Goal: Transaction & Acquisition: Purchase product/service

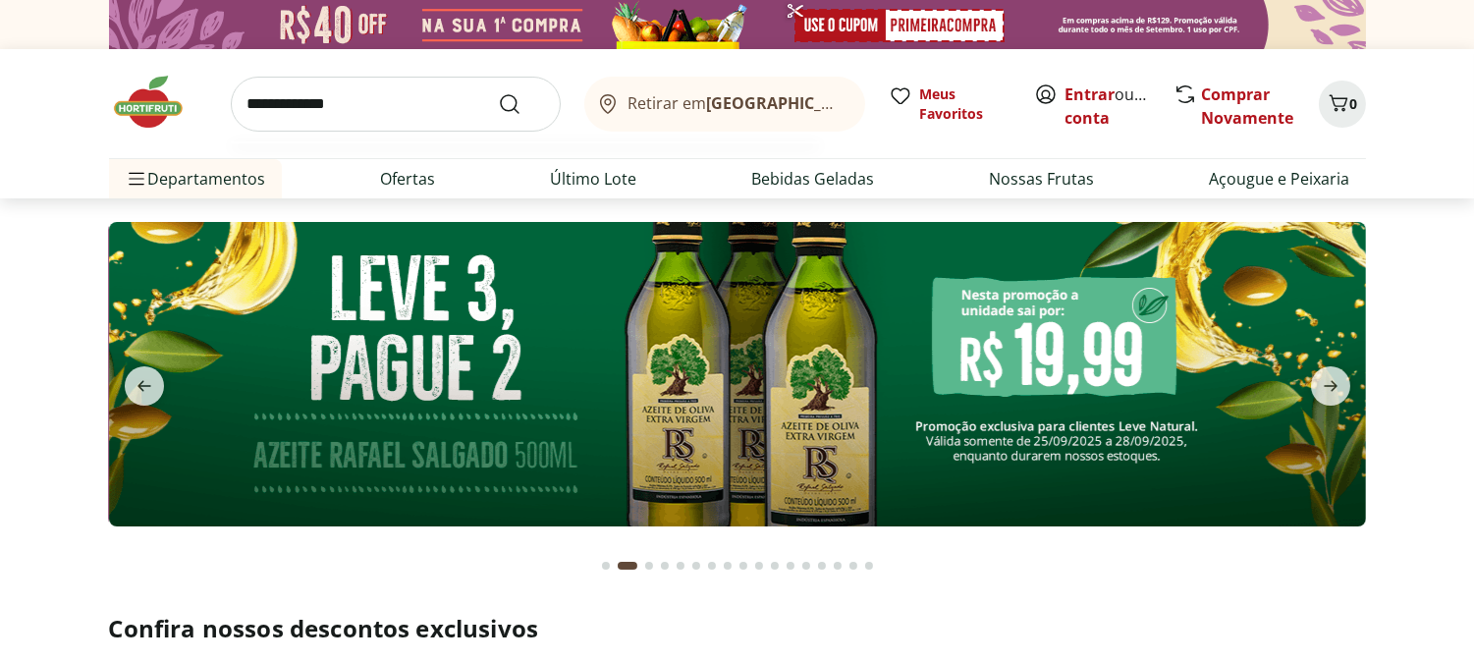
type input "**********"
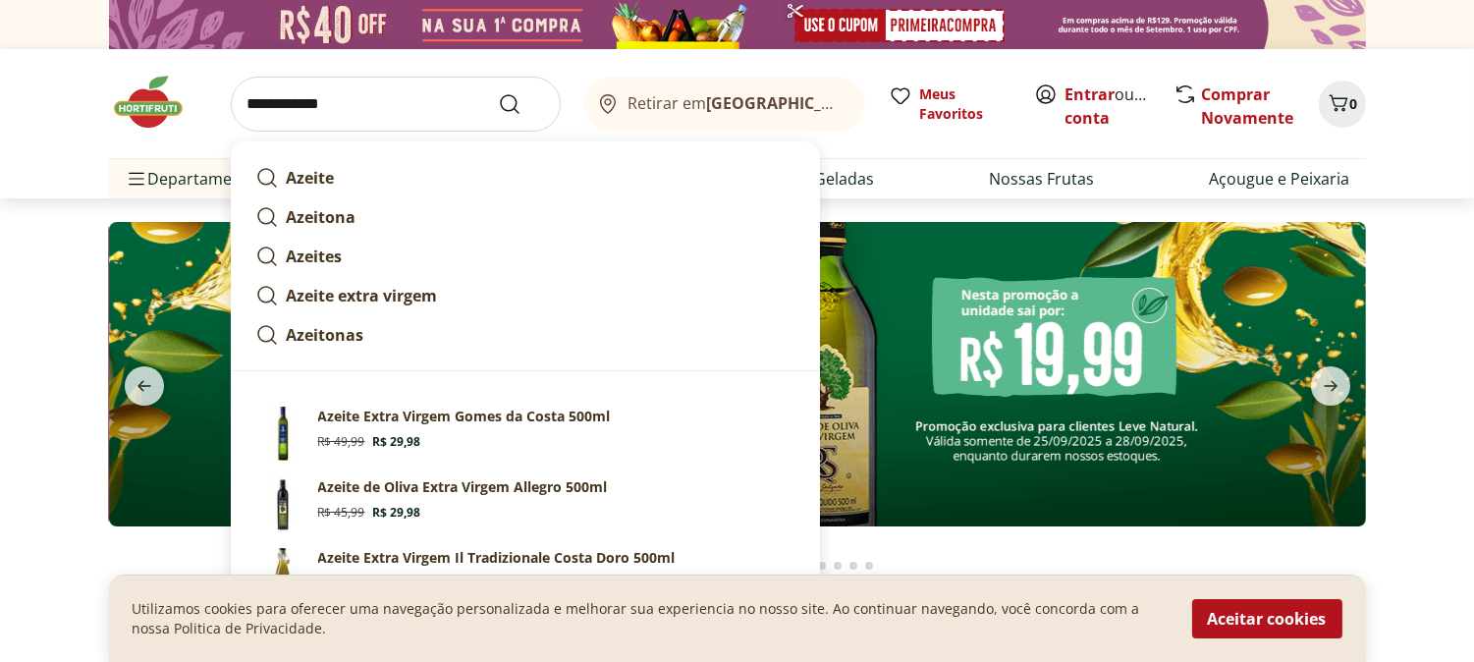
click at [911, 400] on img at bounding box center [737, 374] width 1257 height 304
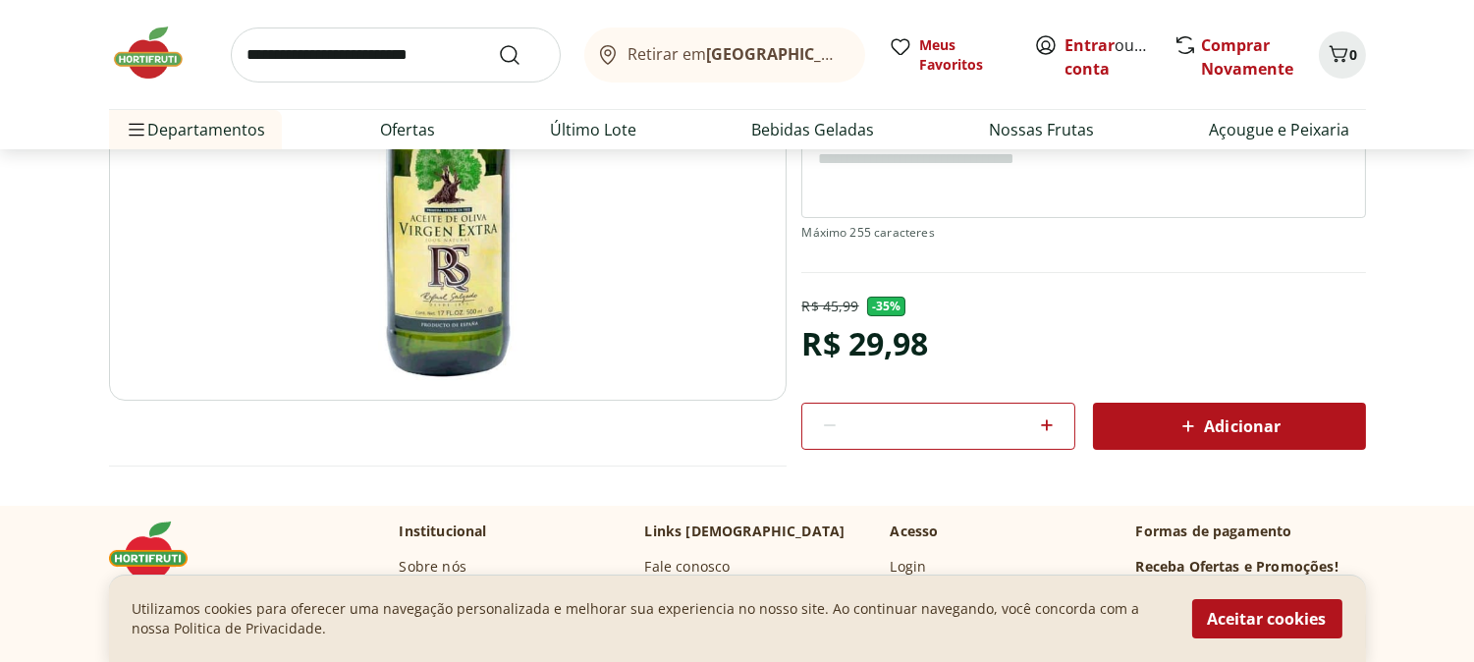
scroll to position [436, 0]
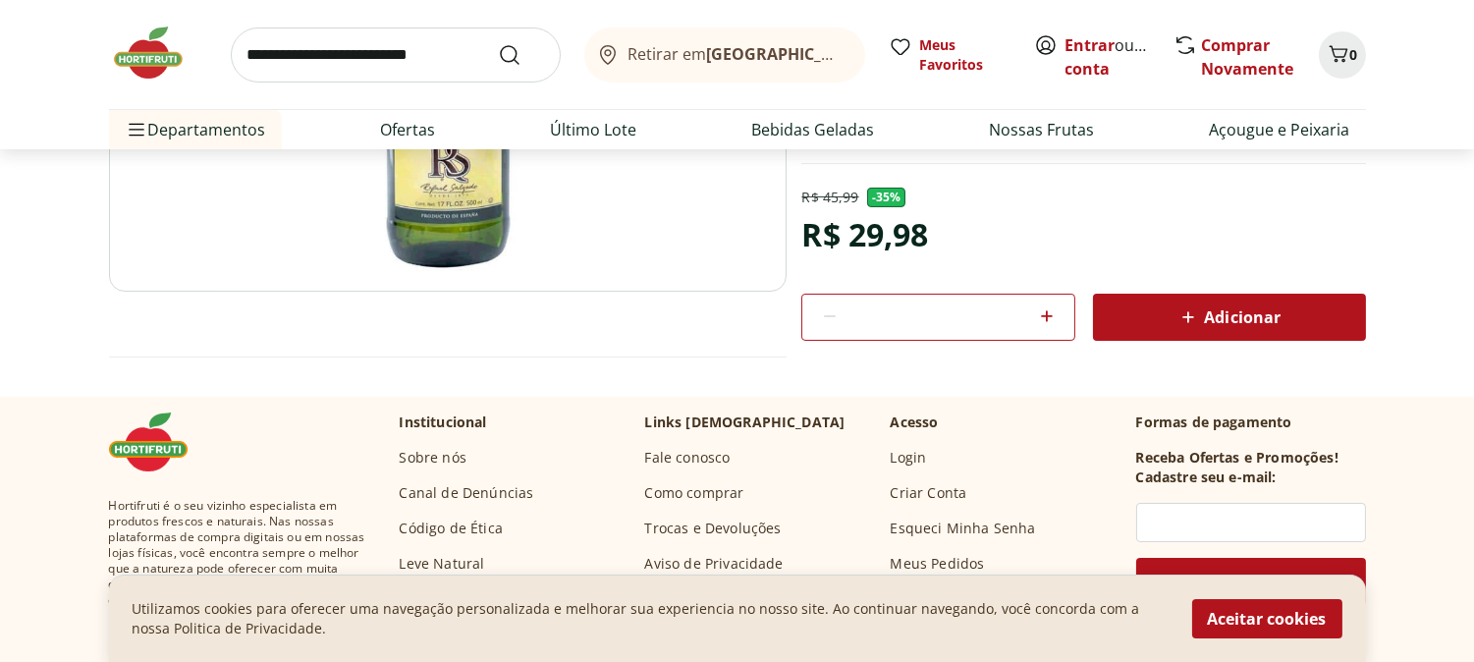
click at [1047, 324] on icon at bounding box center [1047, 316] width 24 height 24
type input "*"
click at [1262, 320] on span "Adicionar" at bounding box center [1229, 317] width 104 height 24
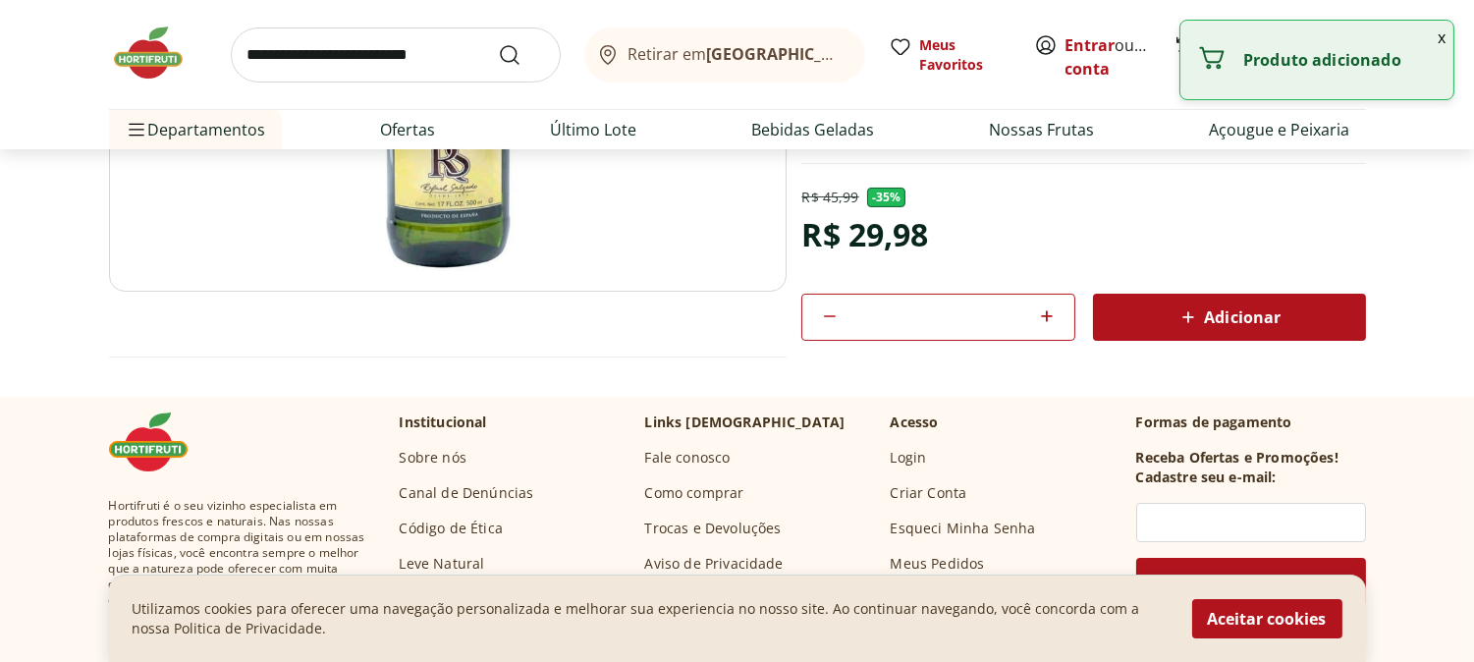
click at [1444, 33] on button "x" at bounding box center [1442, 37] width 24 height 33
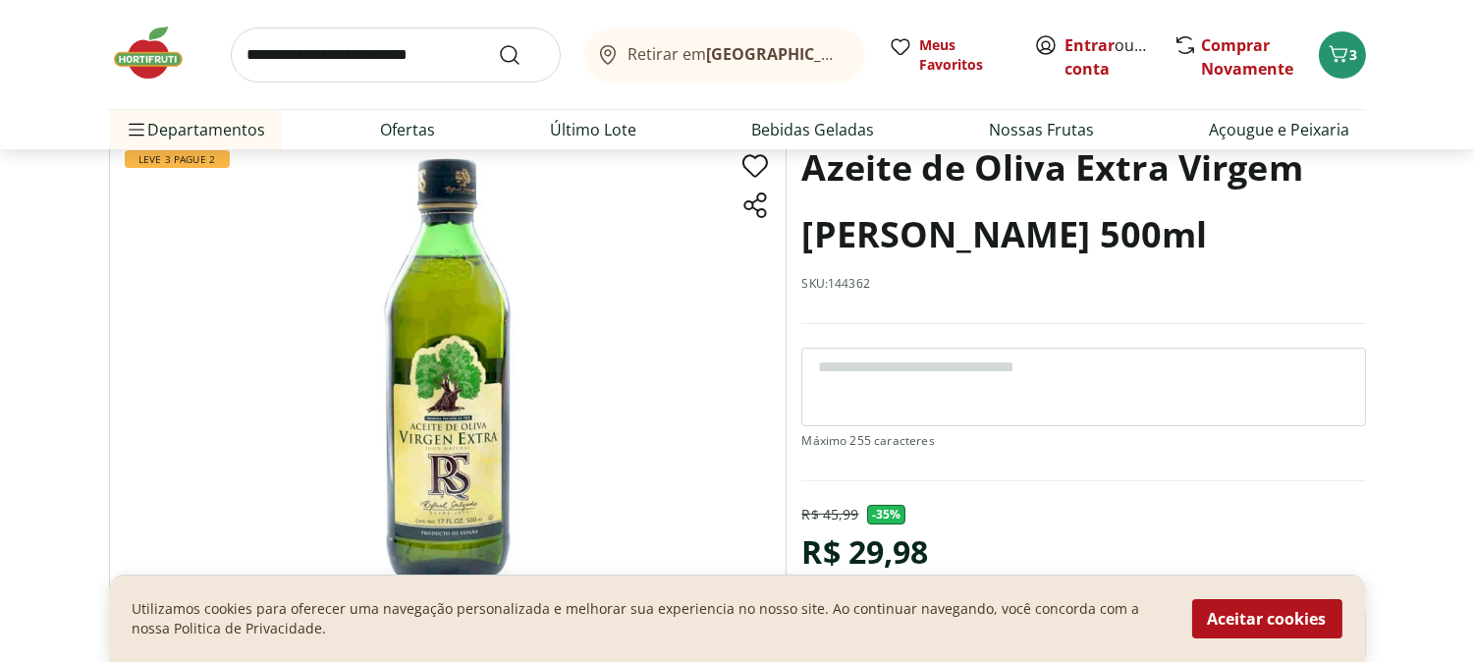
scroll to position [109, 0]
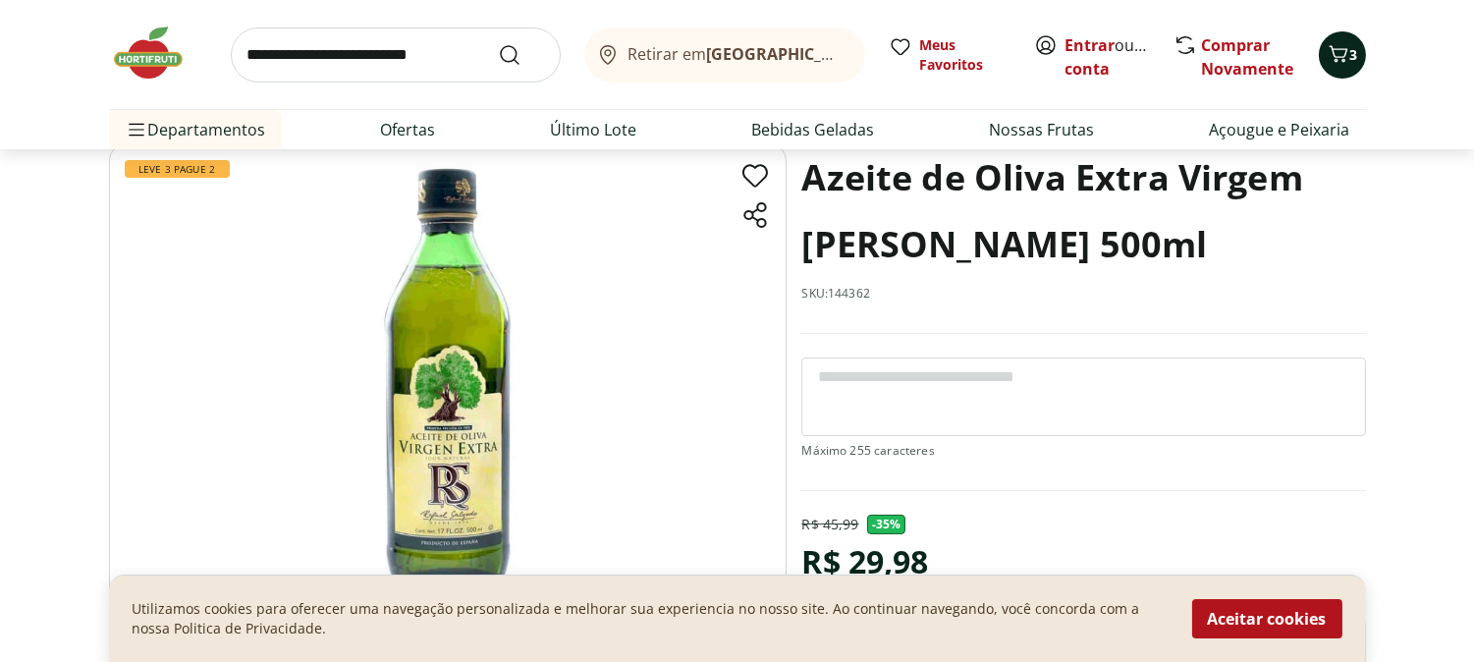
click at [1344, 52] on icon "Carrinho" at bounding box center [1339, 54] width 24 height 24
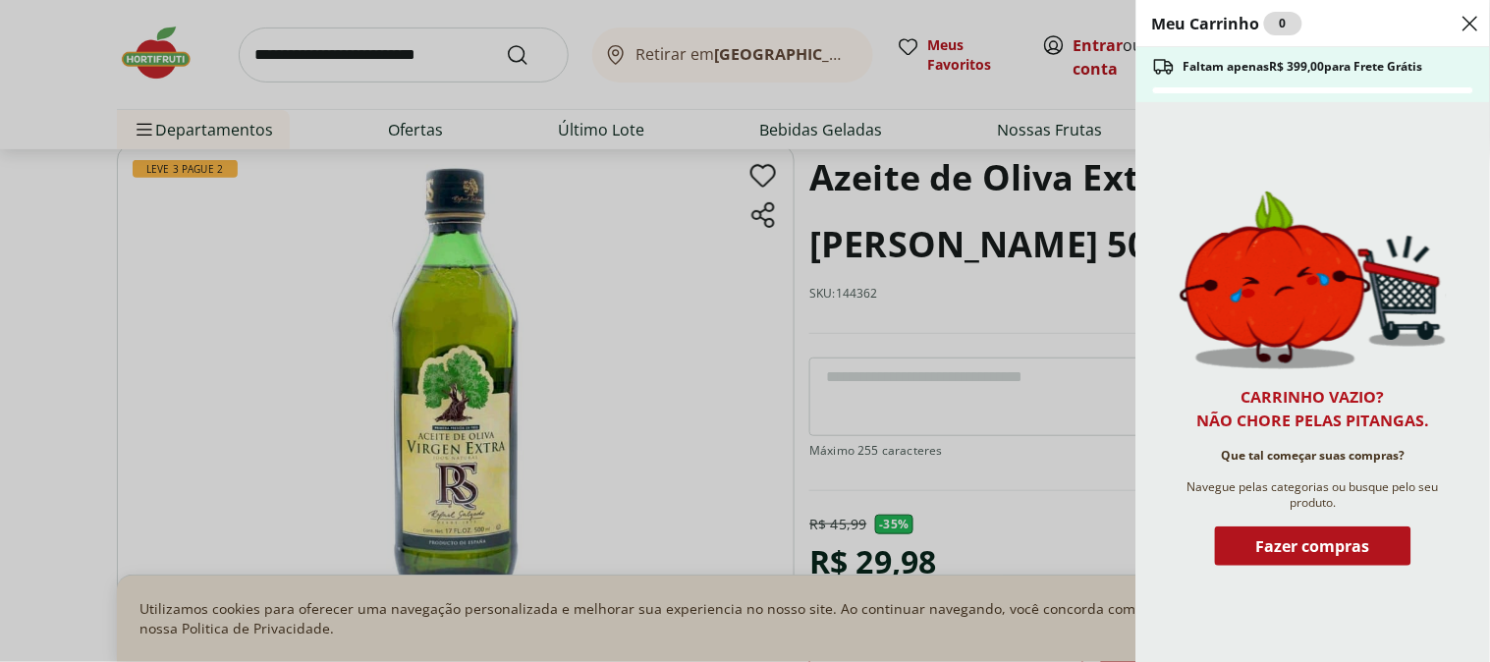
click at [1466, 26] on icon "Close" at bounding box center [1471, 24] width 24 height 24
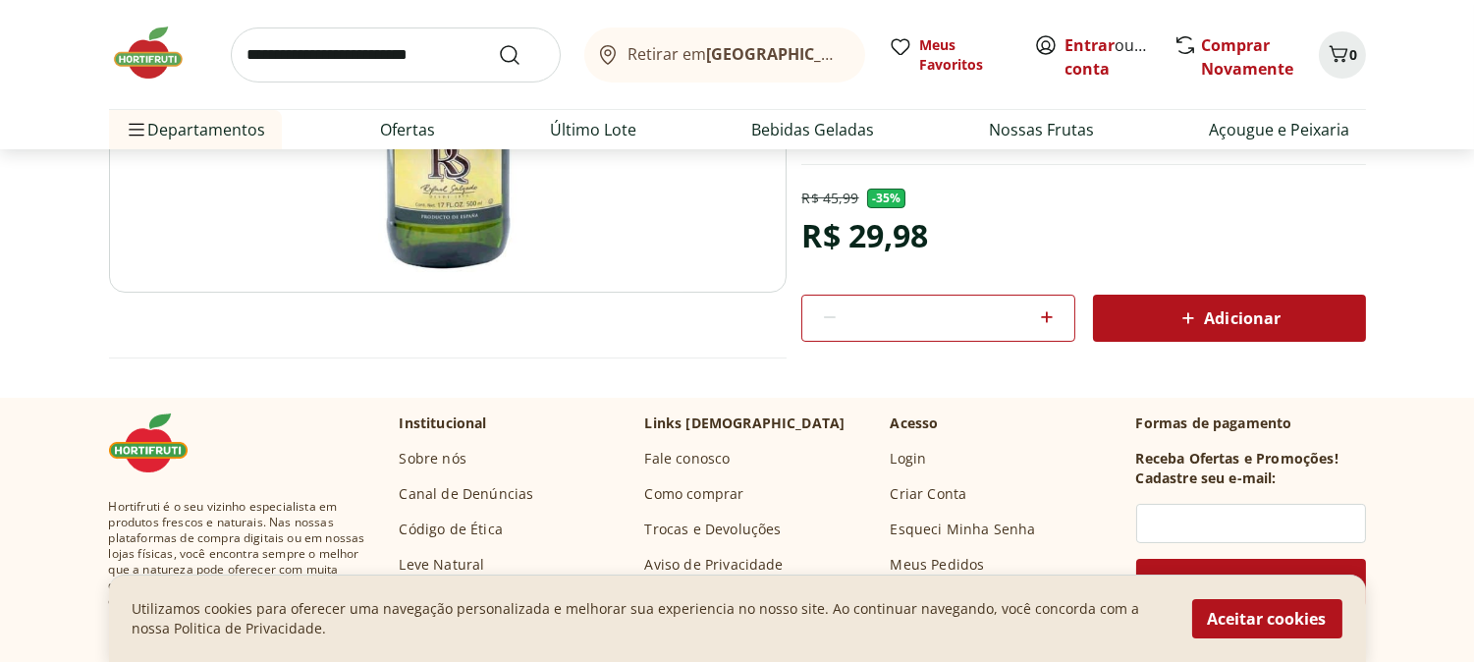
scroll to position [436, 0]
click at [1038, 308] on icon at bounding box center [1047, 316] width 24 height 24
click at [1038, 309] on icon at bounding box center [1047, 316] width 24 height 24
type input "*"
click at [1193, 303] on div "Adicionar" at bounding box center [1230, 317] width 242 height 35
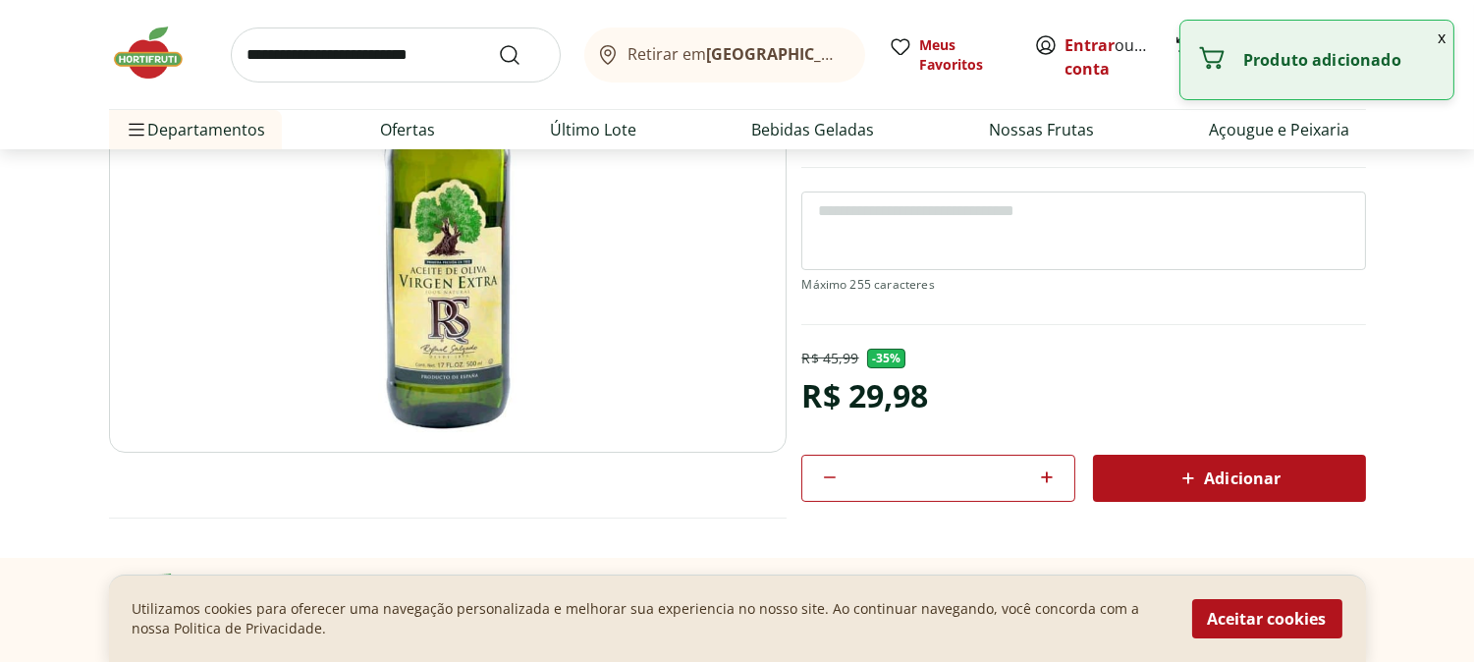
scroll to position [0, 0]
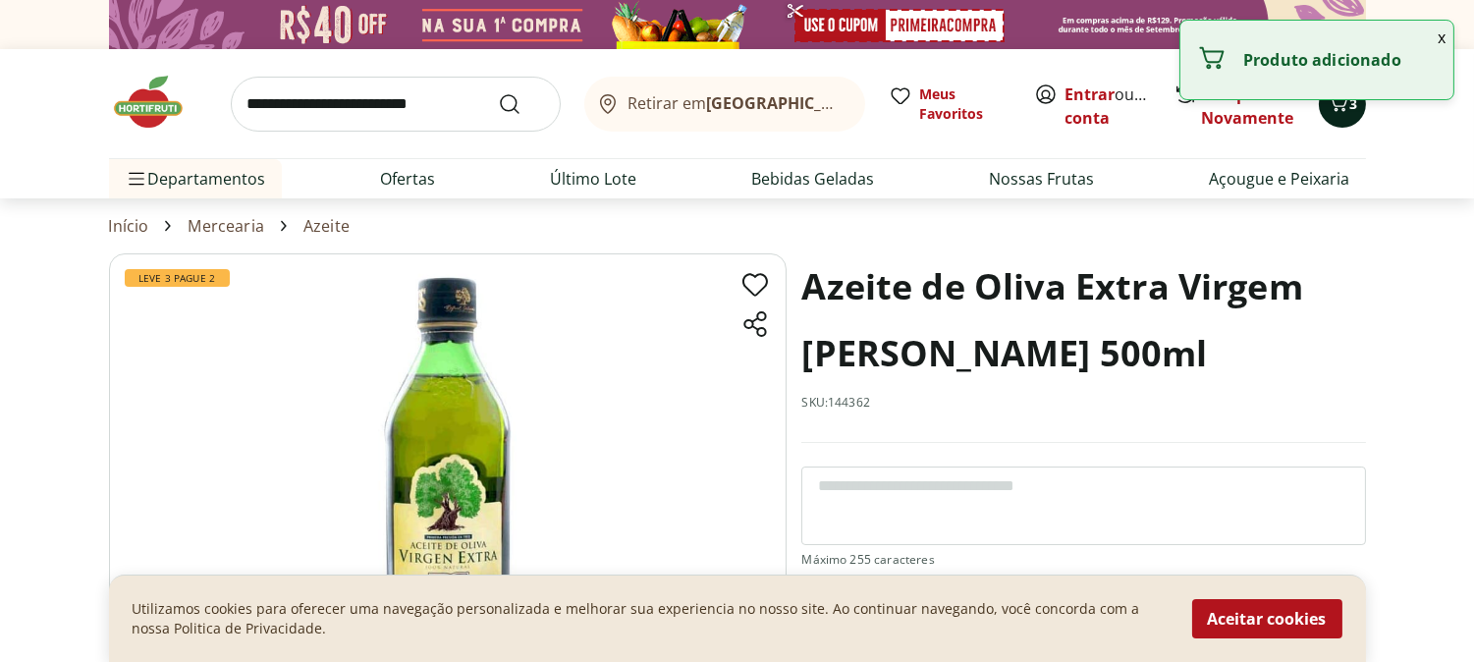
click at [1343, 125] on button "3" at bounding box center [1342, 104] width 47 height 47
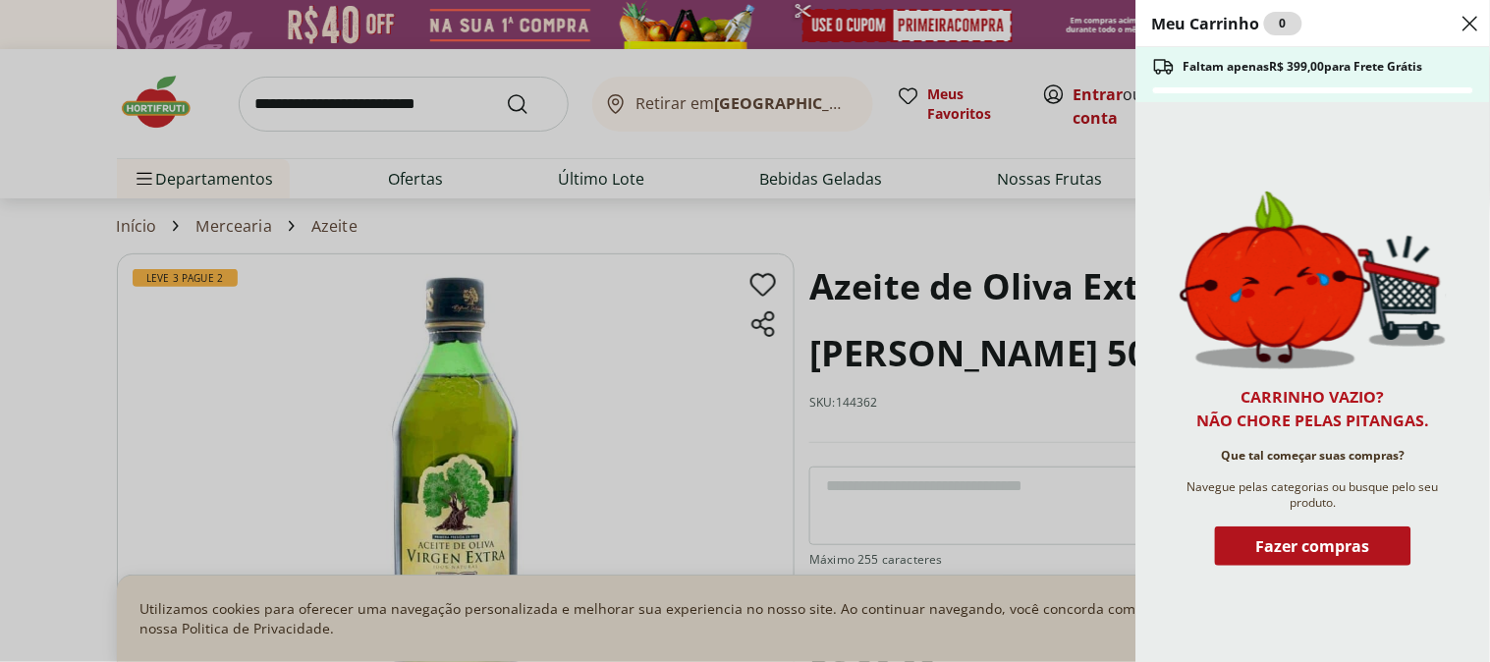
click at [1470, 15] on icon "Close" at bounding box center [1471, 24] width 24 height 24
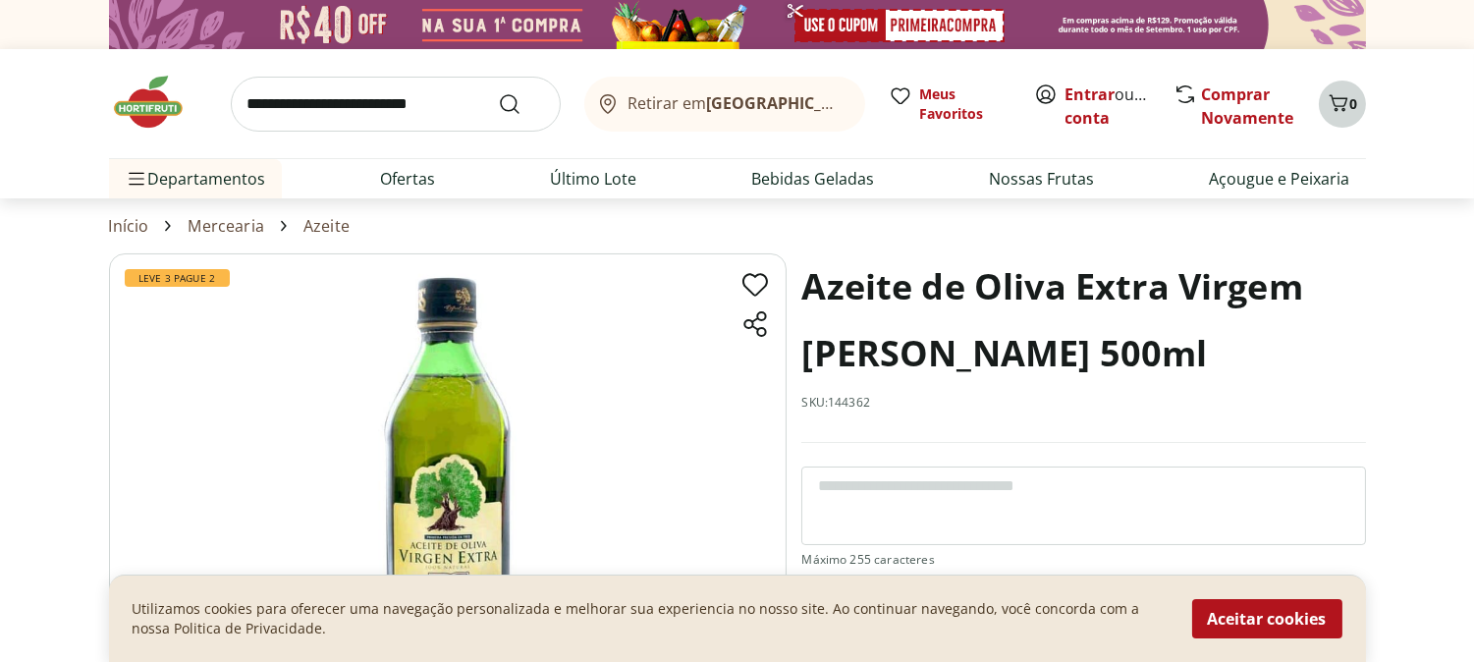
click at [1340, 114] on span "Carrinho" at bounding box center [1339, 104] width 24 height 26
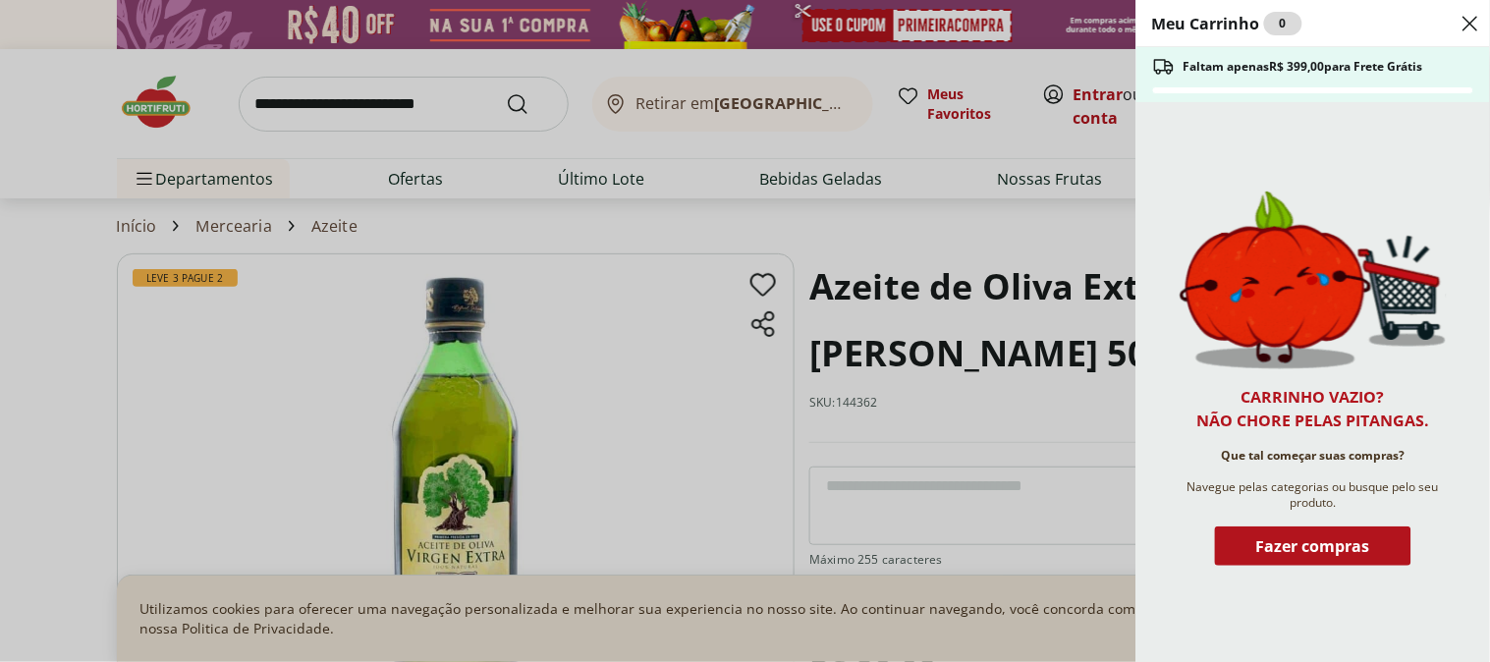
click at [1460, 25] on icon "Close" at bounding box center [1471, 24] width 24 height 24
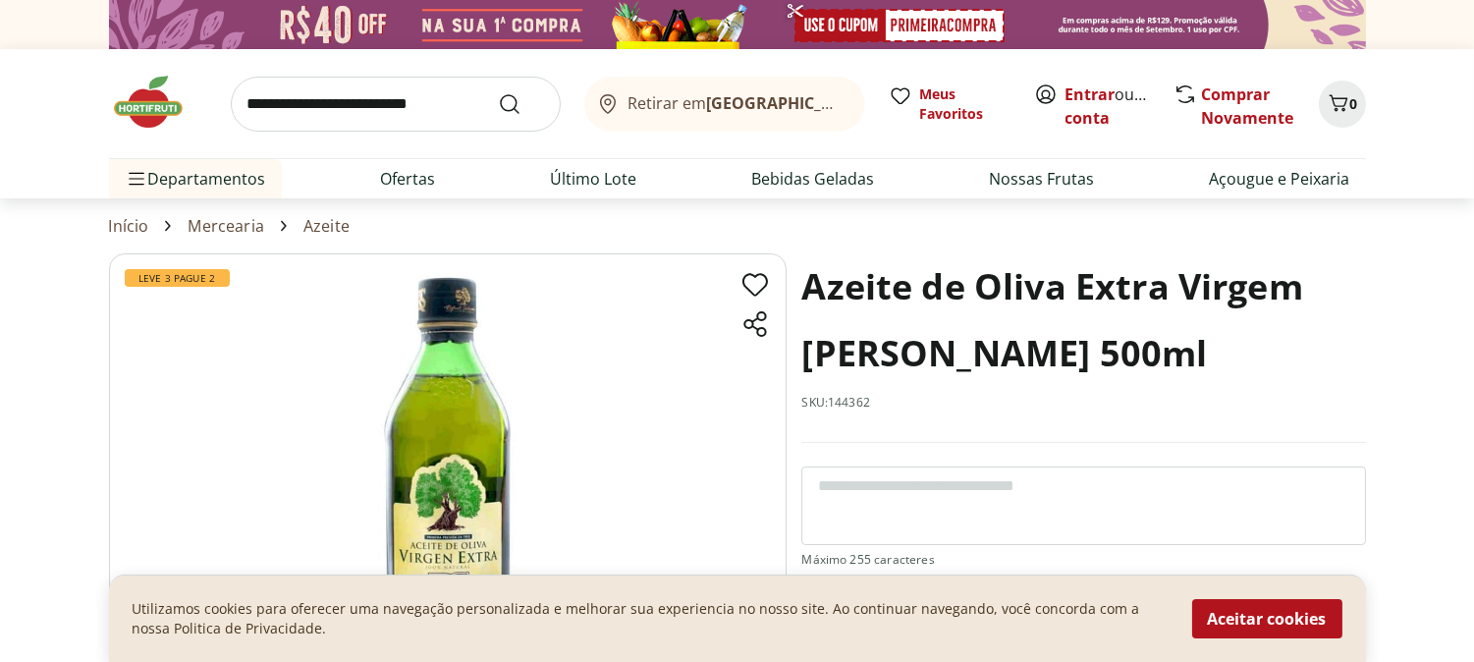
scroll to position [218, 0]
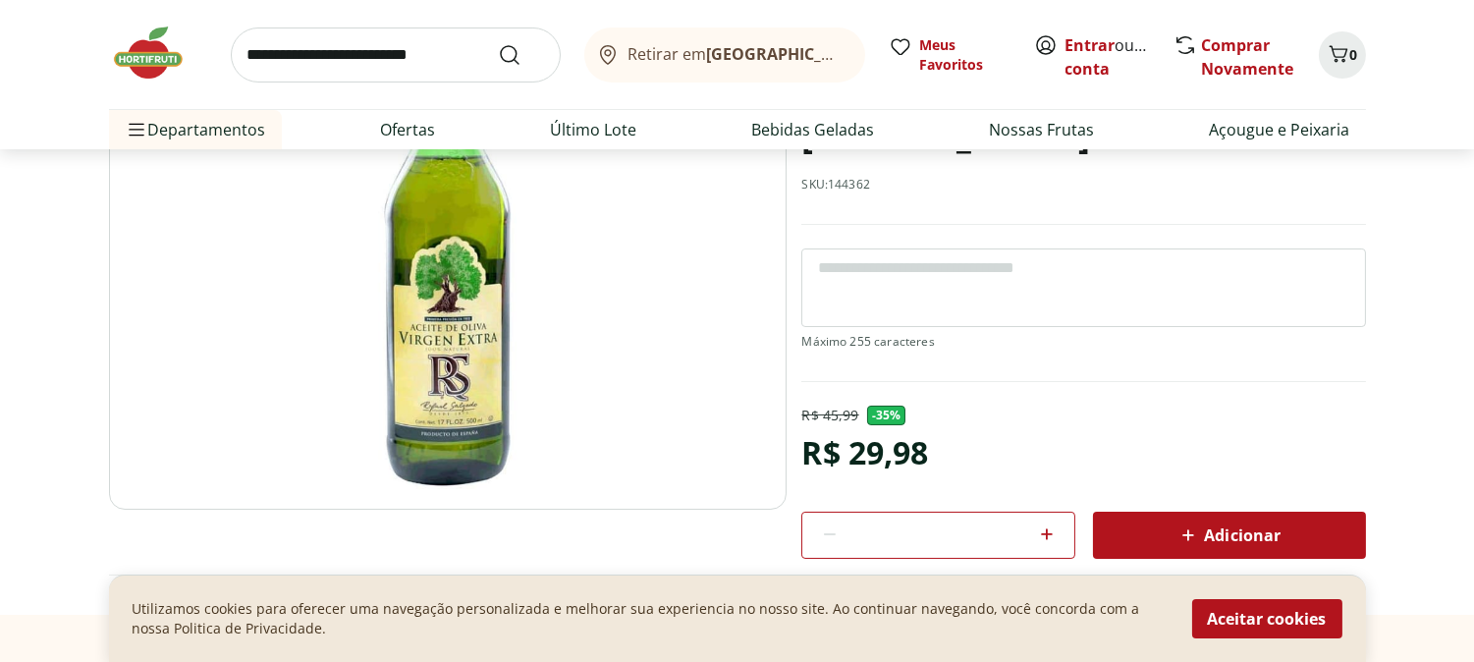
click at [1046, 526] on icon at bounding box center [1047, 535] width 24 height 24
click at [1046, 527] on icon at bounding box center [1047, 535] width 24 height 24
type input "*"
click at [1169, 547] on div "Adicionar" at bounding box center [1230, 535] width 242 height 35
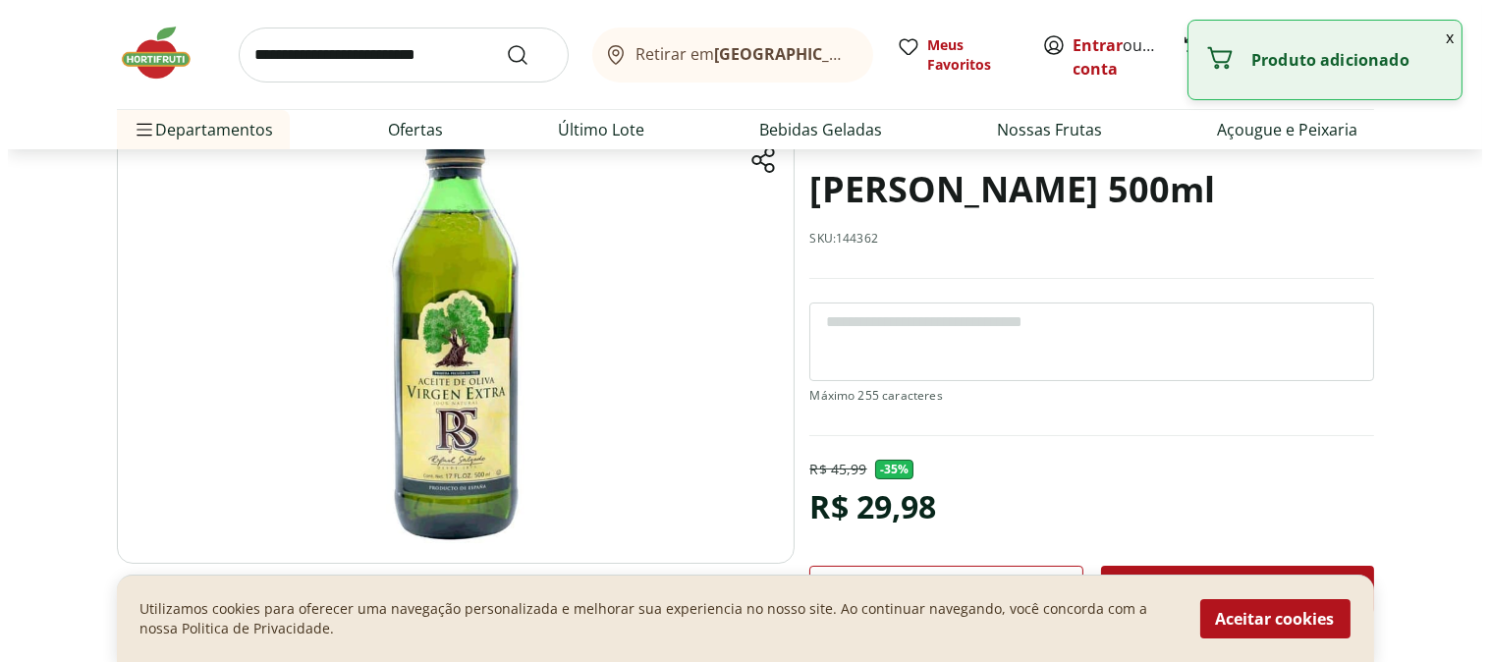
scroll to position [0, 0]
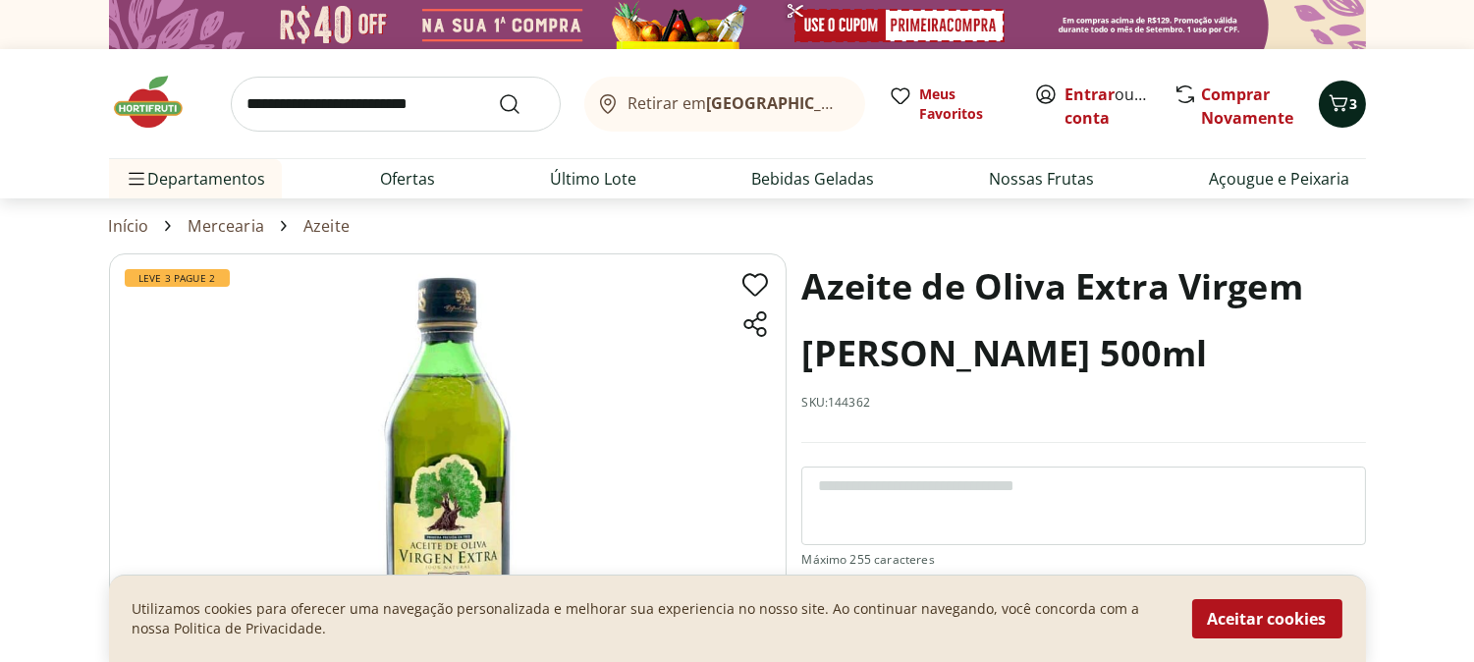
click at [1343, 91] on icon "Carrinho" at bounding box center [1339, 103] width 24 height 24
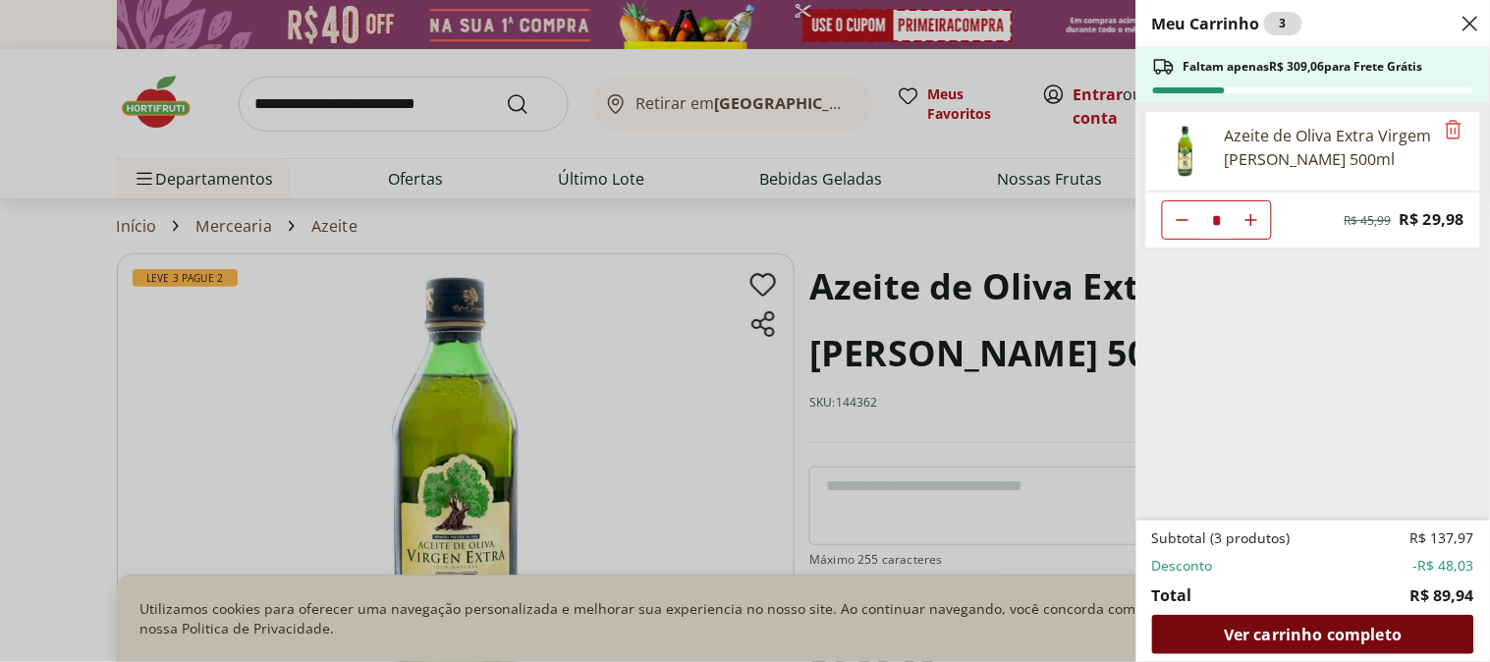
click at [1349, 642] on span "Ver carrinho completo" at bounding box center [1313, 635] width 178 height 16
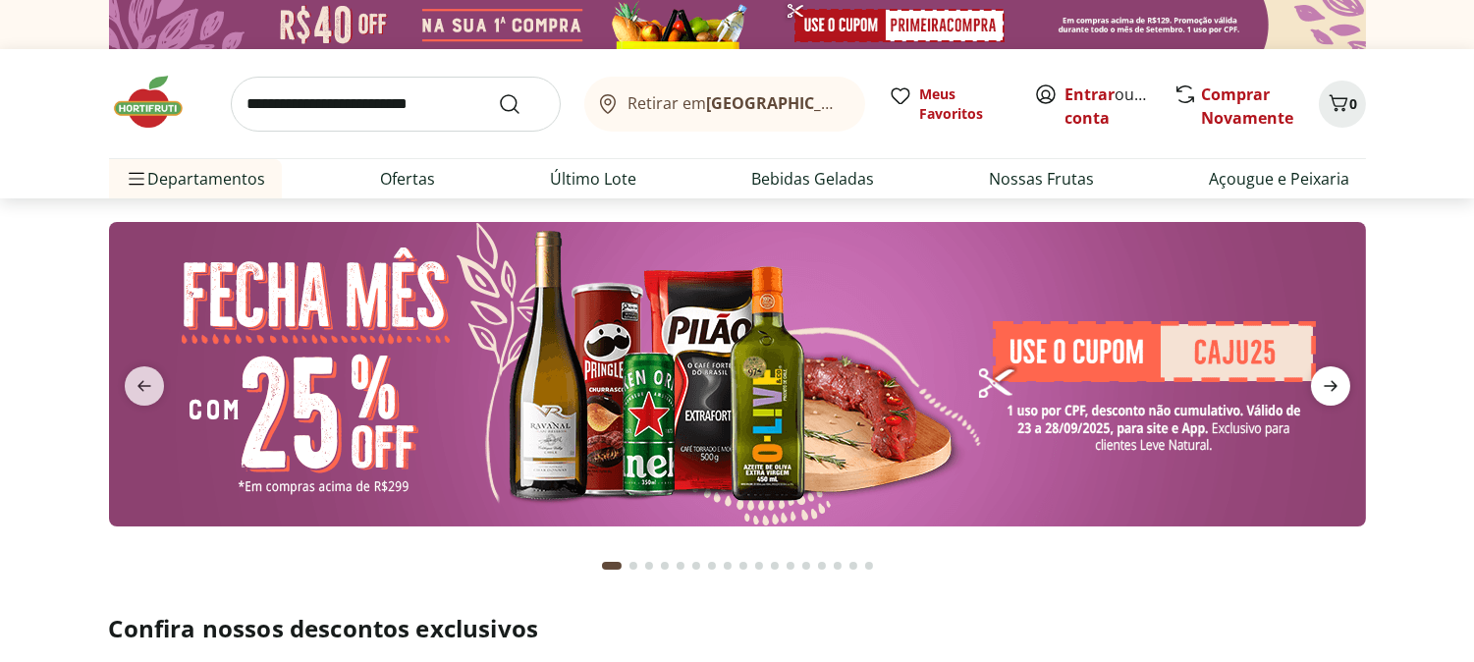
click at [1328, 385] on icon "next" at bounding box center [1331, 386] width 24 height 24
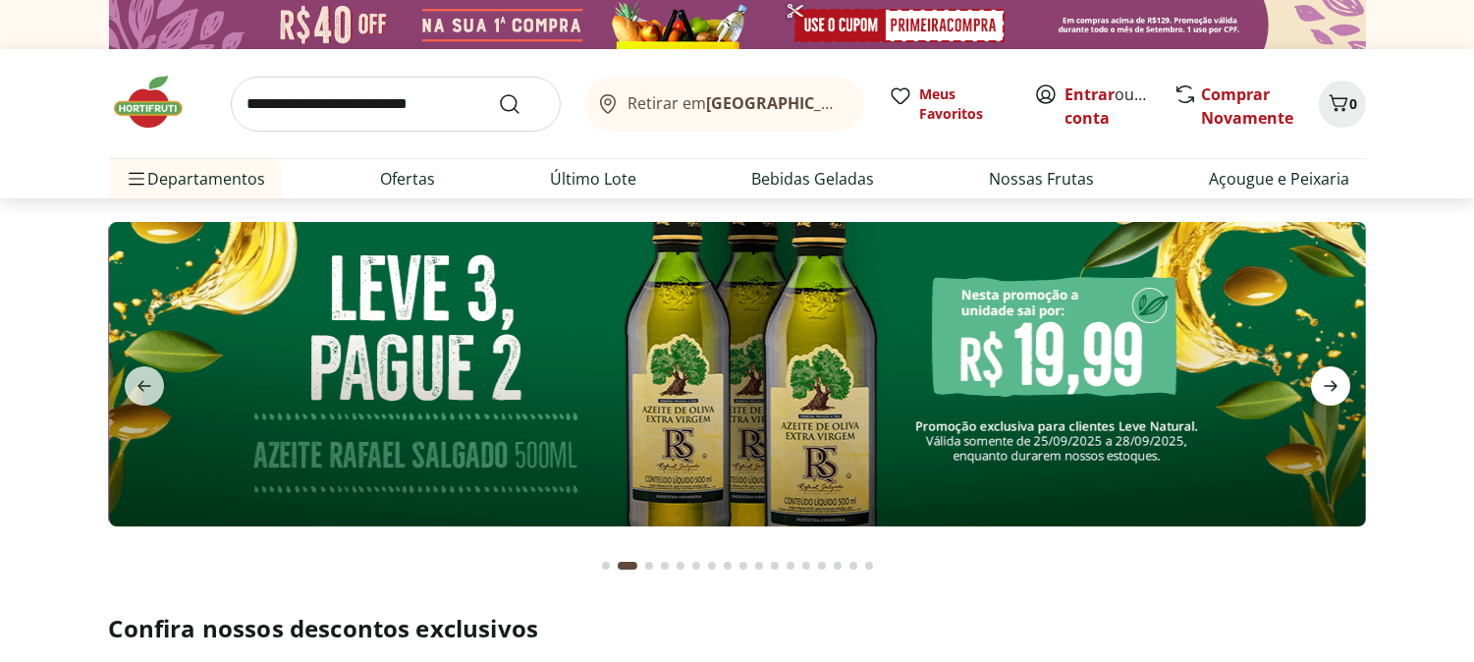
click at [1328, 385] on icon "next" at bounding box center [1331, 386] width 24 height 24
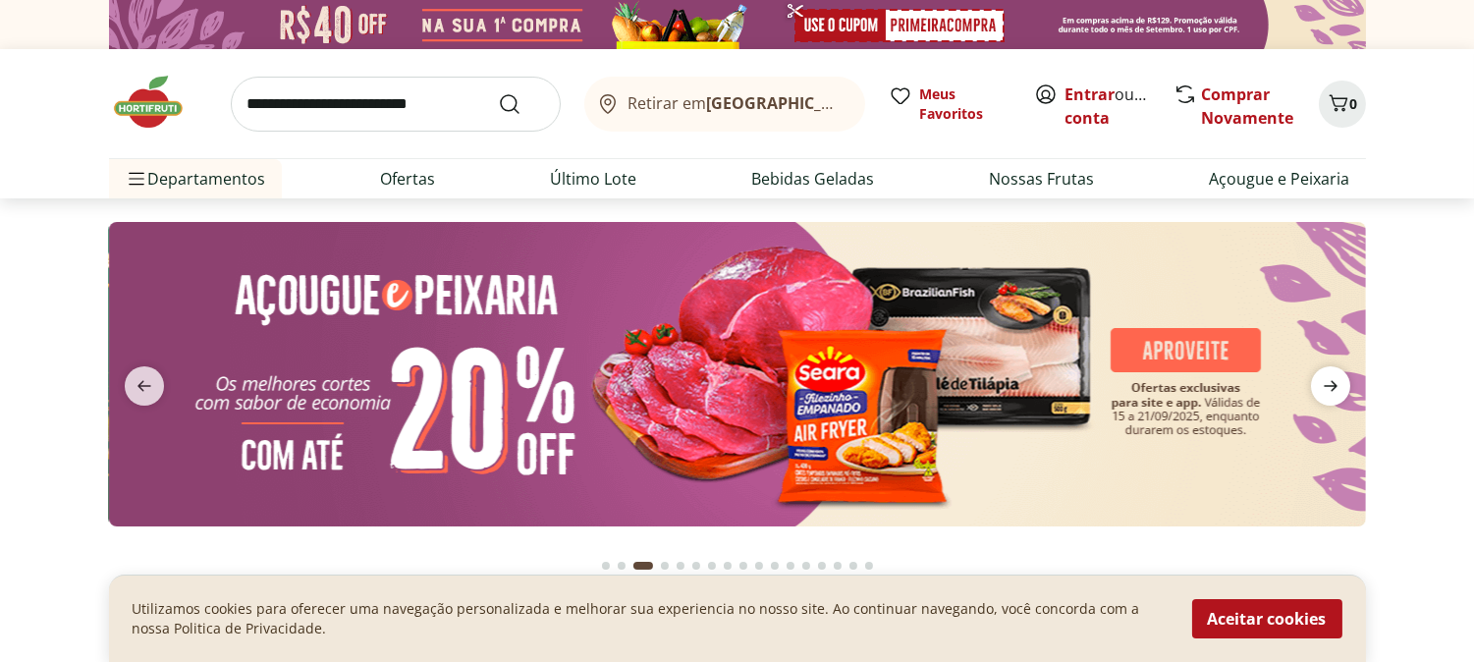
click at [1328, 385] on icon "next" at bounding box center [1331, 386] width 24 height 24
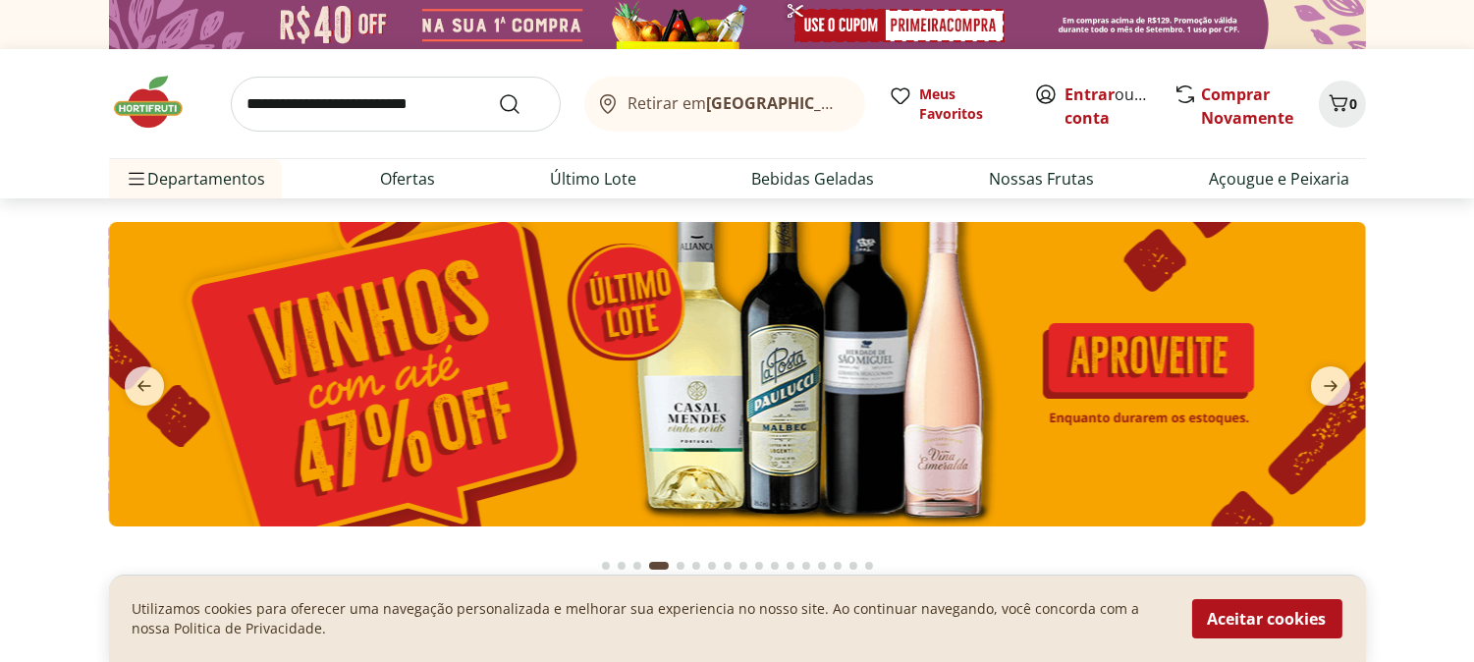
click at [967, 368] on img at bounding box center [736, 374] width 1257 height 304
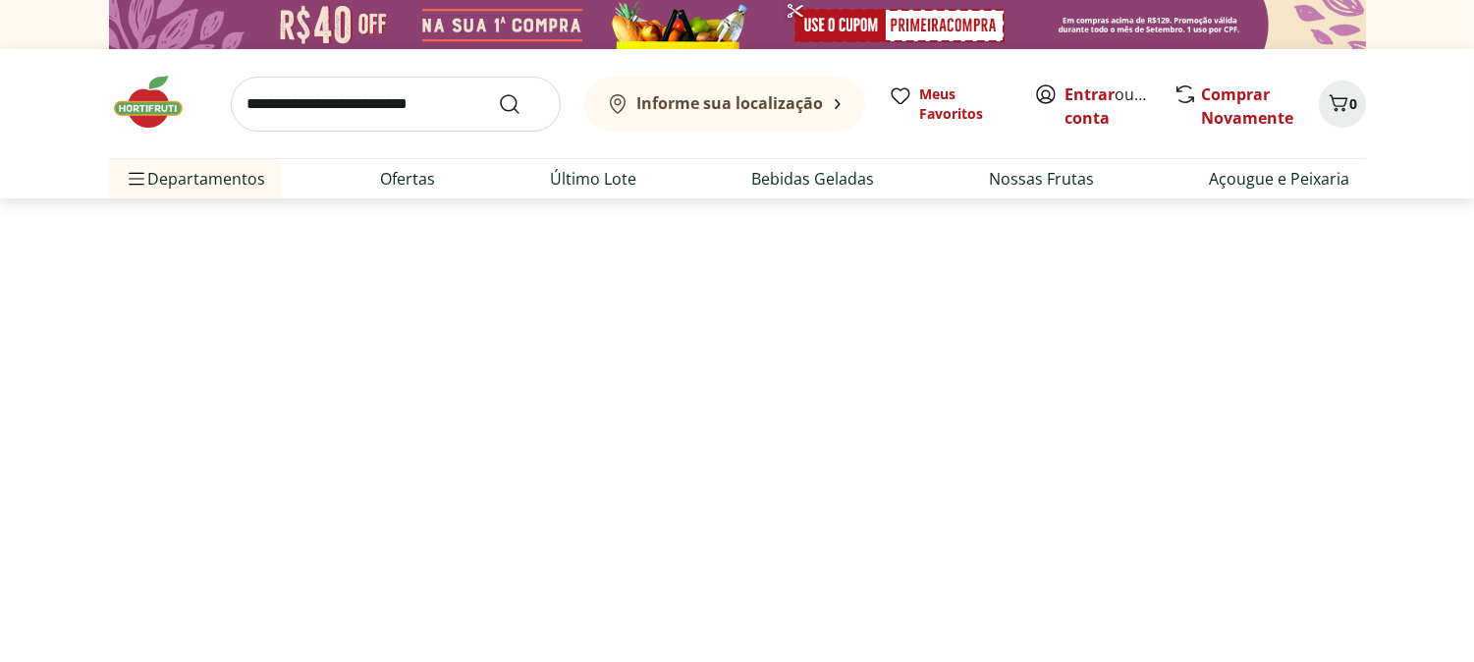
select select "**********"
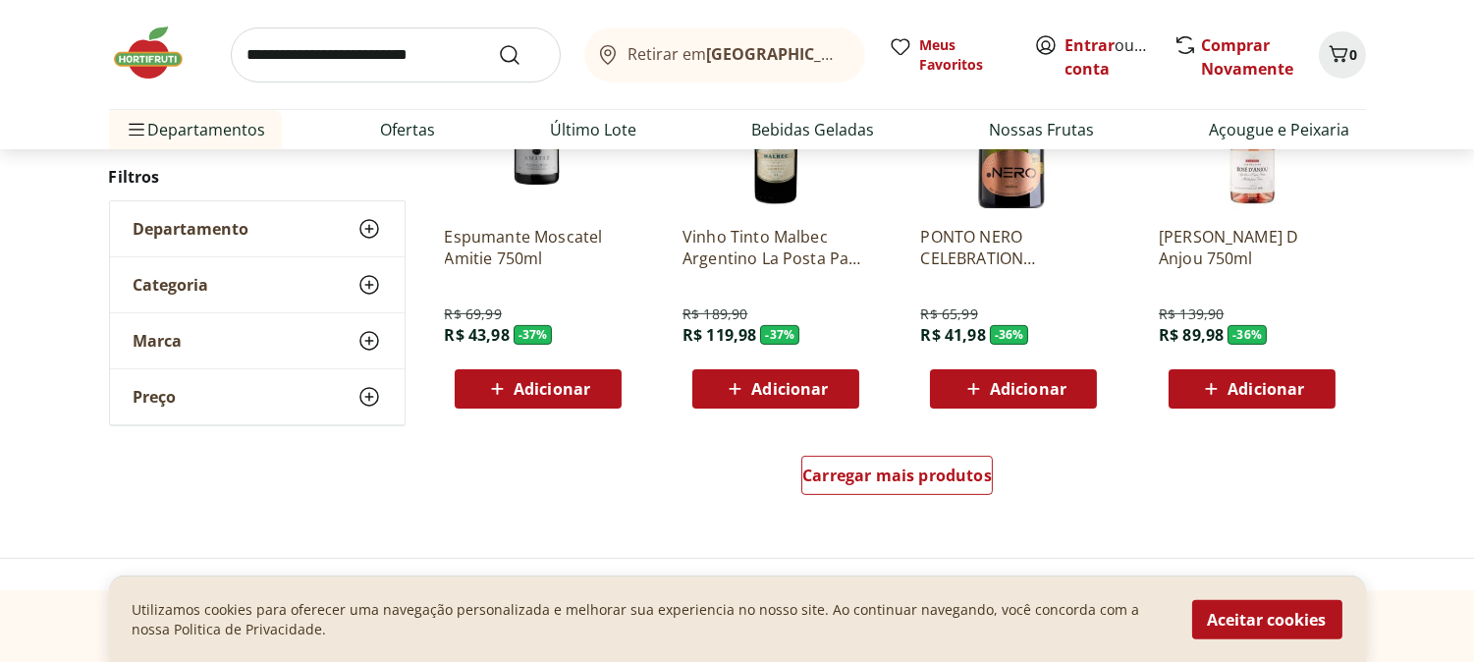
scroll to position [1418, 0]
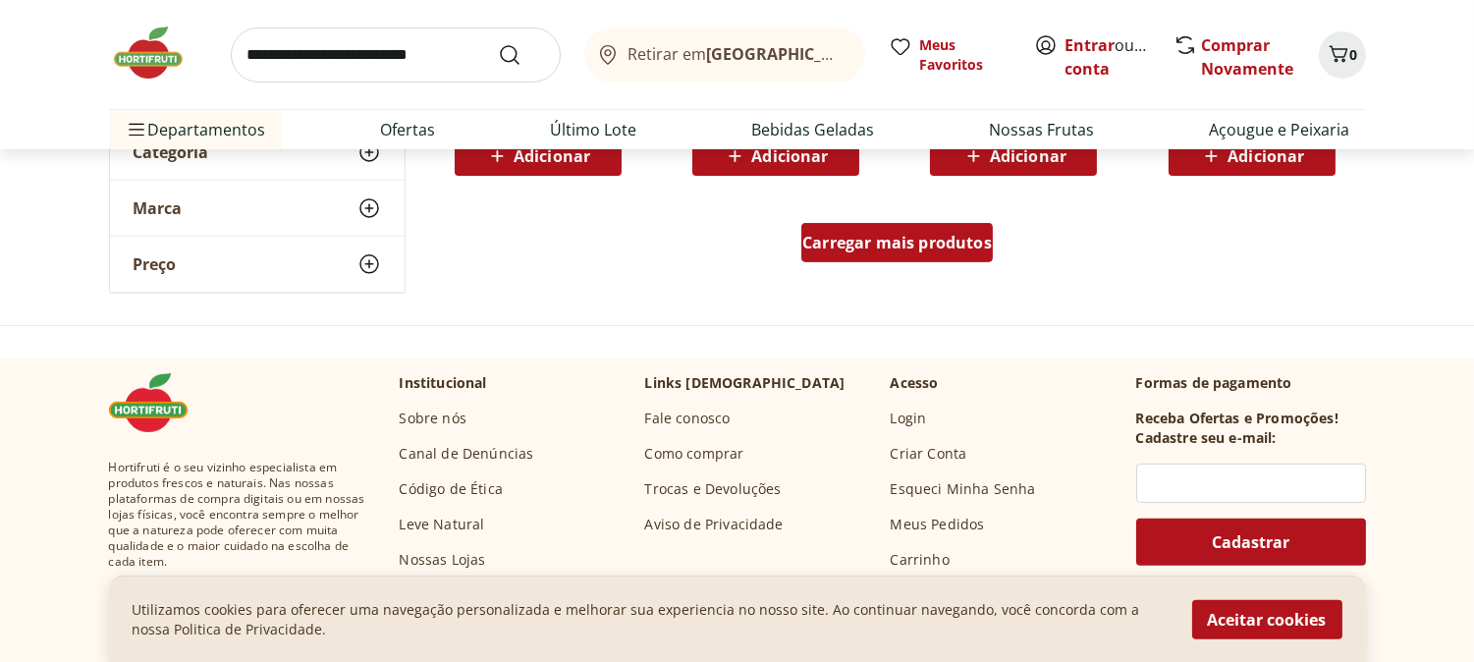
click at [910, 248] on span "Carregar mais produtos" at bounding box center [897, 243] width 190 height 16
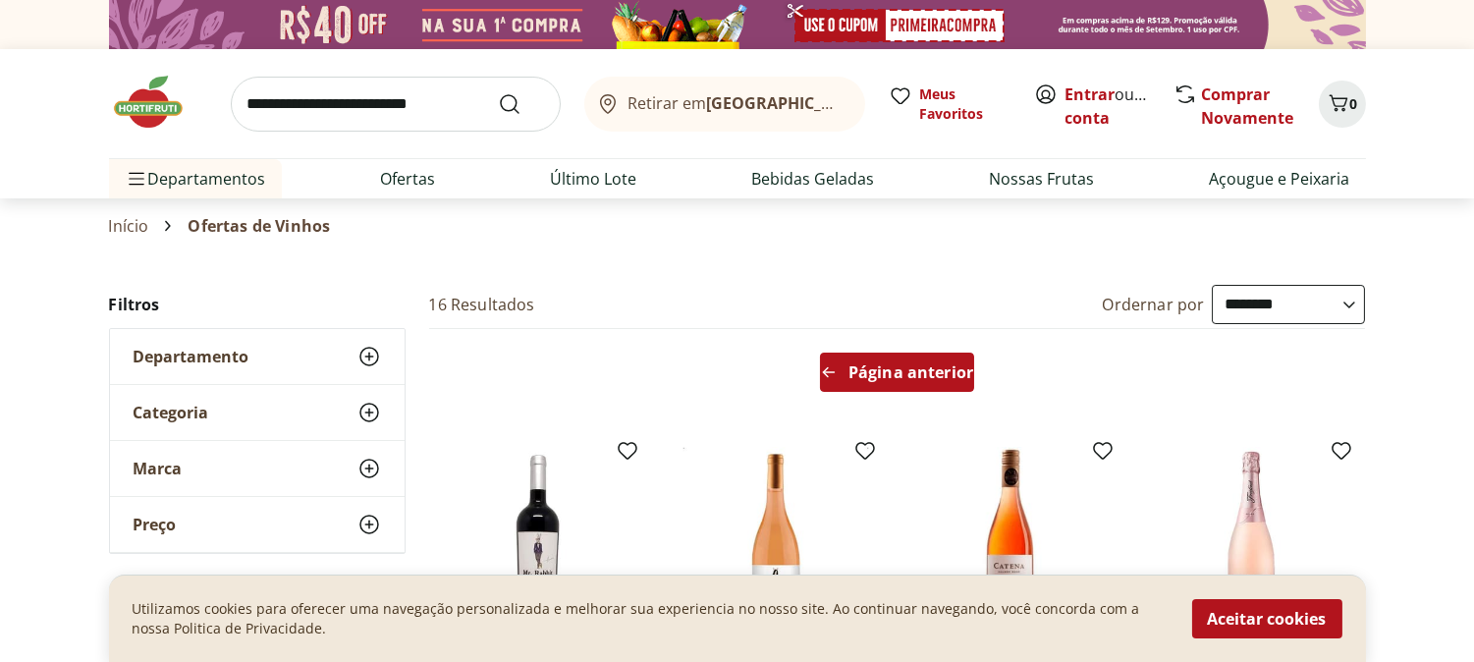
click at [879, 356] on div "Página anterior" at bounding box center [897, 372] width 154 height 39
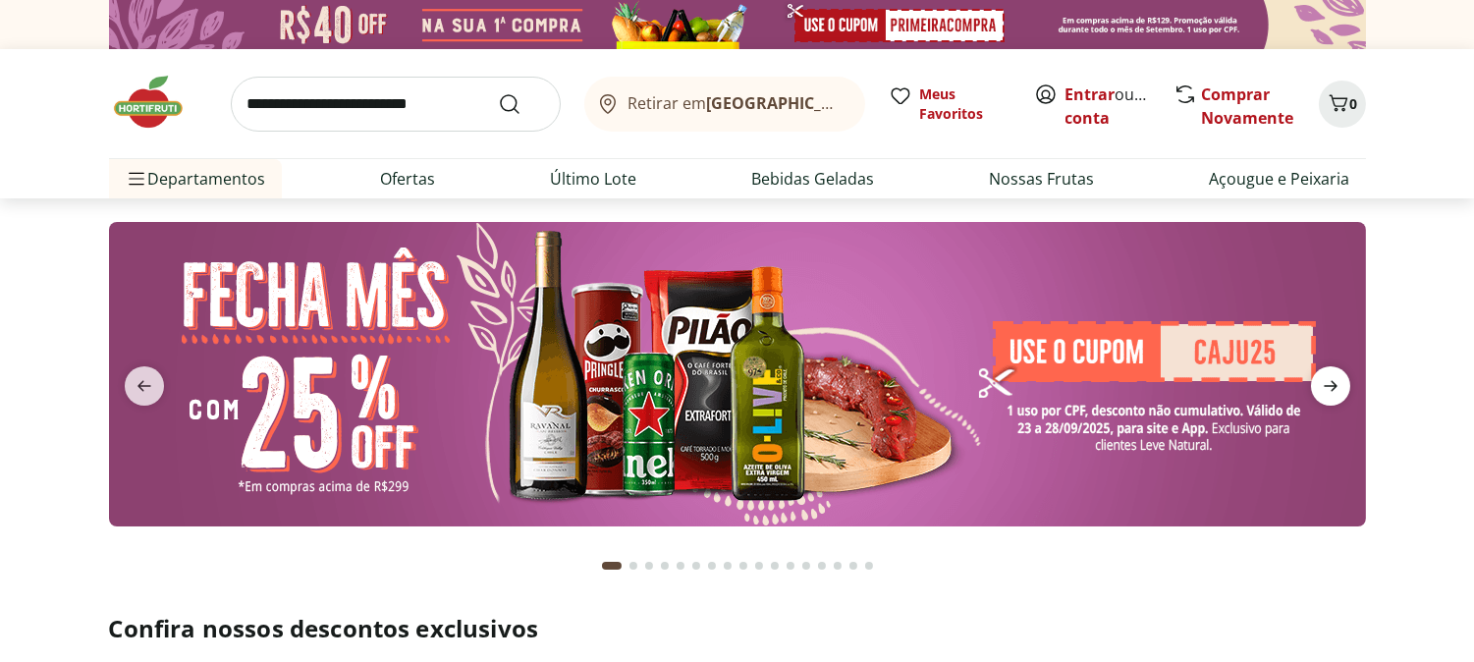
click at [1332, 383] on icon "next" at bounding box center [1331, 386] width 14 height 11
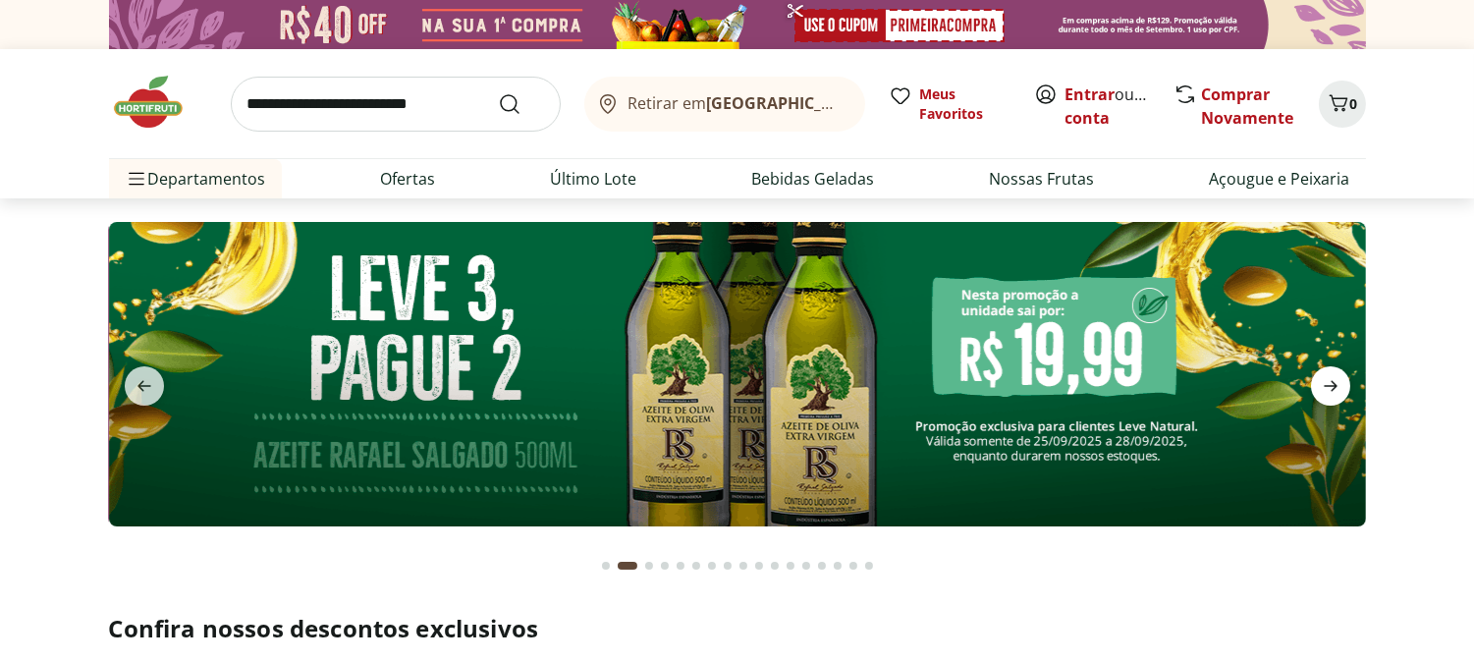
click at [1327, 383] on icon "next" at bounding box center [1331, 386] width 24 height 24
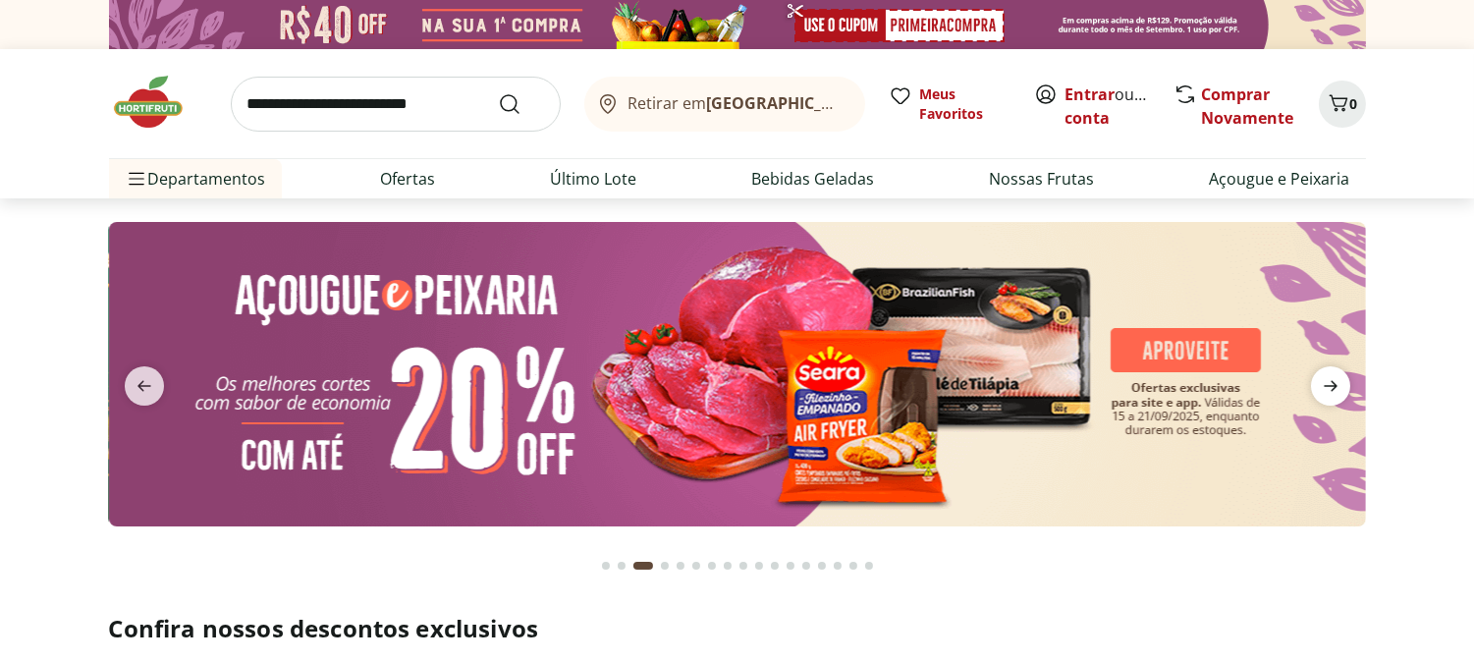
click at [1327, 383] on icon "next" at bounding box center [1331, 386] width 24 height 24
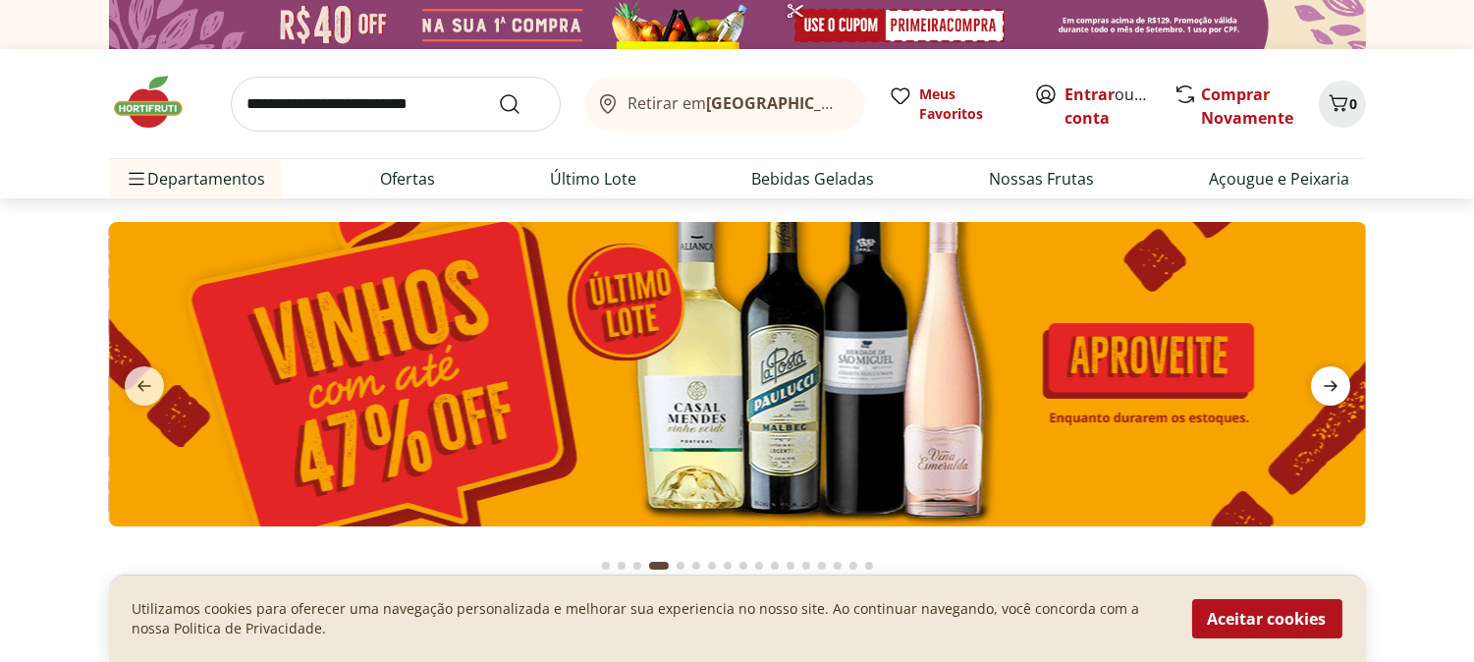
click at [1321, 384] on icon "next" at bounding box center [1331, 386] width 24 height 24
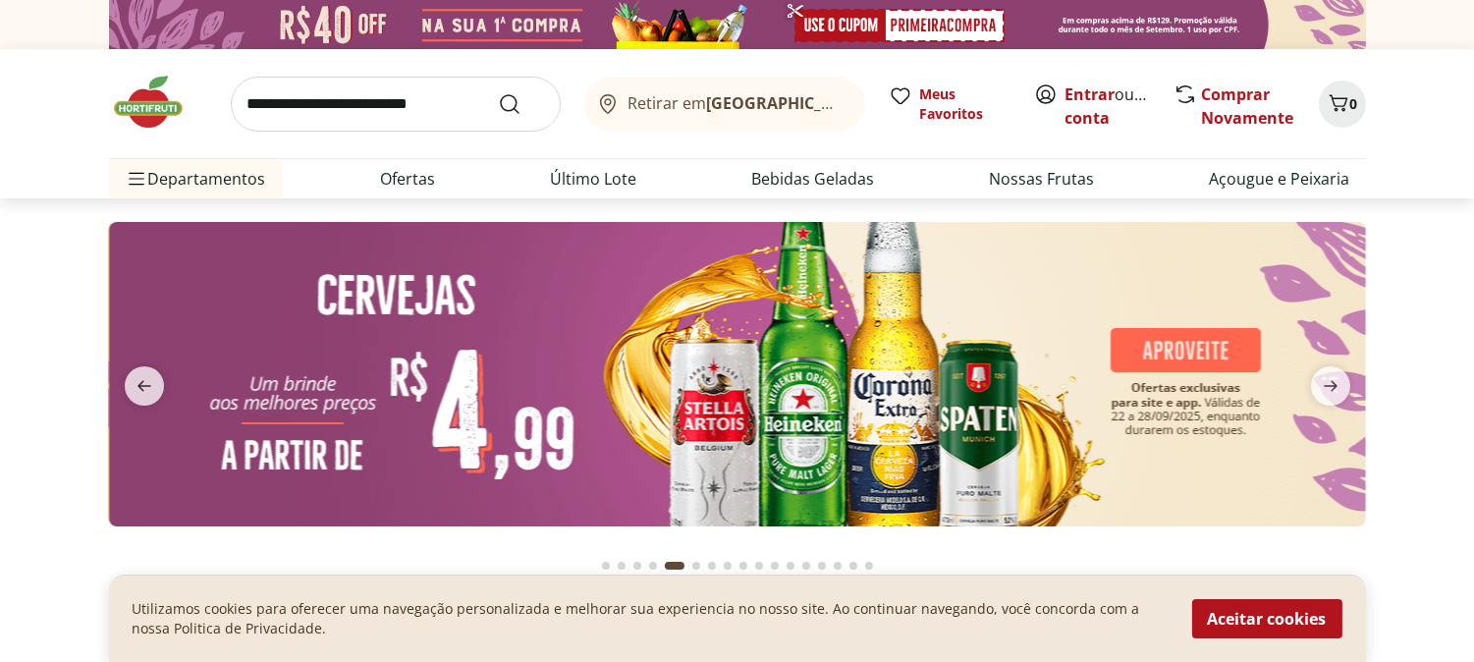
click at [1059, 413] on img at bounding box center [737, 374] width 1257 height 304
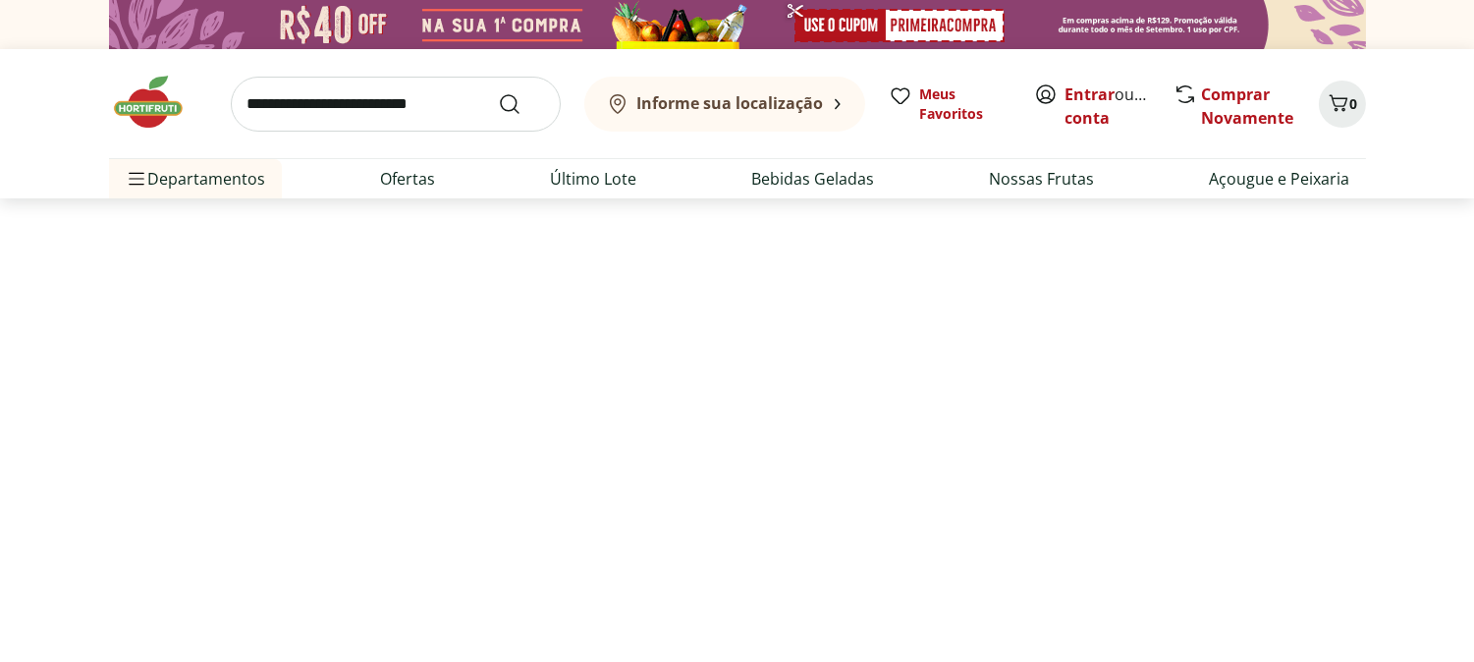
select select "**********"
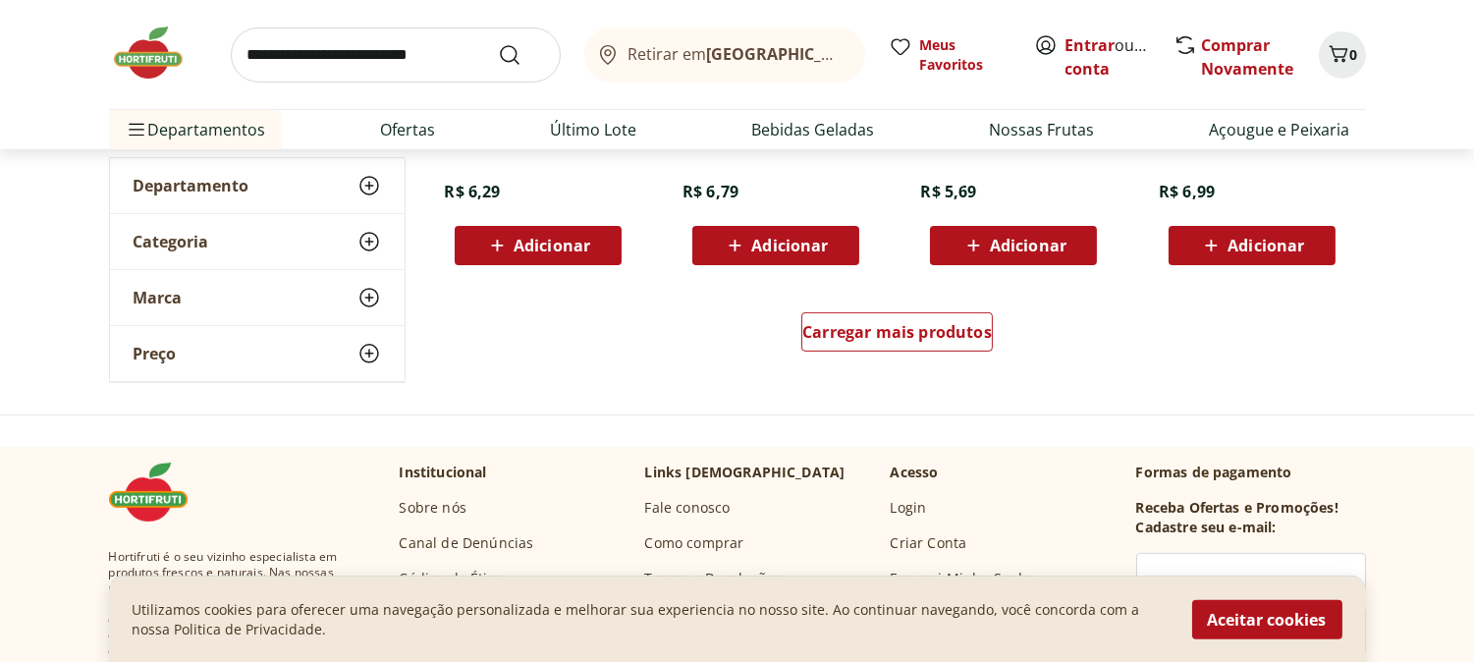
scroll to position [1309, 0]
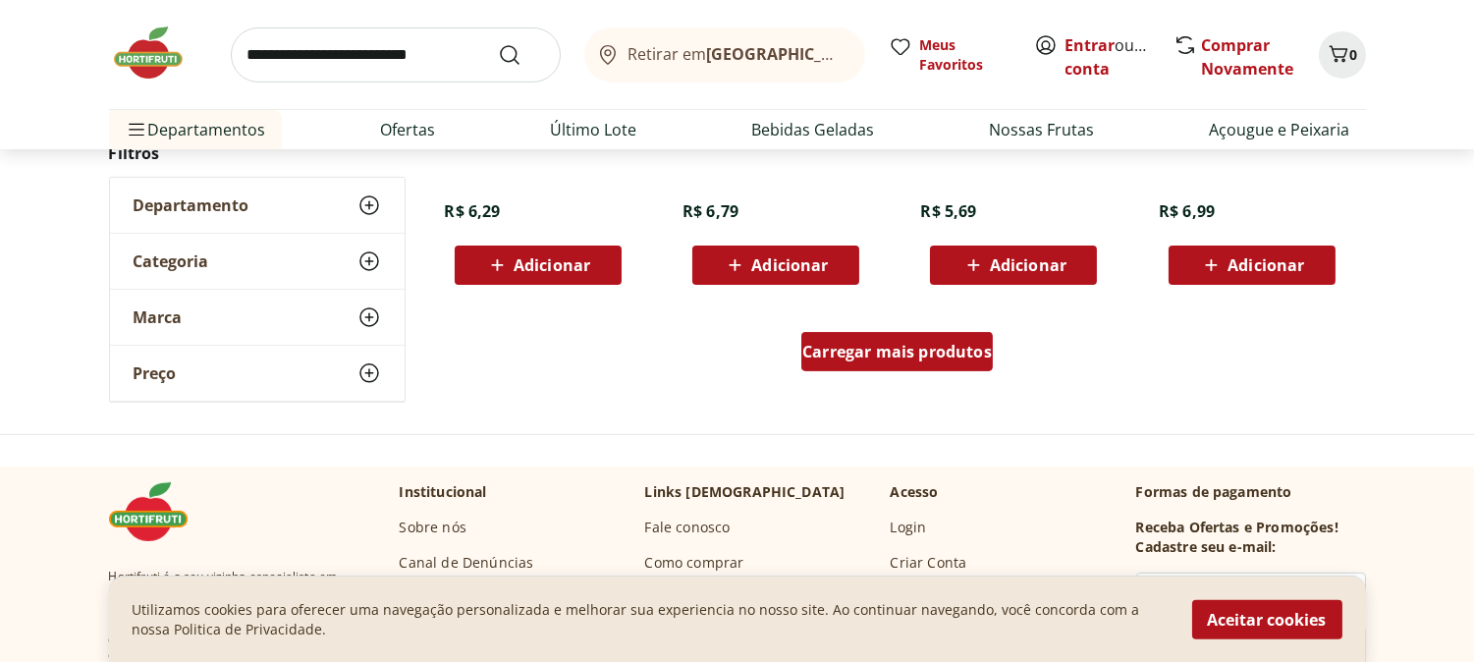
click at [864, 349] on span "Carregar mais produtos" at bounding box center [897, 352] width 190 height 16
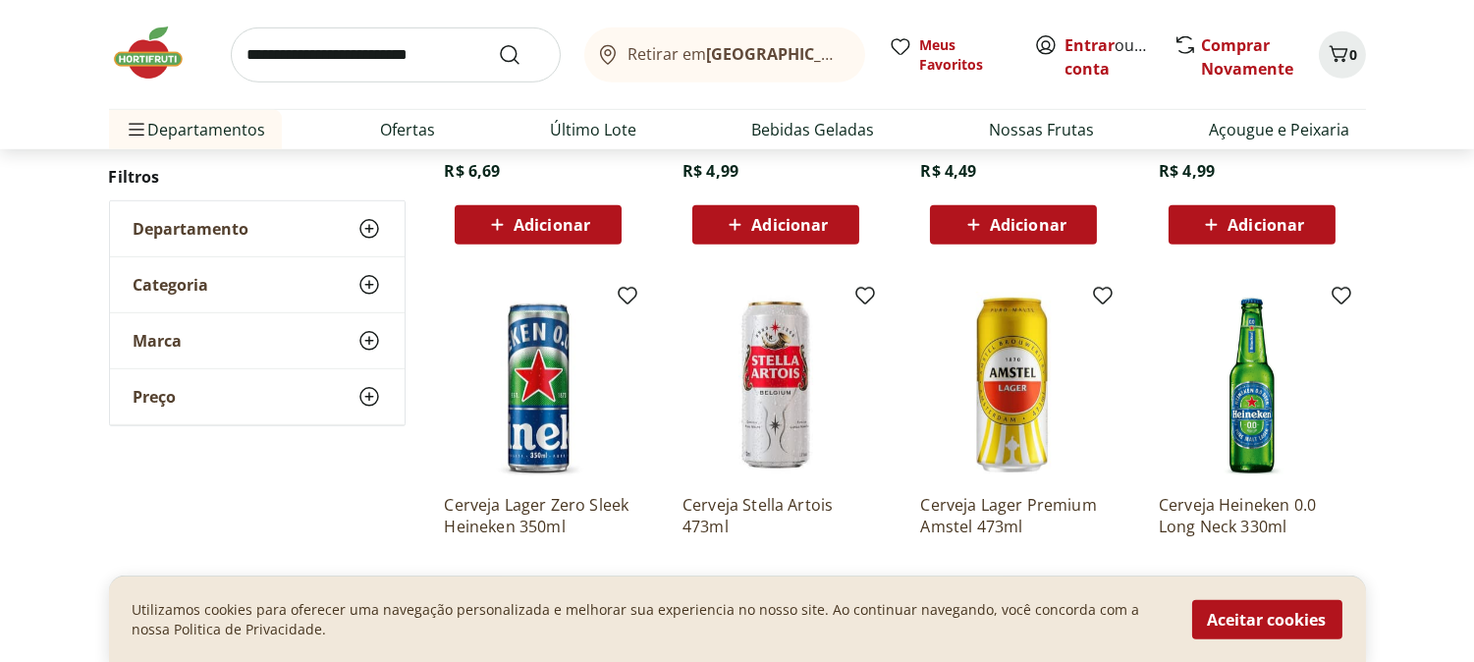
scroll to position [1964, 0]
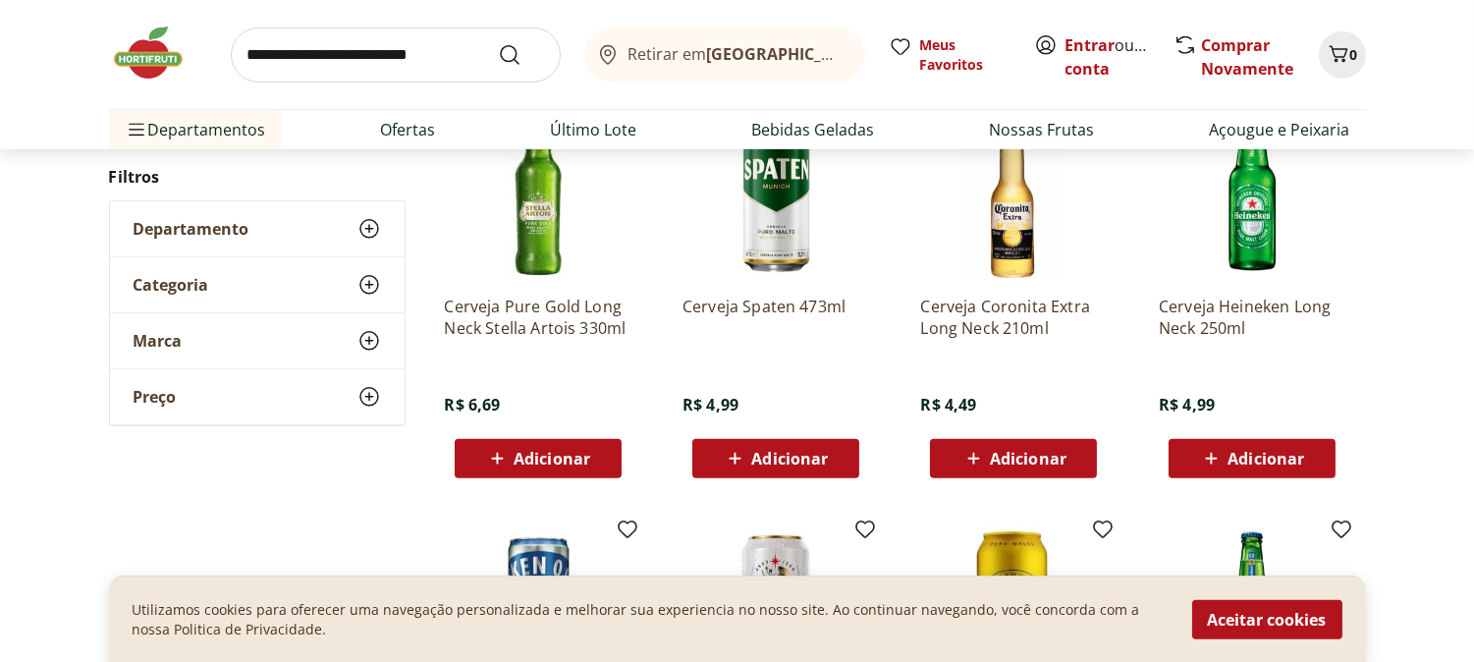
click at [125, 61] on img at bounding box center [158, 53] width 98 height 59
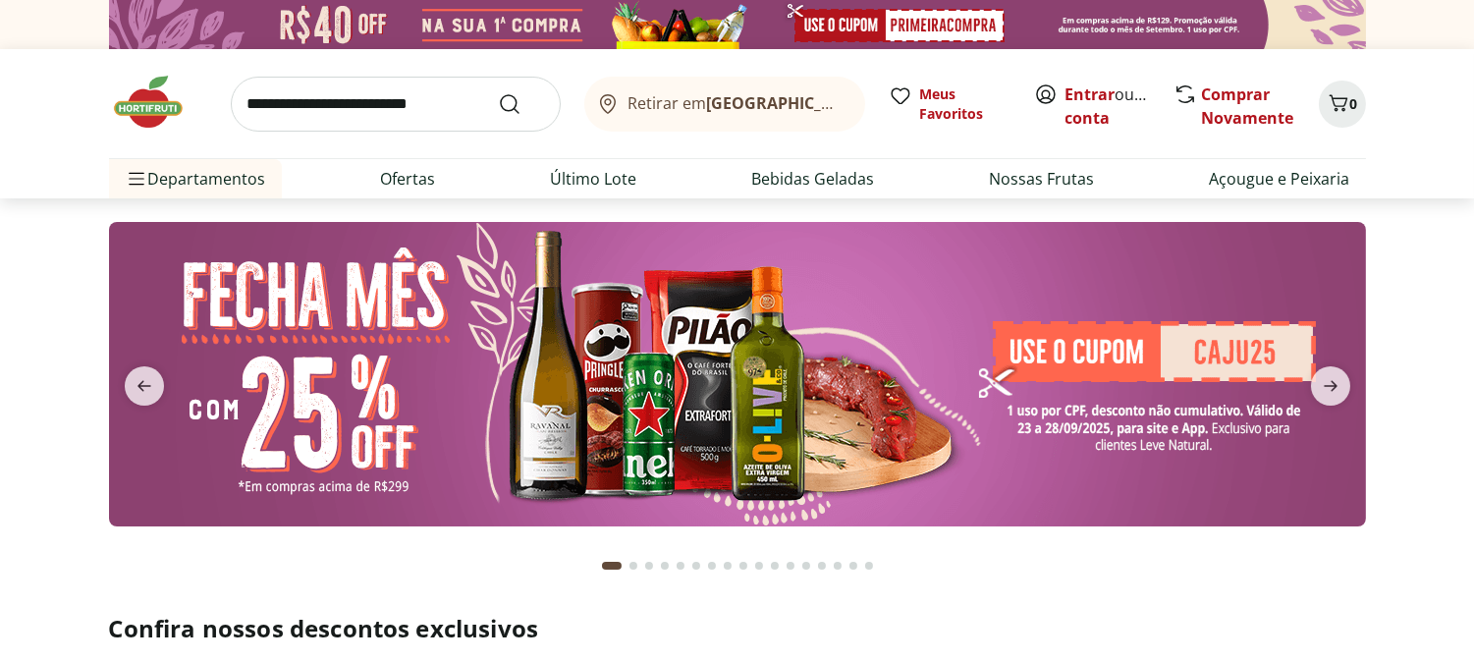
scroll to position [109, 0]
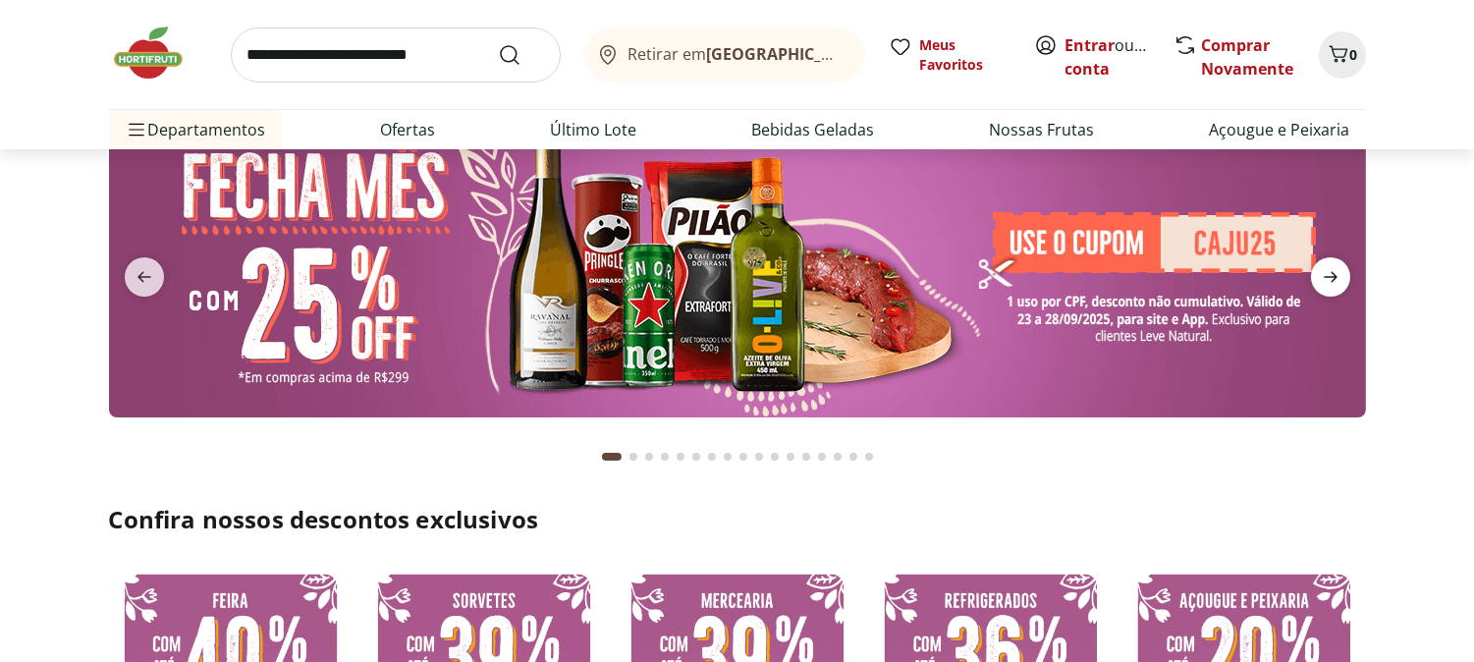
click at [1332, 287] on icon "next" at bounding box center [1331, 277] width 24 height 24
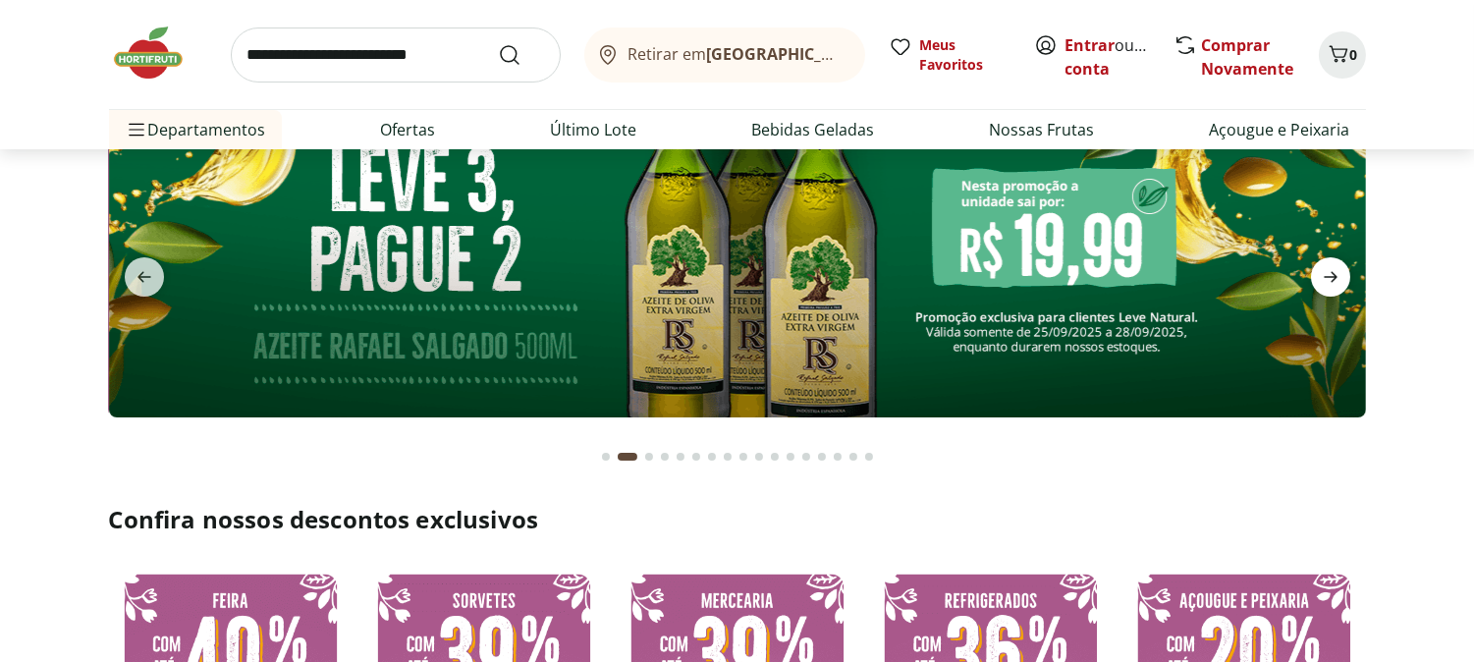
click at [1332, 287] on icon "next" at bounding box center [1331, 277] width 24 height 24
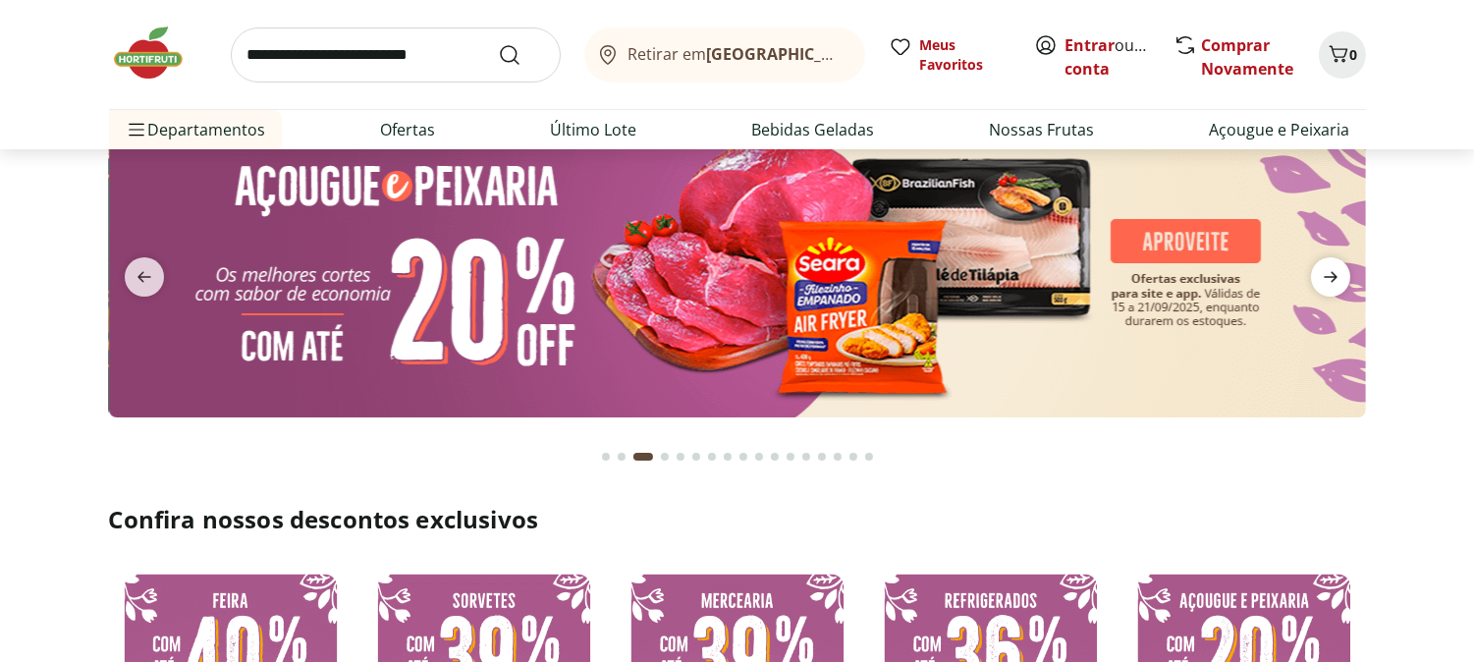
click at [1332, 287] on icon "next" at bounding box center [1331, 277] width 24 height 24
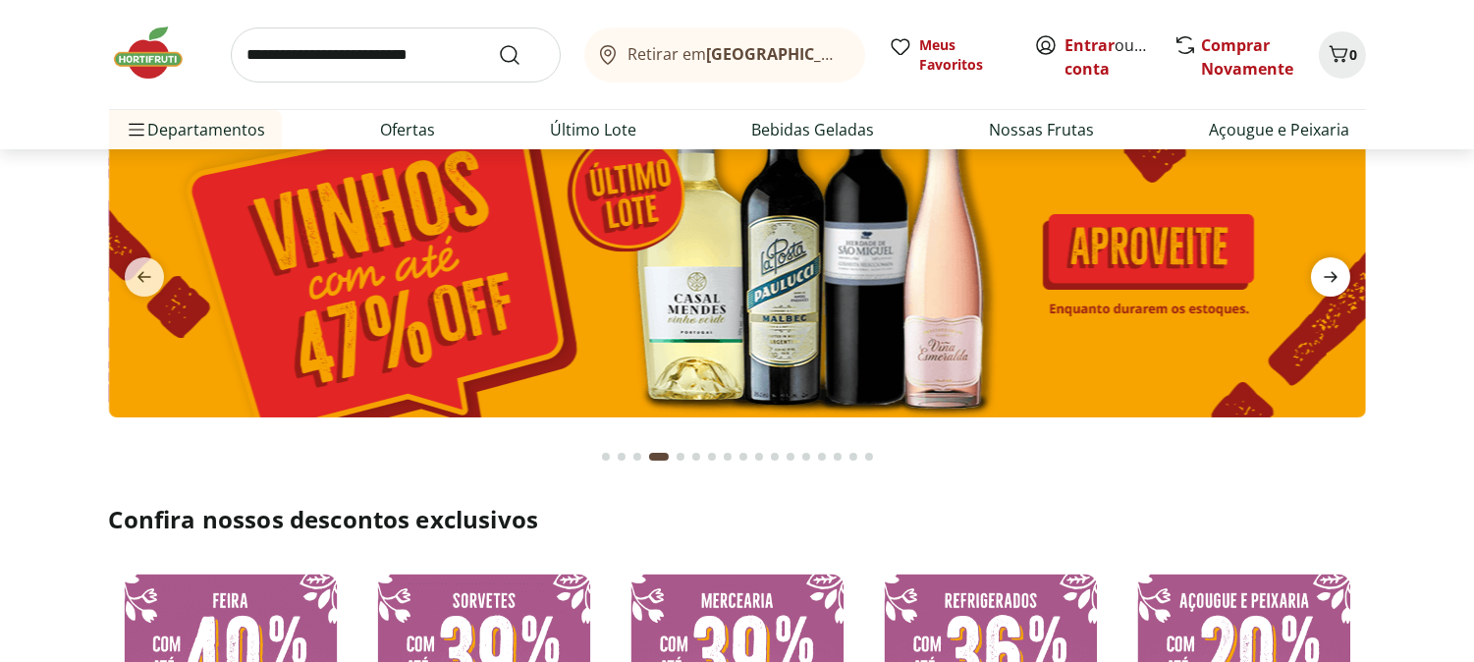
click at [1332, 287] on icon "next" at bounding box center [1331, 277] width 24 height 24
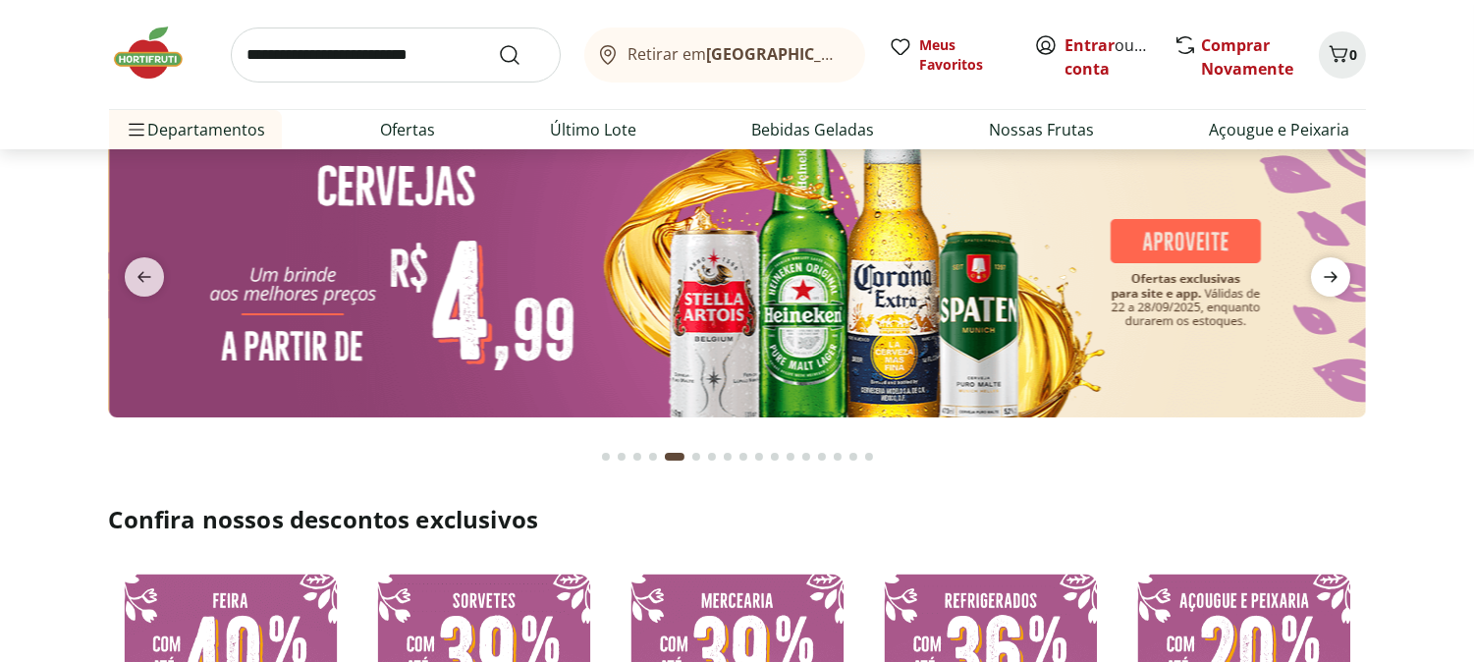
click at [1332, 287] on icon "next" at bounding box center [1331, 277] width 24 height 24
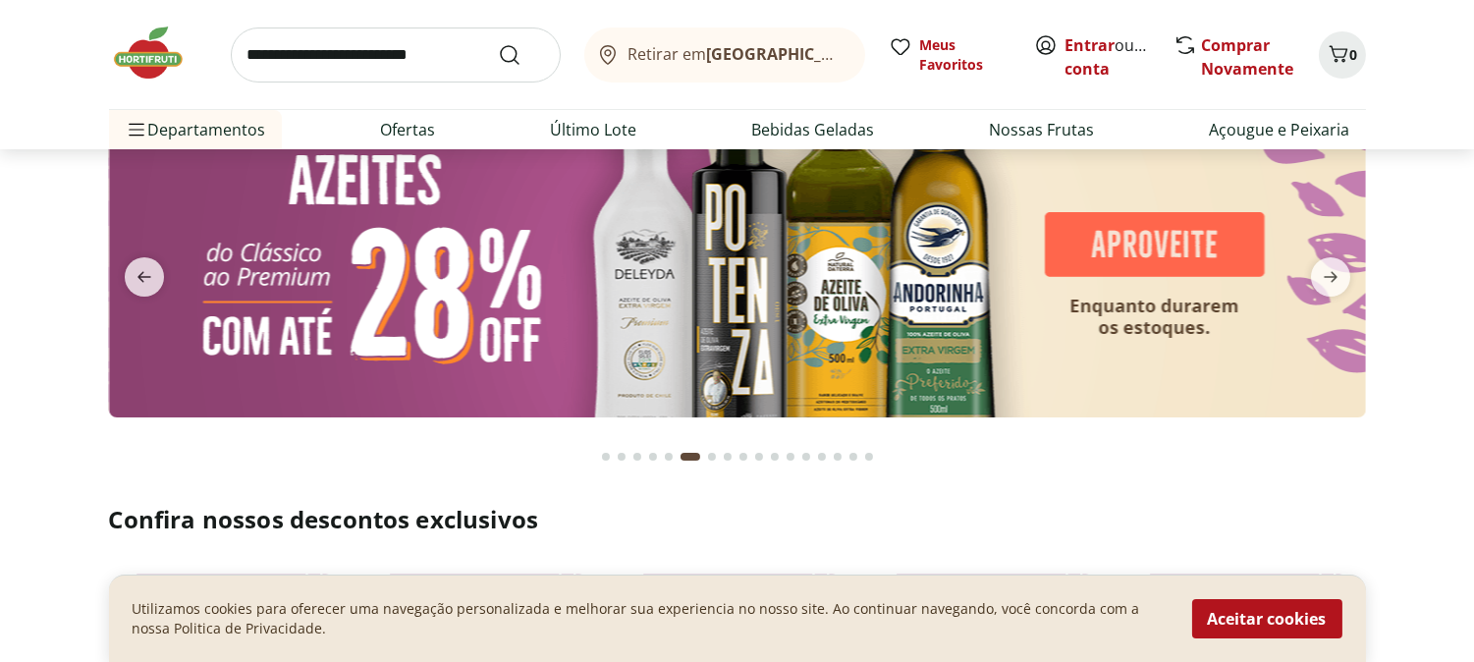
click at [906, 305] on img at bounding box center [736, 265] width 1257 height 304
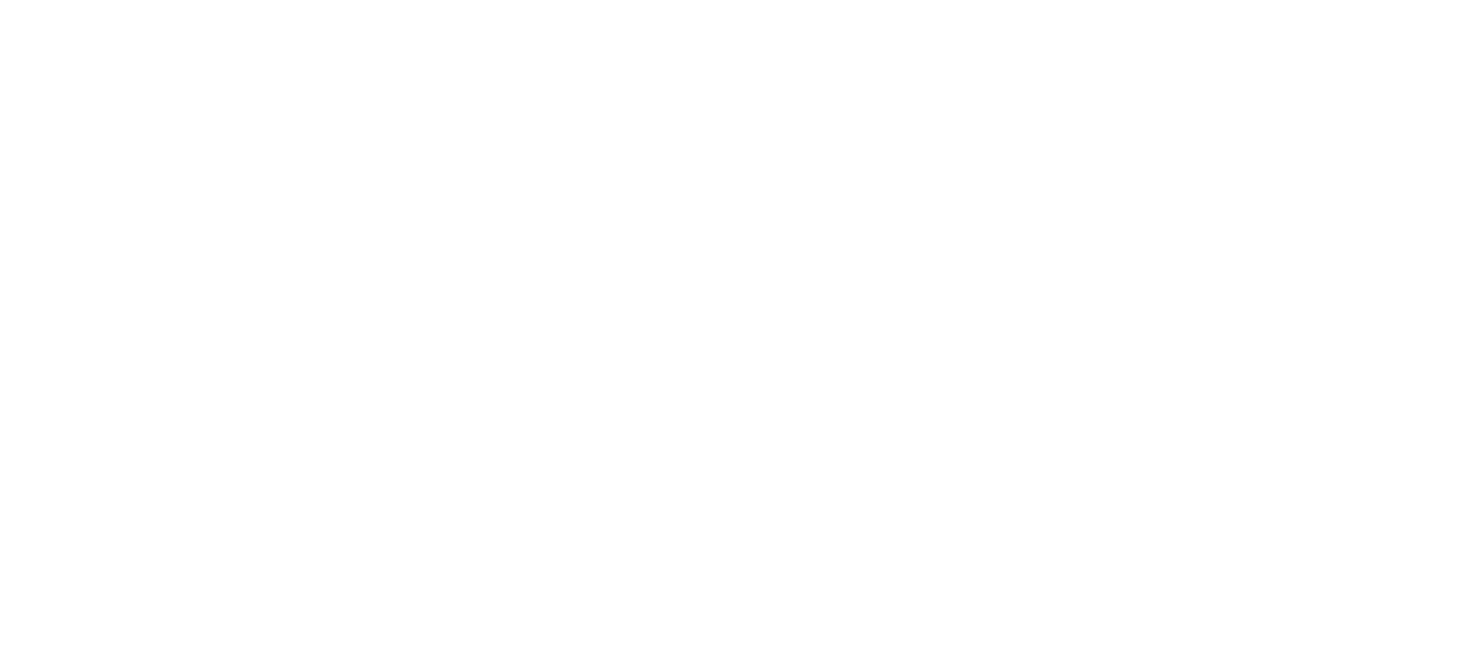
select select "**********"
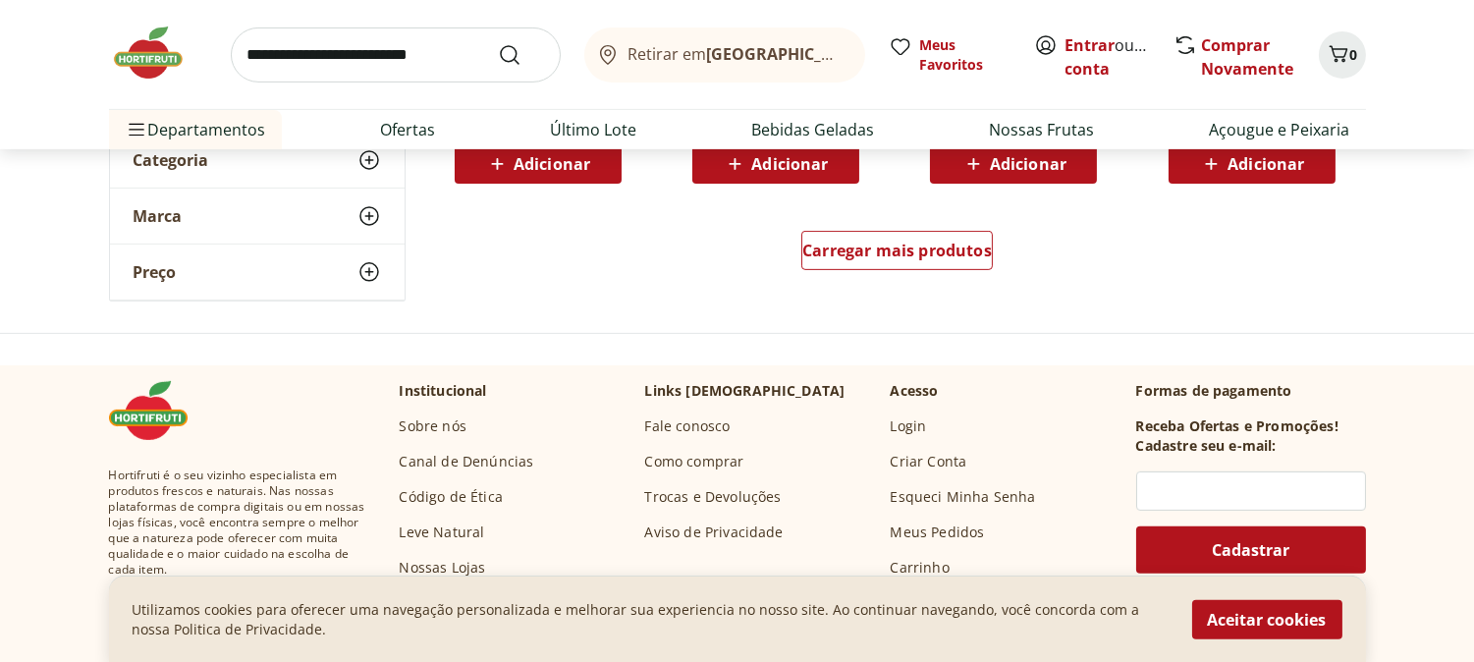
scroll to position [1418, 0]
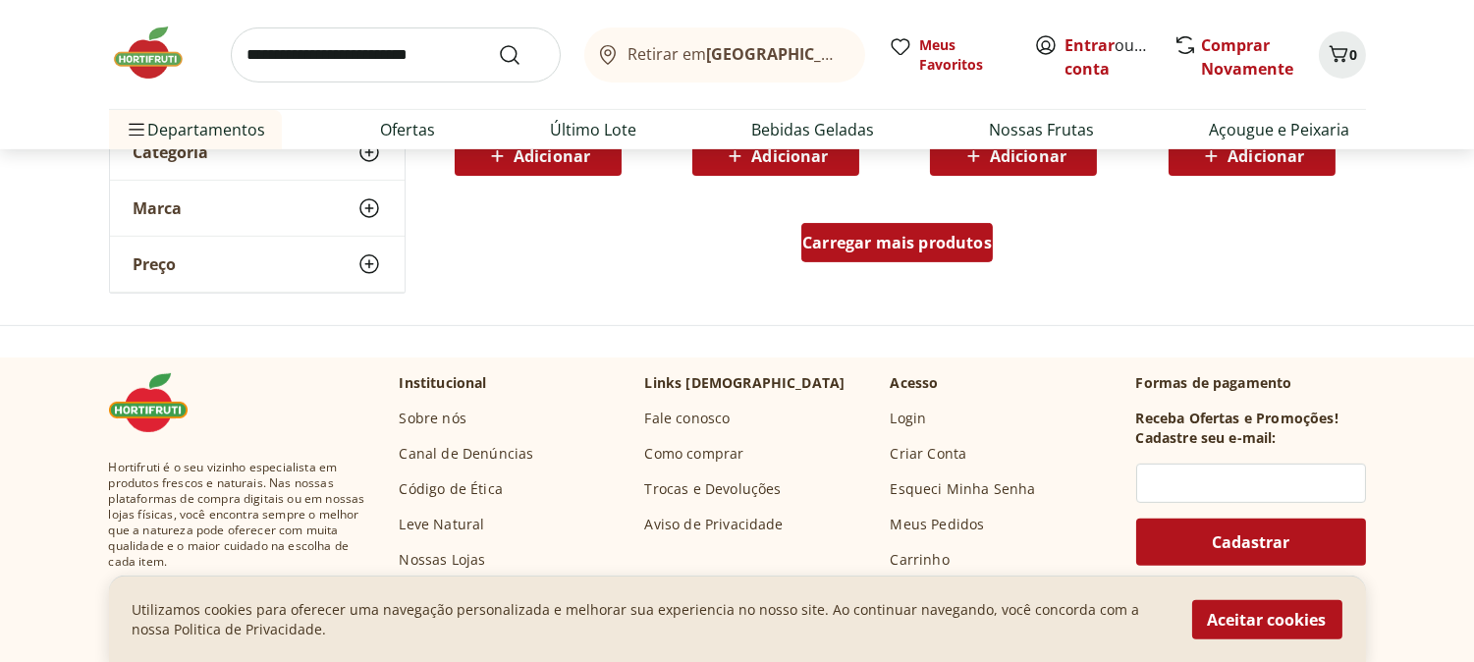
click at [907, 238] on span "Carregar mais produtos" at bounding box center [897, 243] width 190 height 16
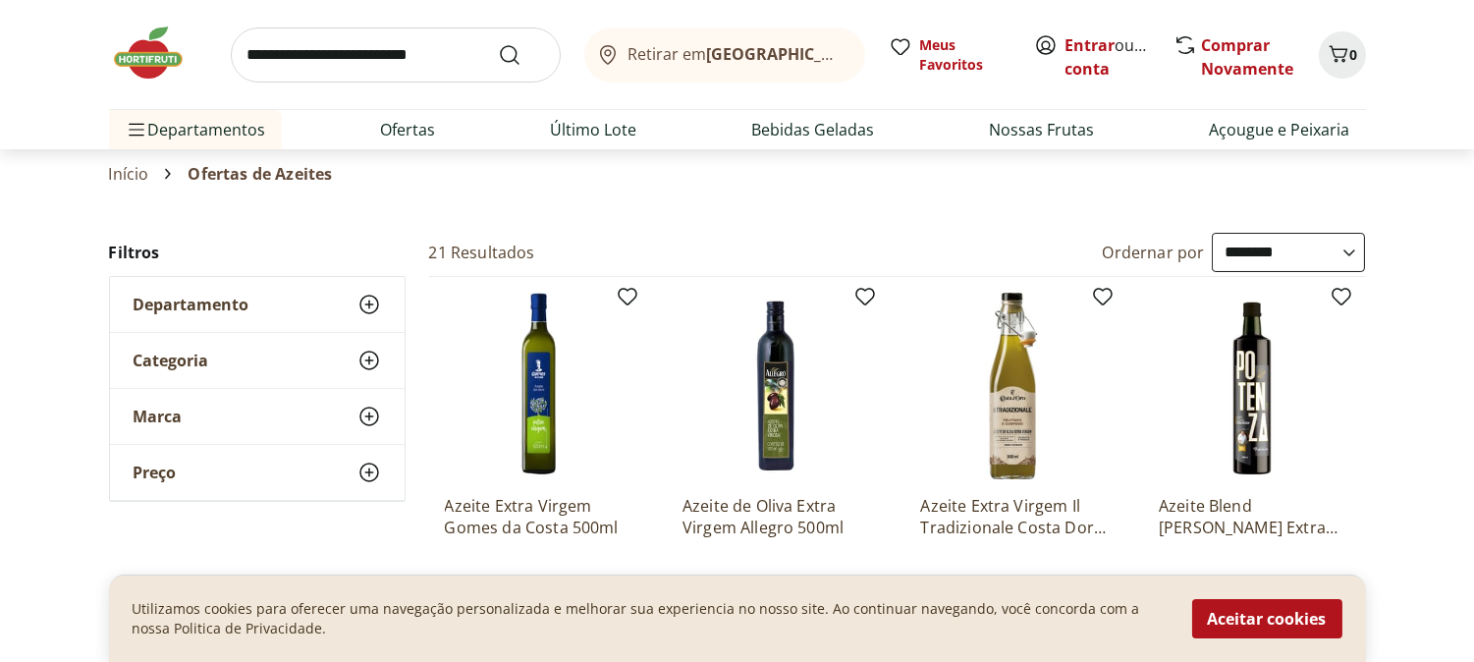
scroll to position [0, 0]
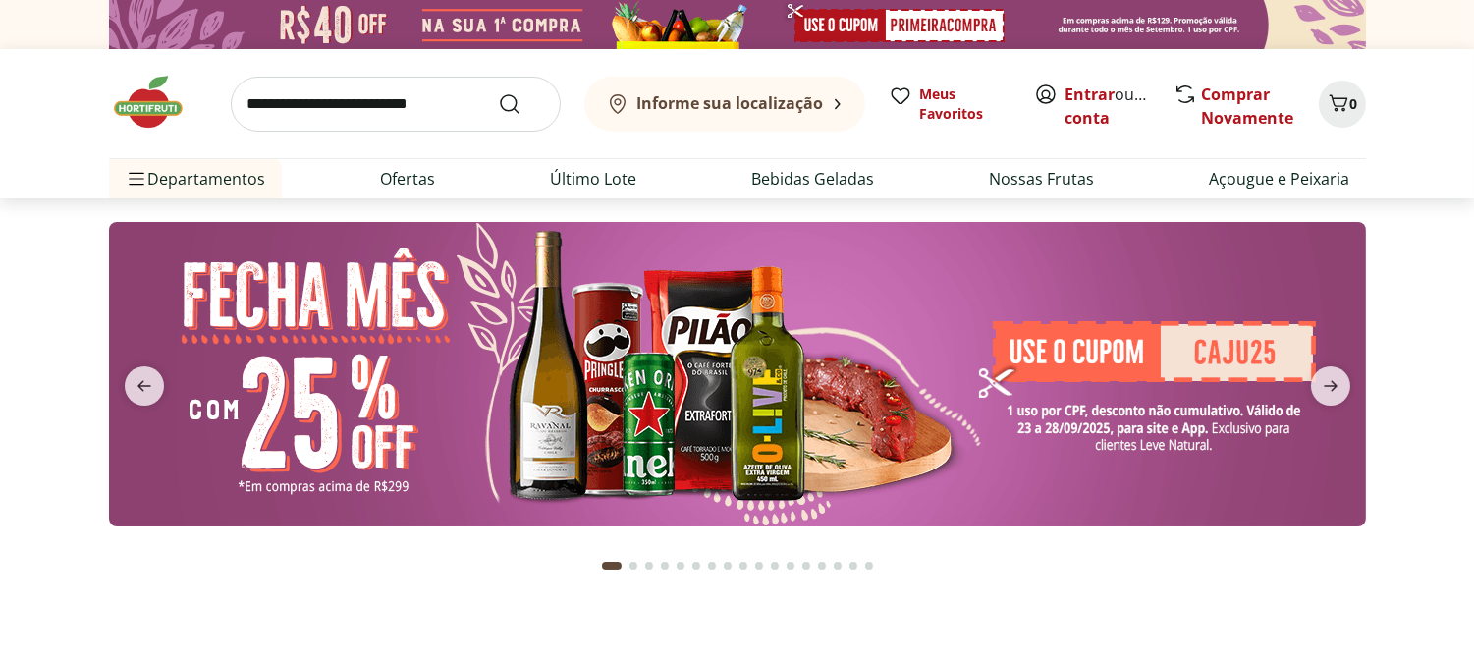
scroll to position [109, 0]
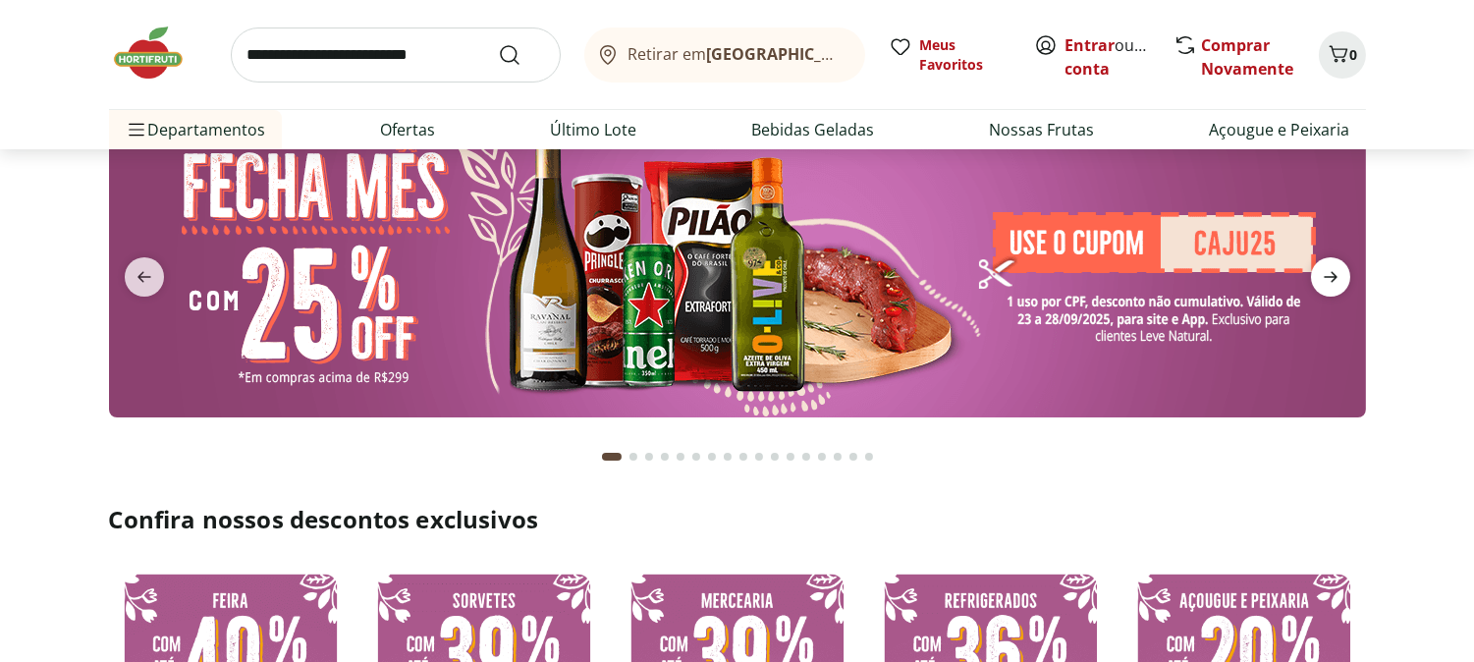
click at [1321, 285] on icon "next" at bounding box center [1331, 277] width 24 height 24
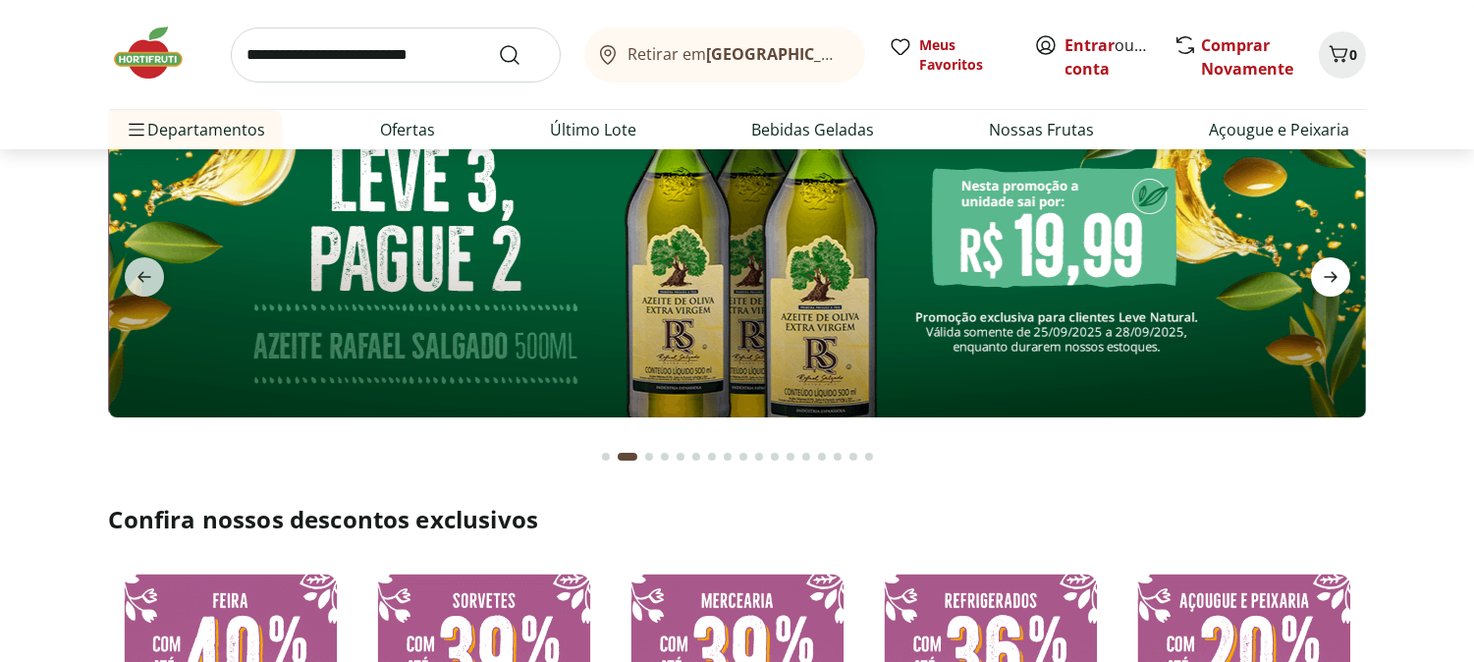
click at [1331, 271] on icon "next" at bounding box center [1331, 277] width 24 height 24
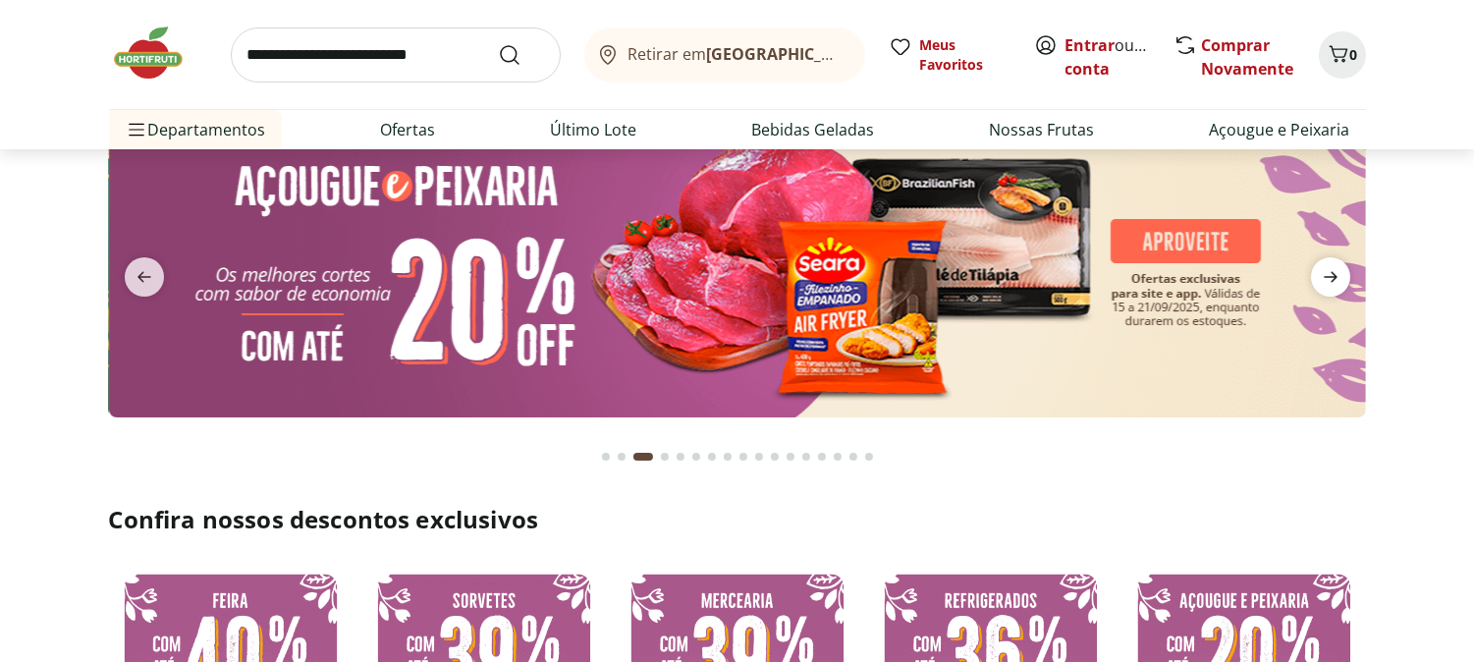
click at [1330, 271] on icon "next" at bounding box center [1331, 277] width 24 height 24
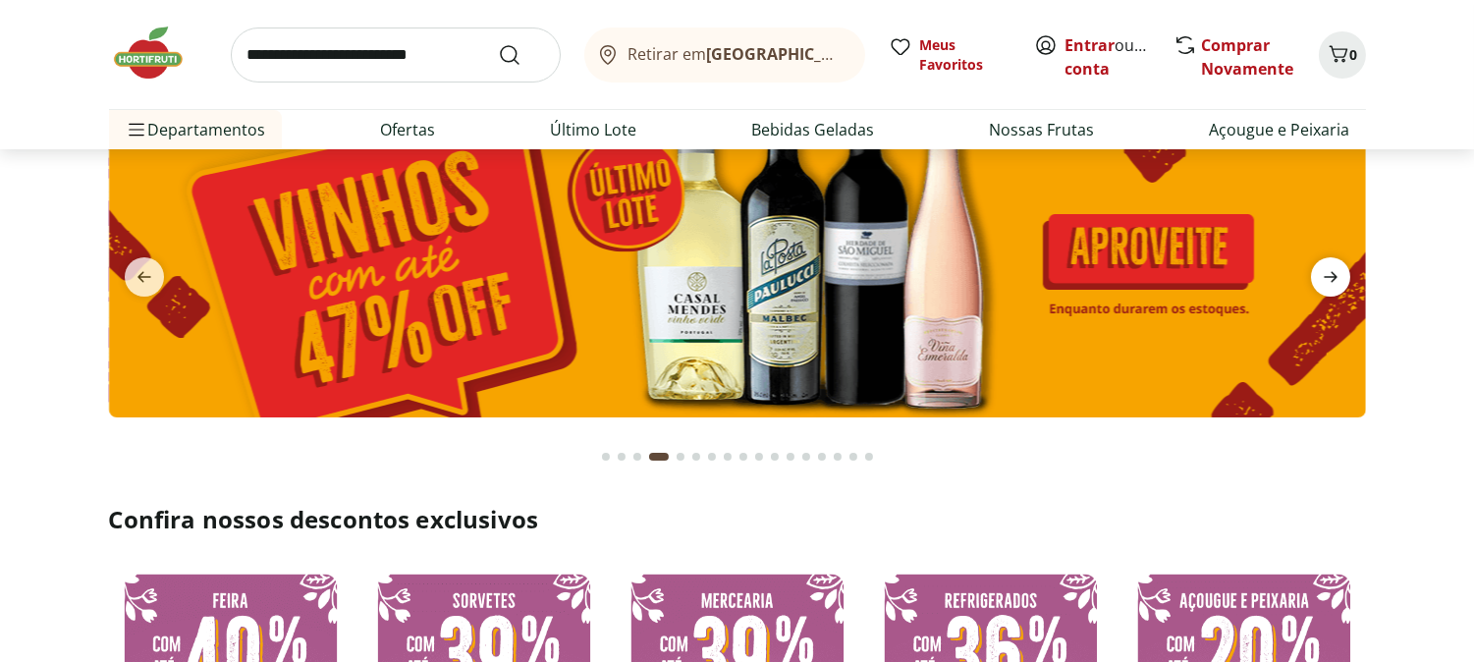
click at [1312, 278] on span "next" at bounding box center [1330, 276] width 39 height 39
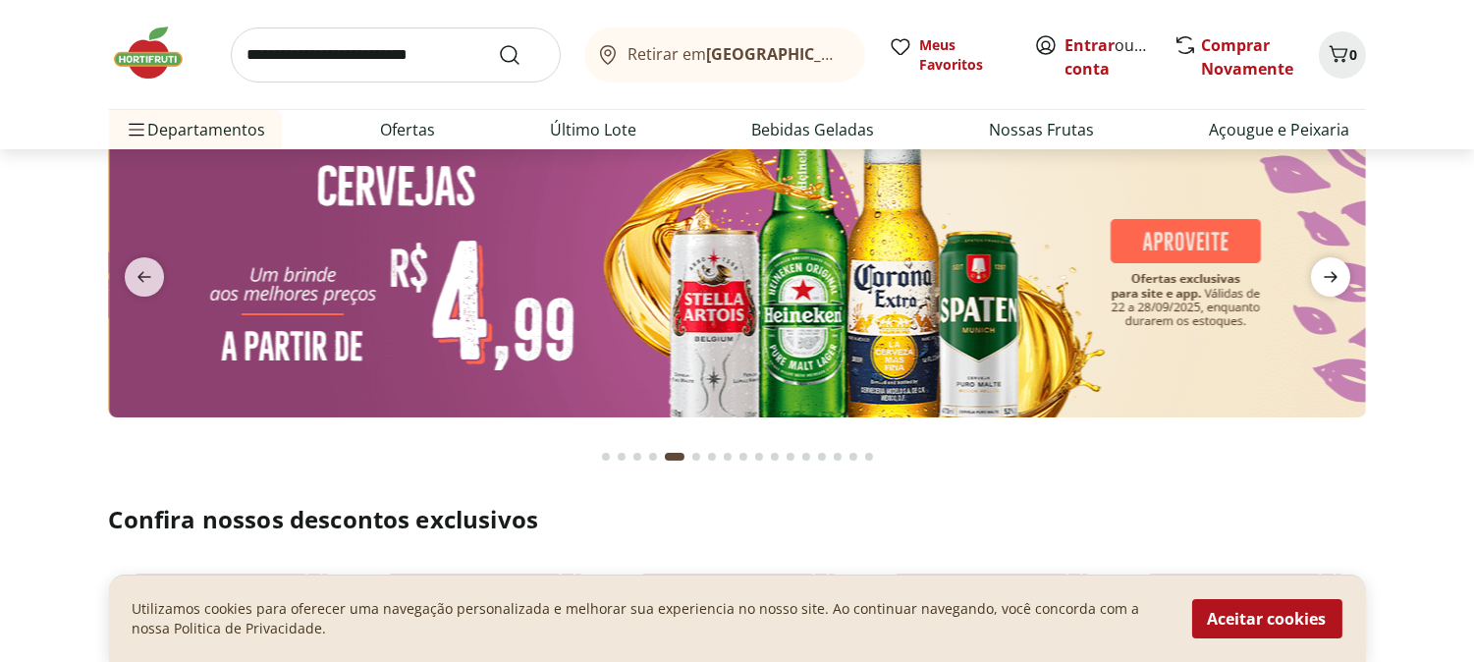
click at [1312, 278] on span "next" at bounding box center [1330, 276] width 39 height 39
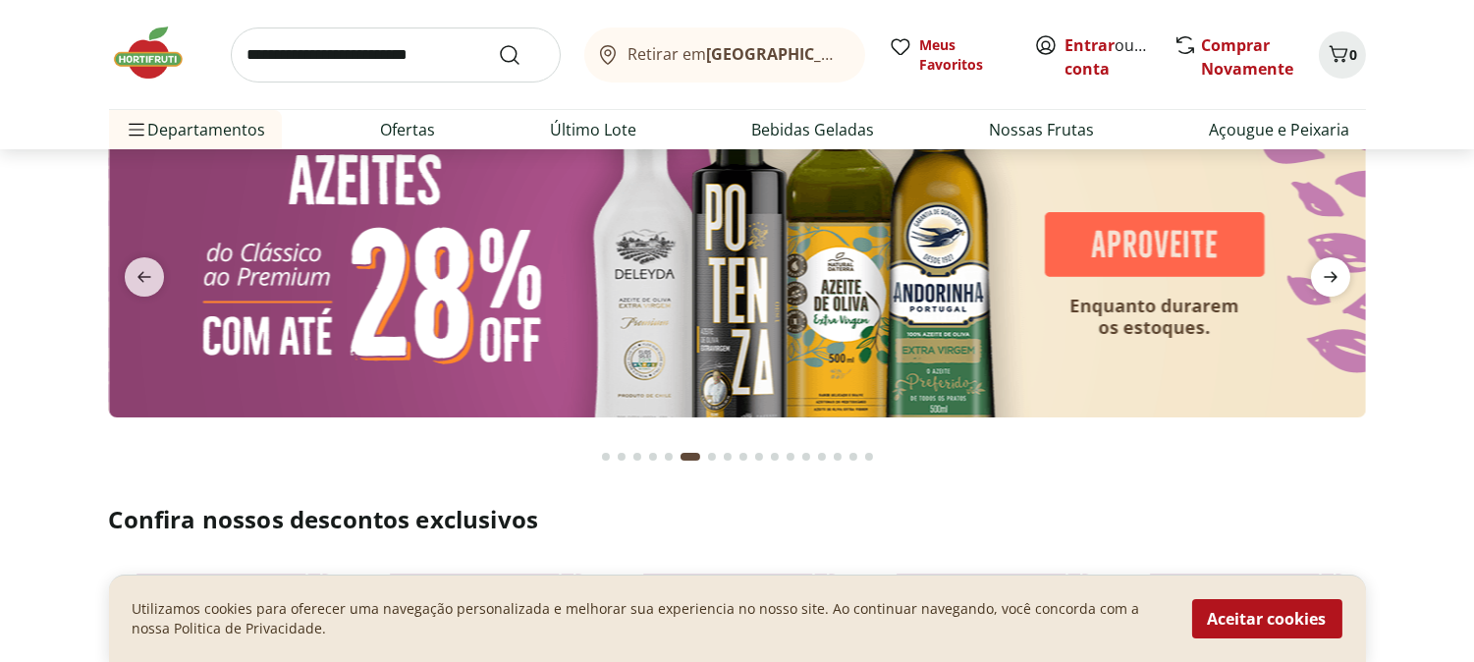
click at [1312, 278] on span "next" at bounding box center [1330, 276] width 39 height 39
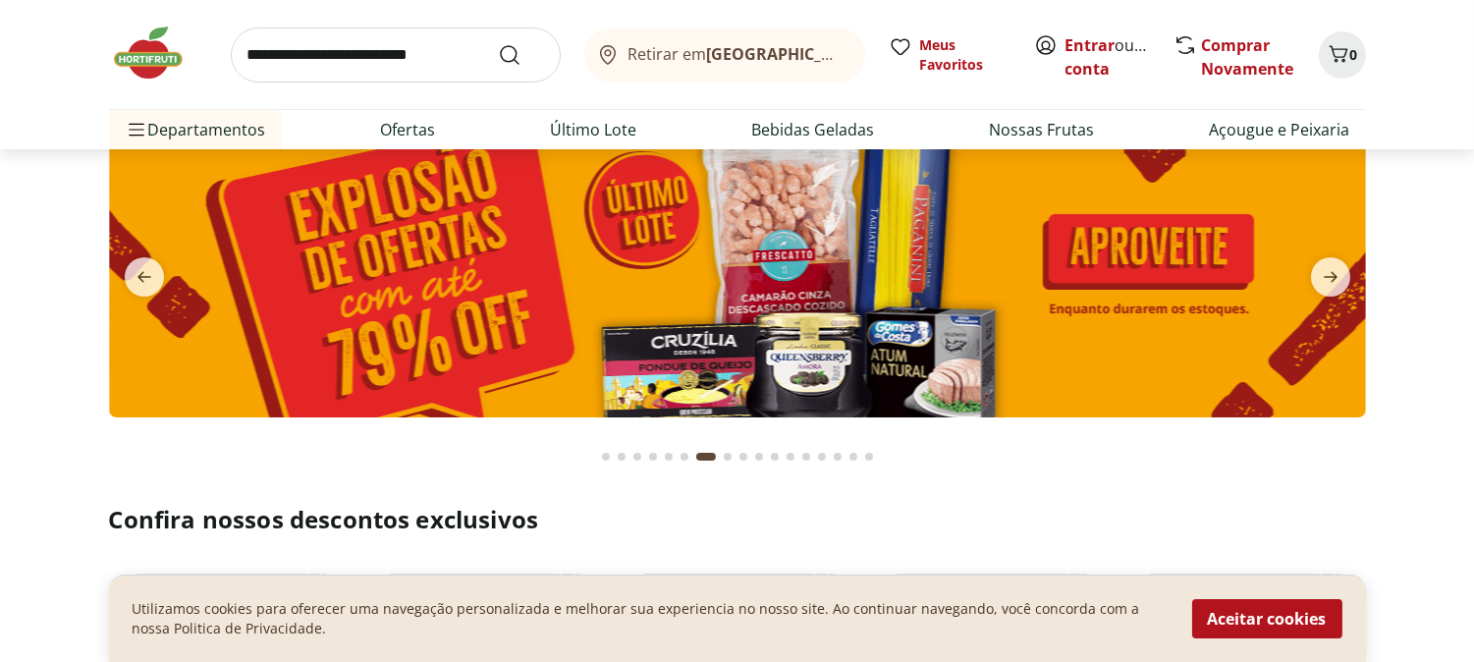
click at [895, 328] on img at bounding box center [737, 265] width 1257 height 304
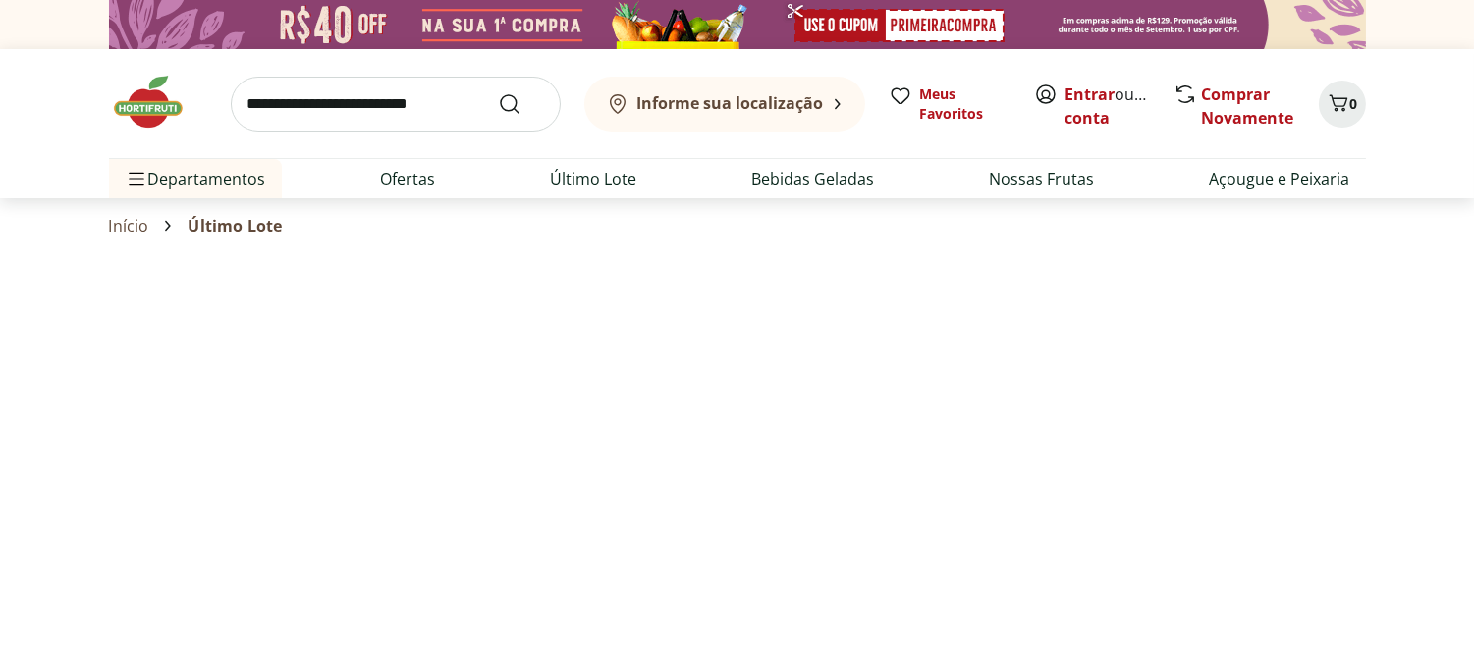
select select "**********"
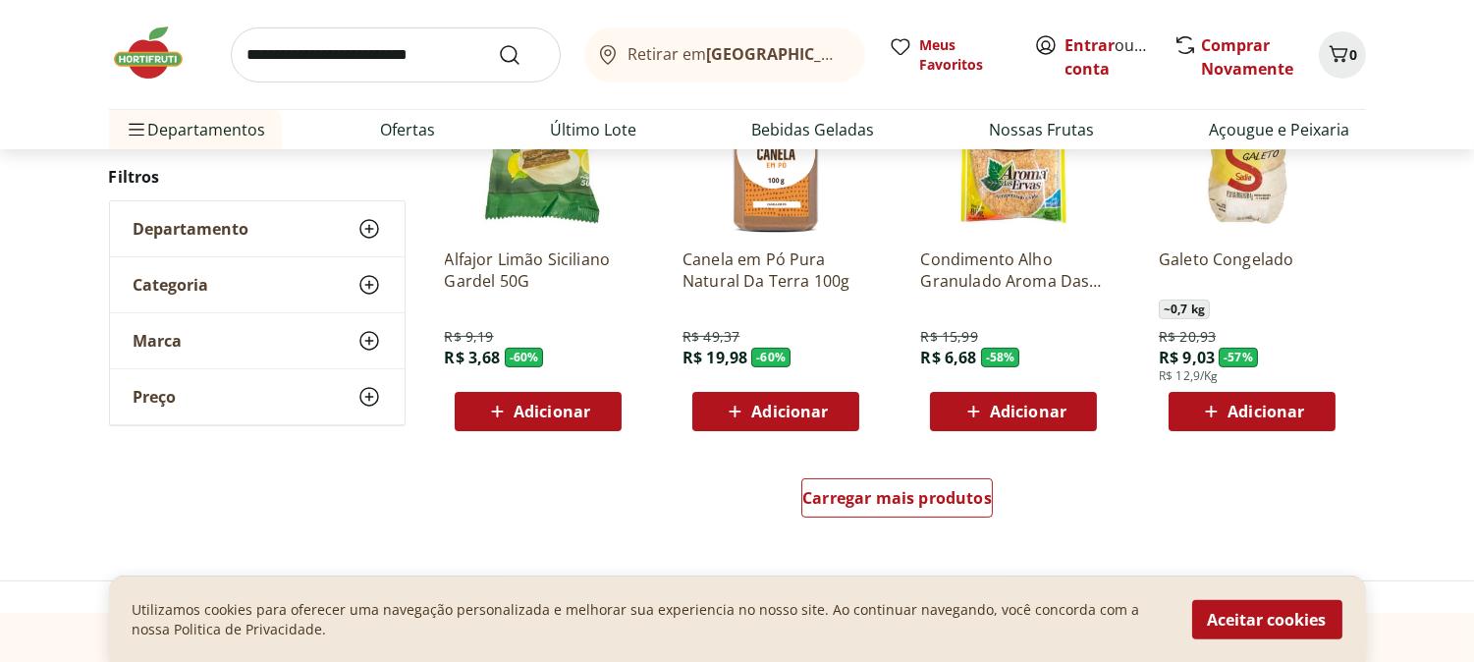
scroll to position [1200, 0]
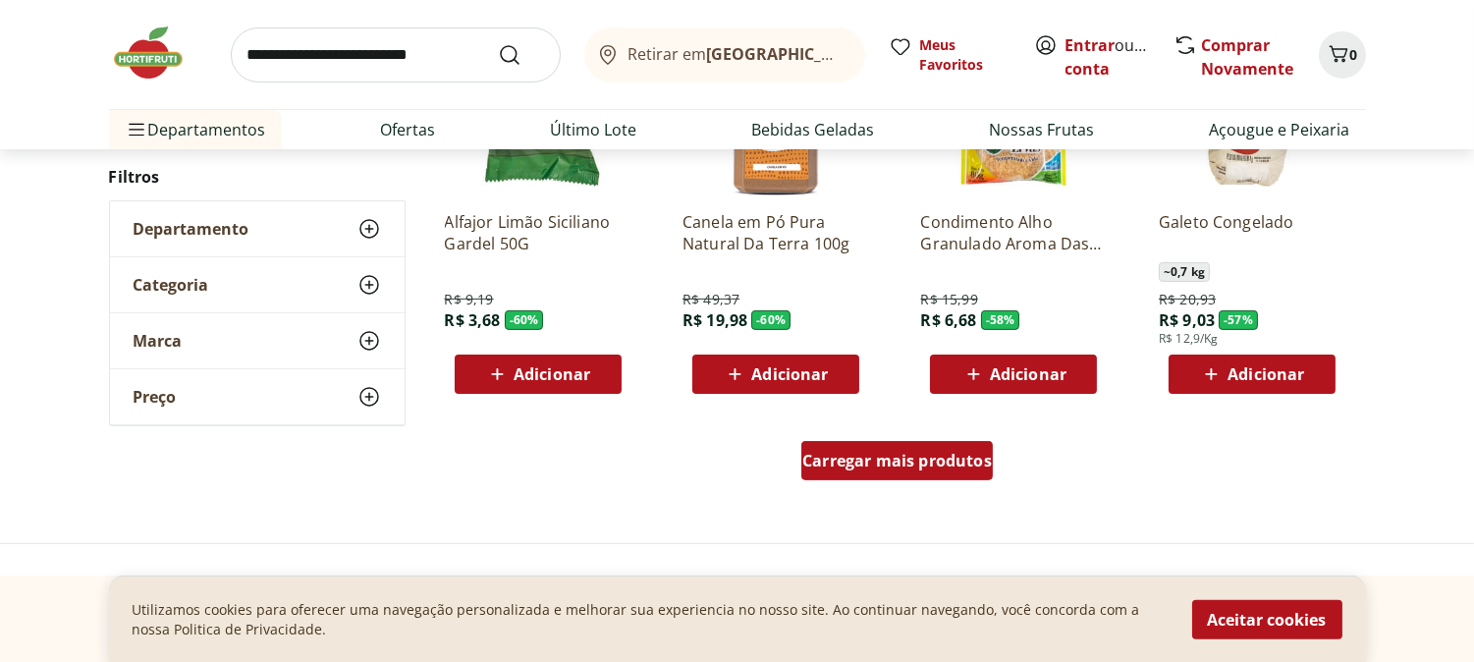
click at [936, 465] on span "Carregar mais produtos" at bounding box center [897, 461] width 190 height 16
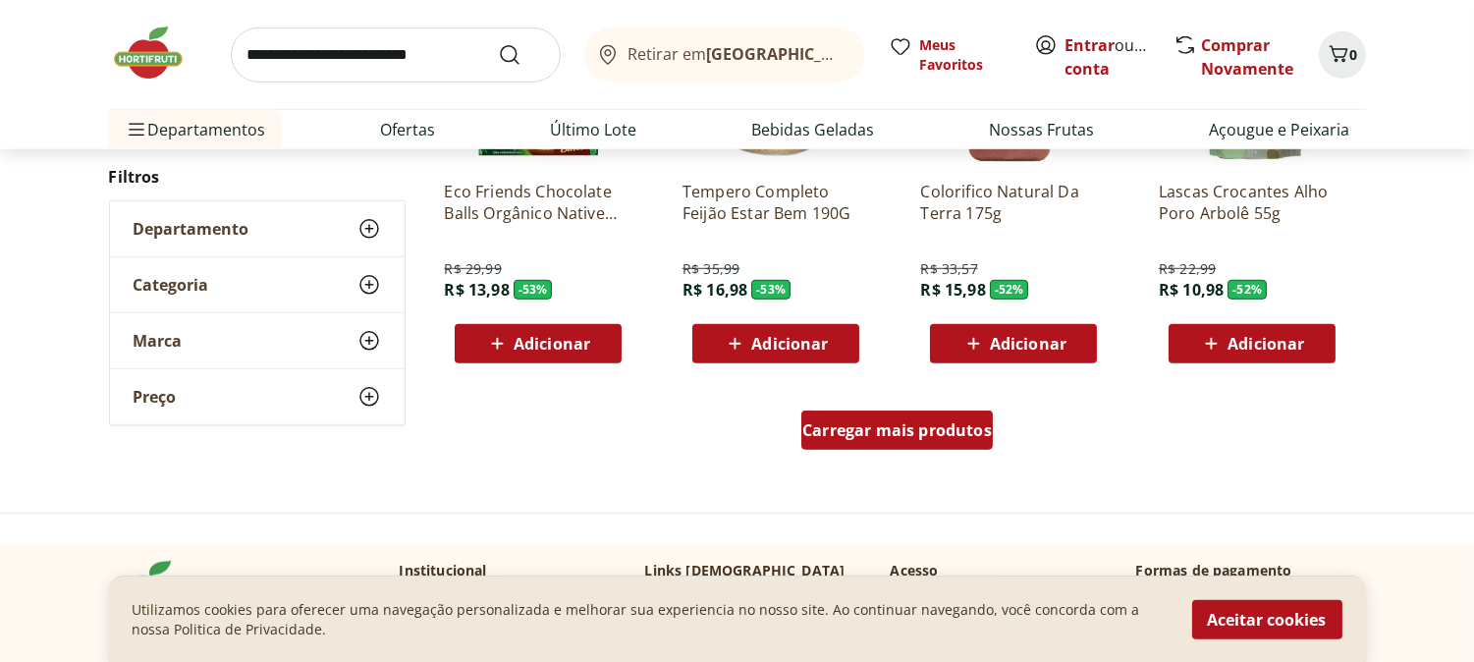
scroll to position [2509, 0]
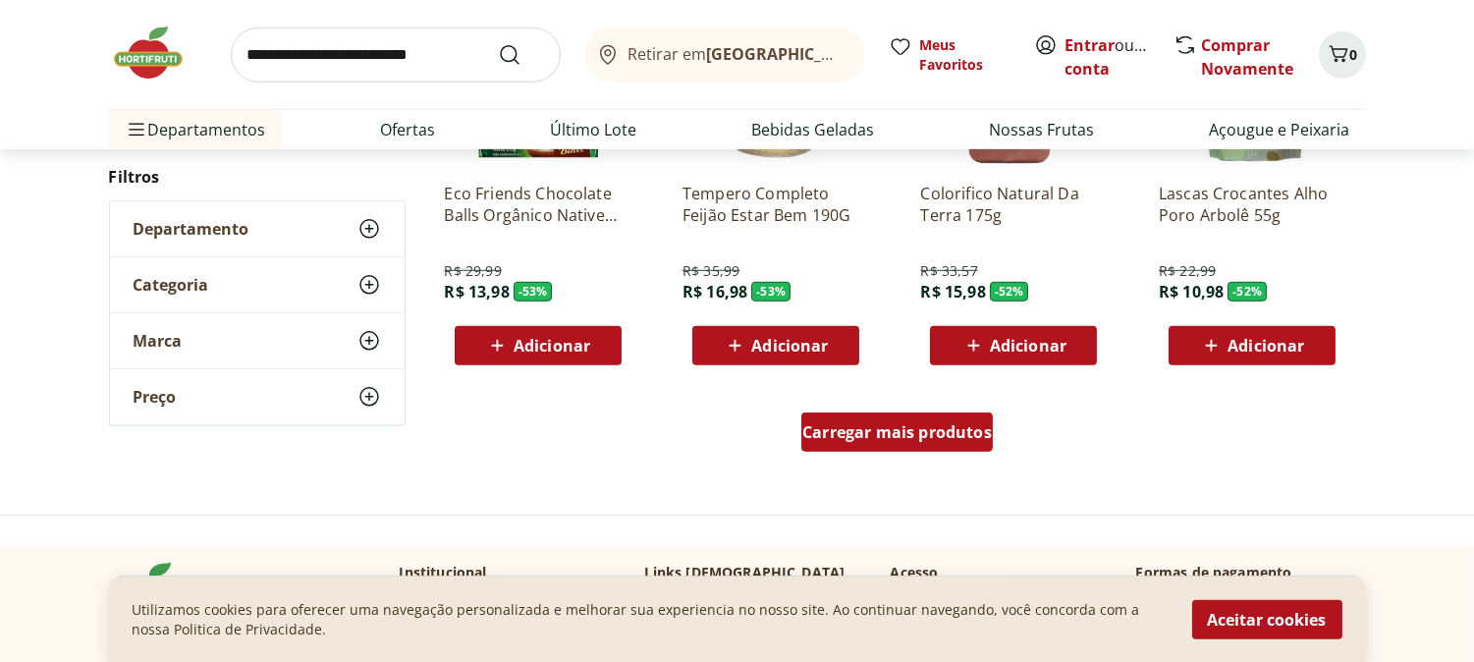
click at [950, 433] on span "Carregar mais produtos" at bounding box center [897, 432] width 190 height 16
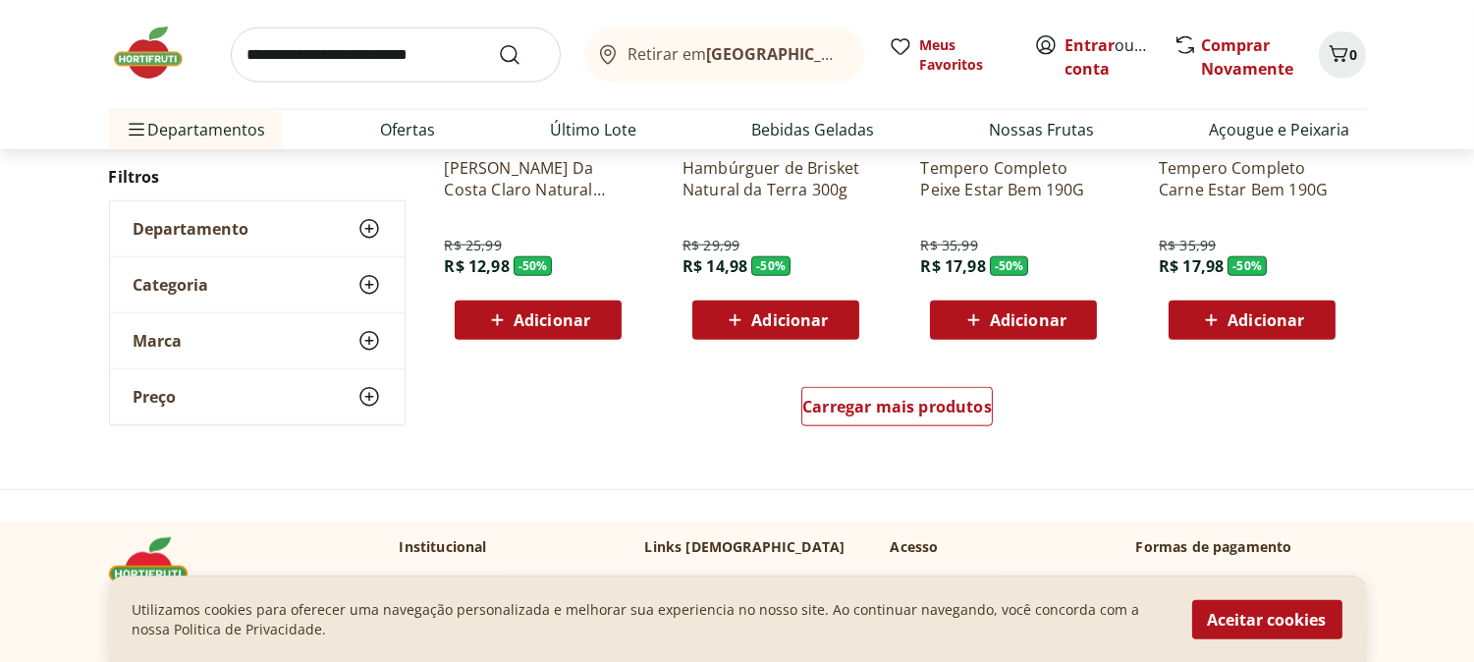
scroll to position [3819, 0]
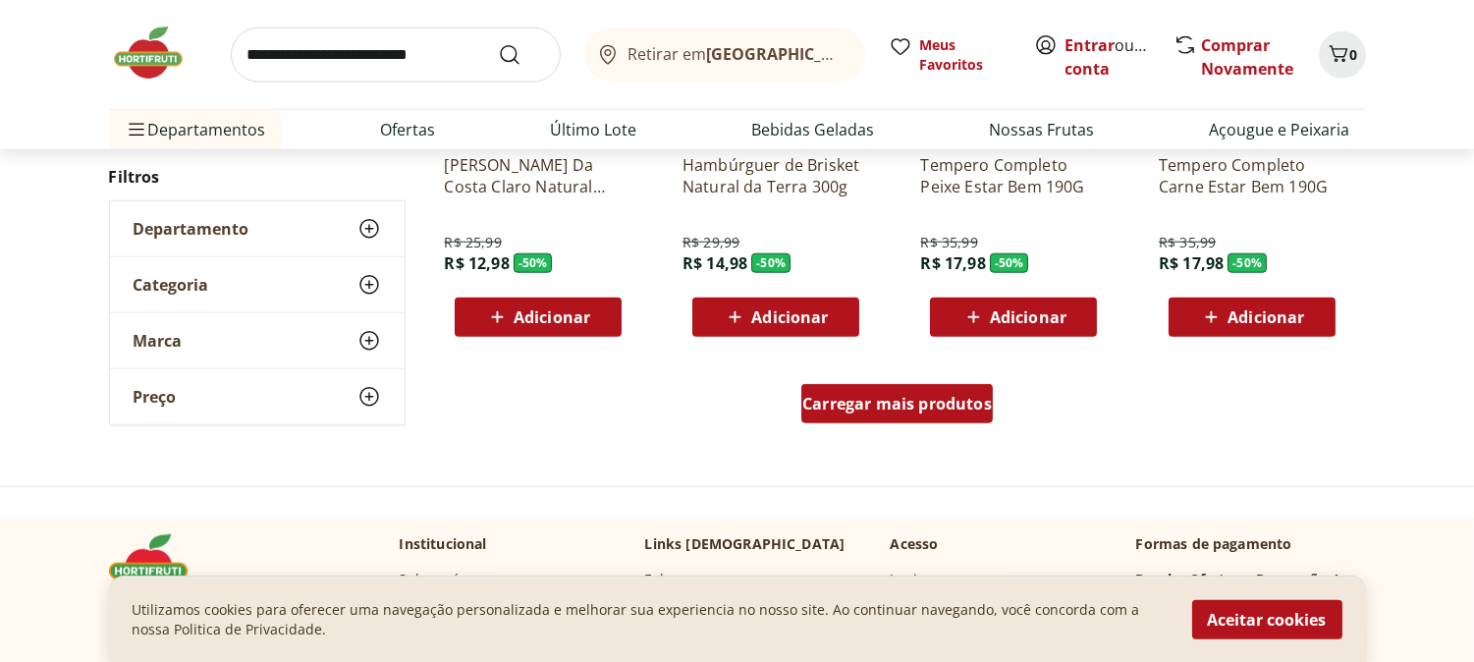
click at [943, 396] on span "Carregar mais produtos" at bounding box center [897, 404] width 190 height 16
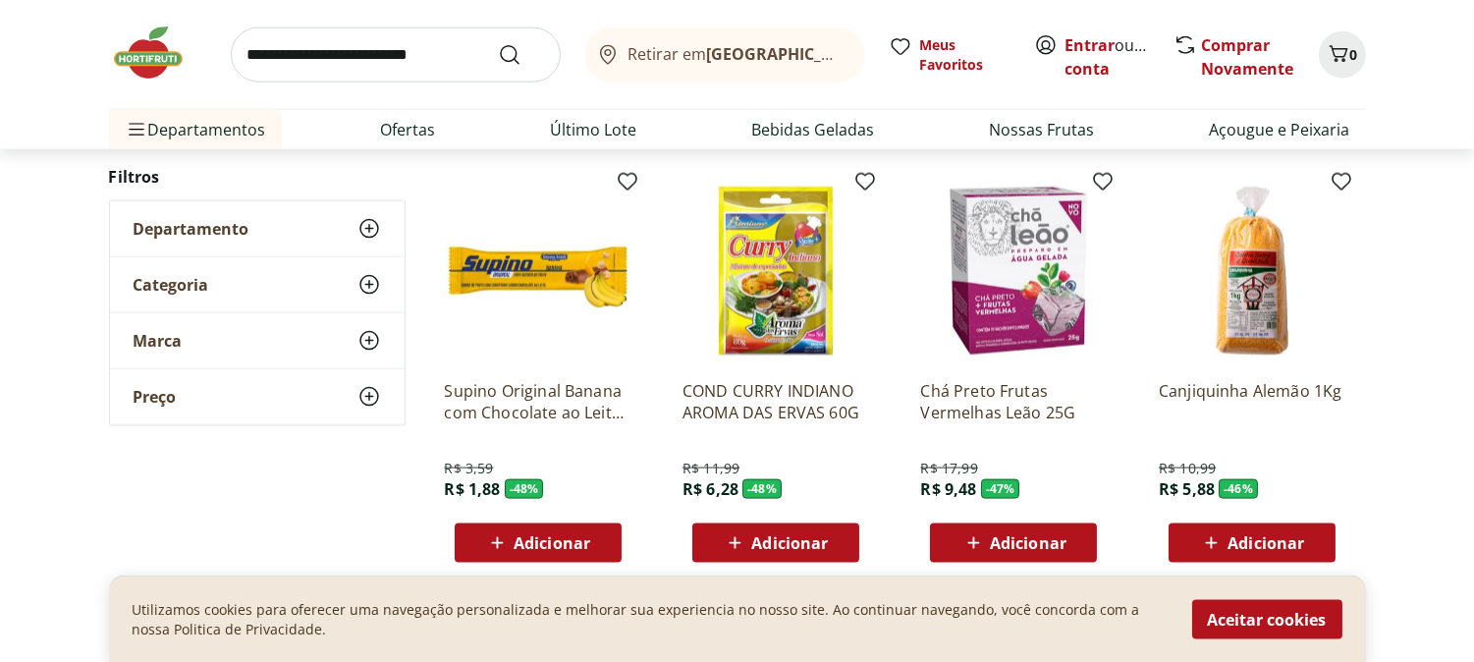
scroll to position [4911, 0]
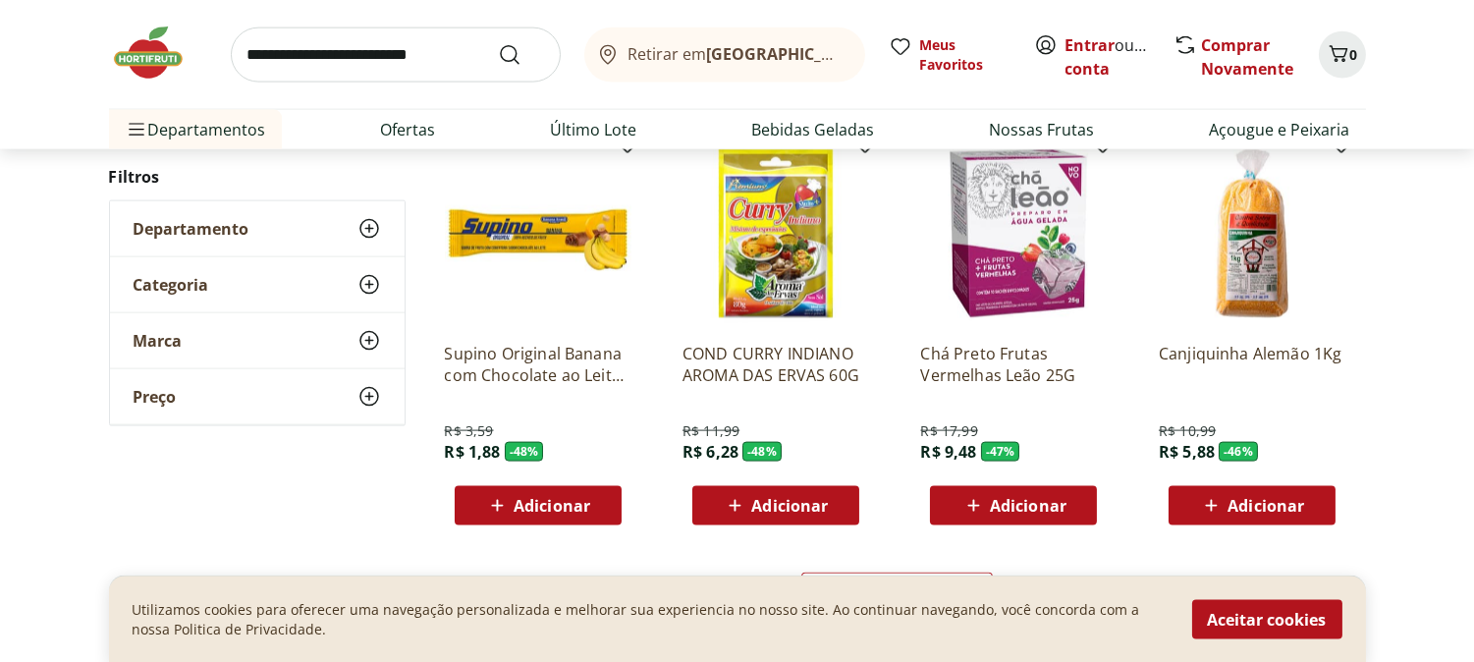
click at [1007, 507] on span "Adicionar" at bounding box center [1028, 506] width 77 height 16
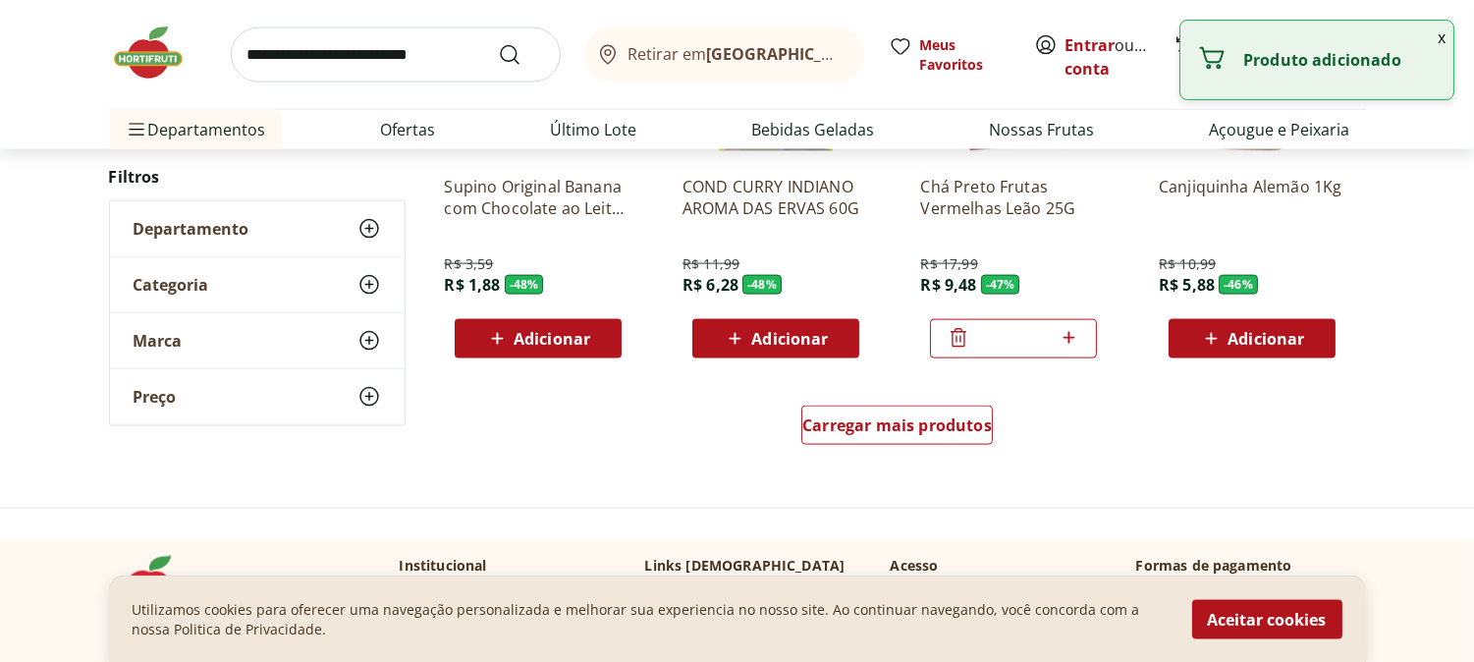
scroll to position [5129, 0]
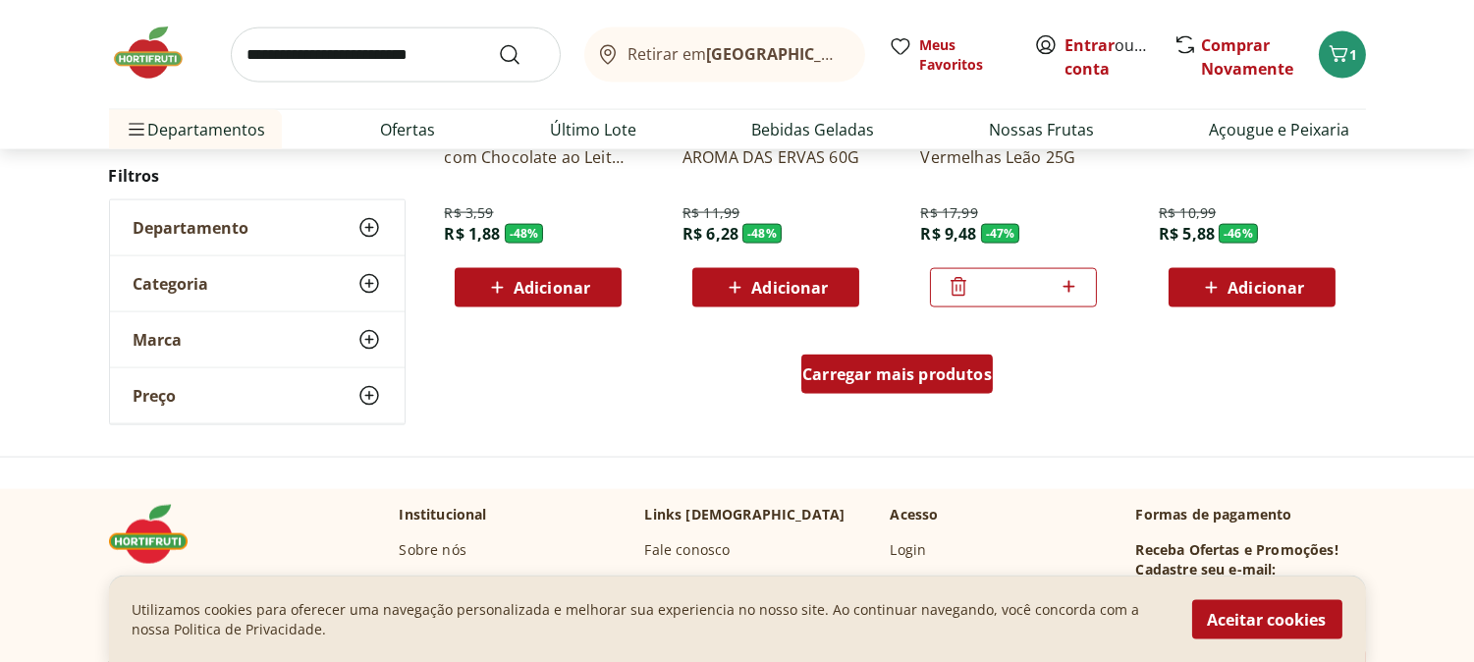
click at [852, 387] on div "Carregar mais produtos" at bounding box center [897, 374] width 192 height 39
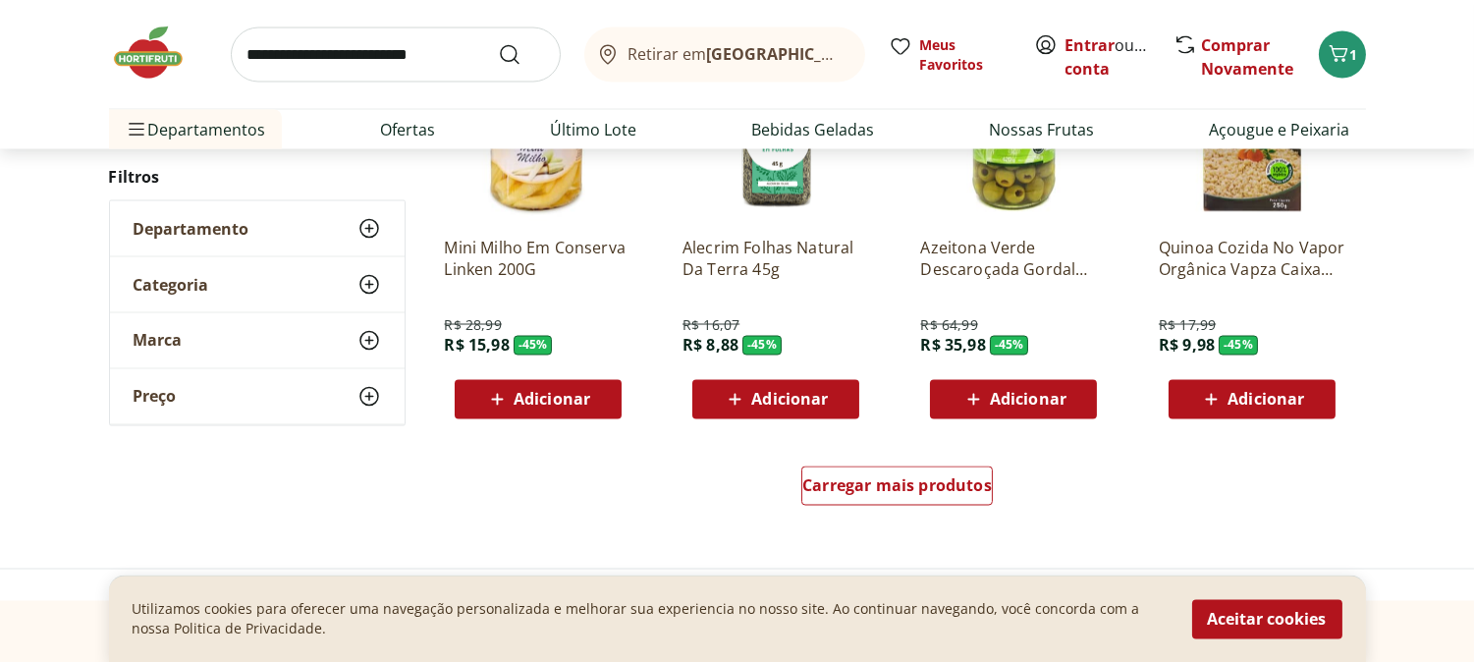
scroll to position [6329, 0]
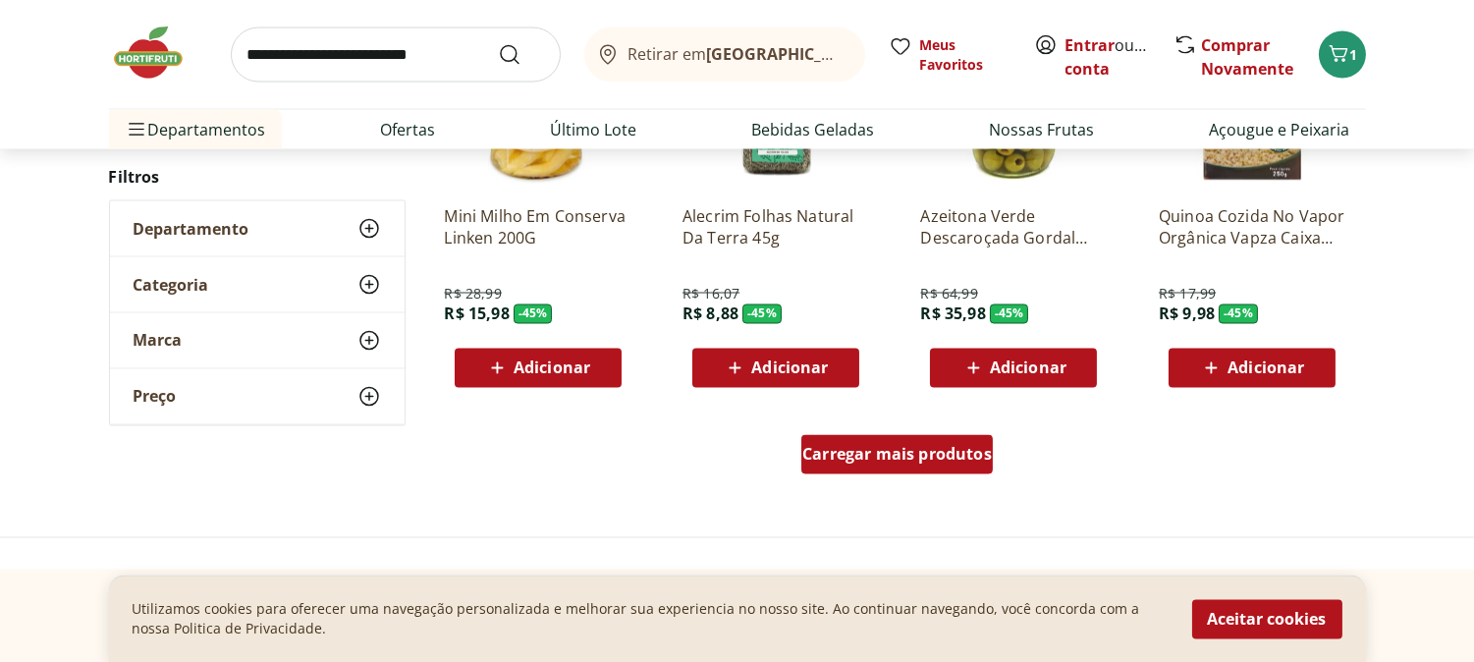
click at [882, 462] on span "Carregar mais produtos" at bounding box center [897, 455] width 190 height 16
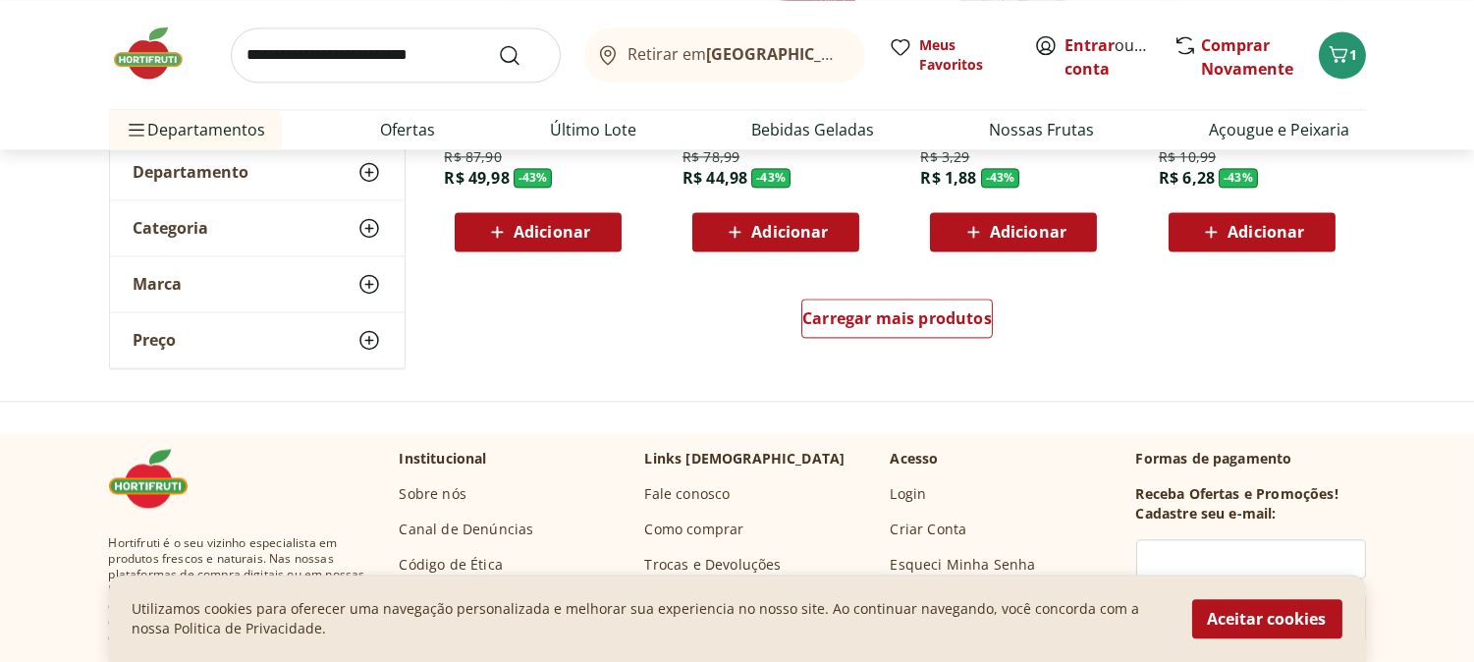
scroll to position [7747, 0]
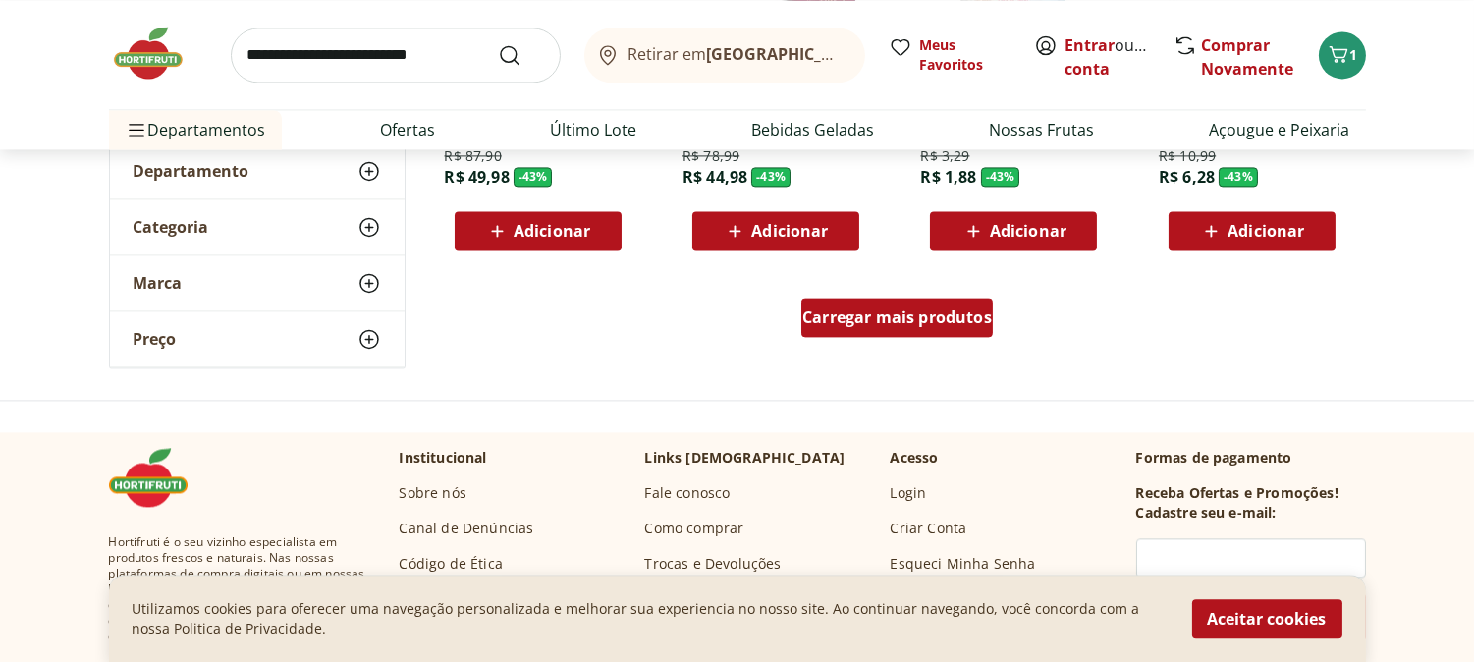
click at [888, 335] on div "Carregar mais produtos" at bounding box center [897, 317] width 192 height 39
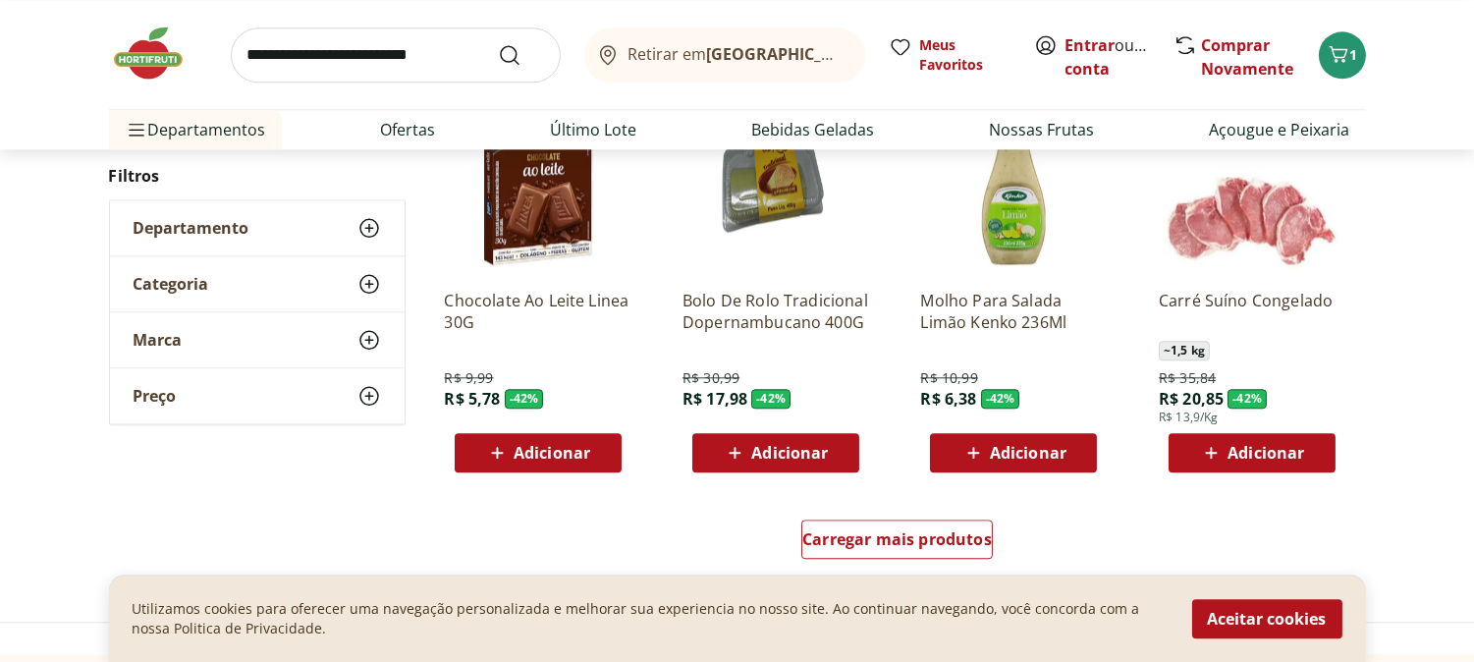
scroll to position [8839, 0]
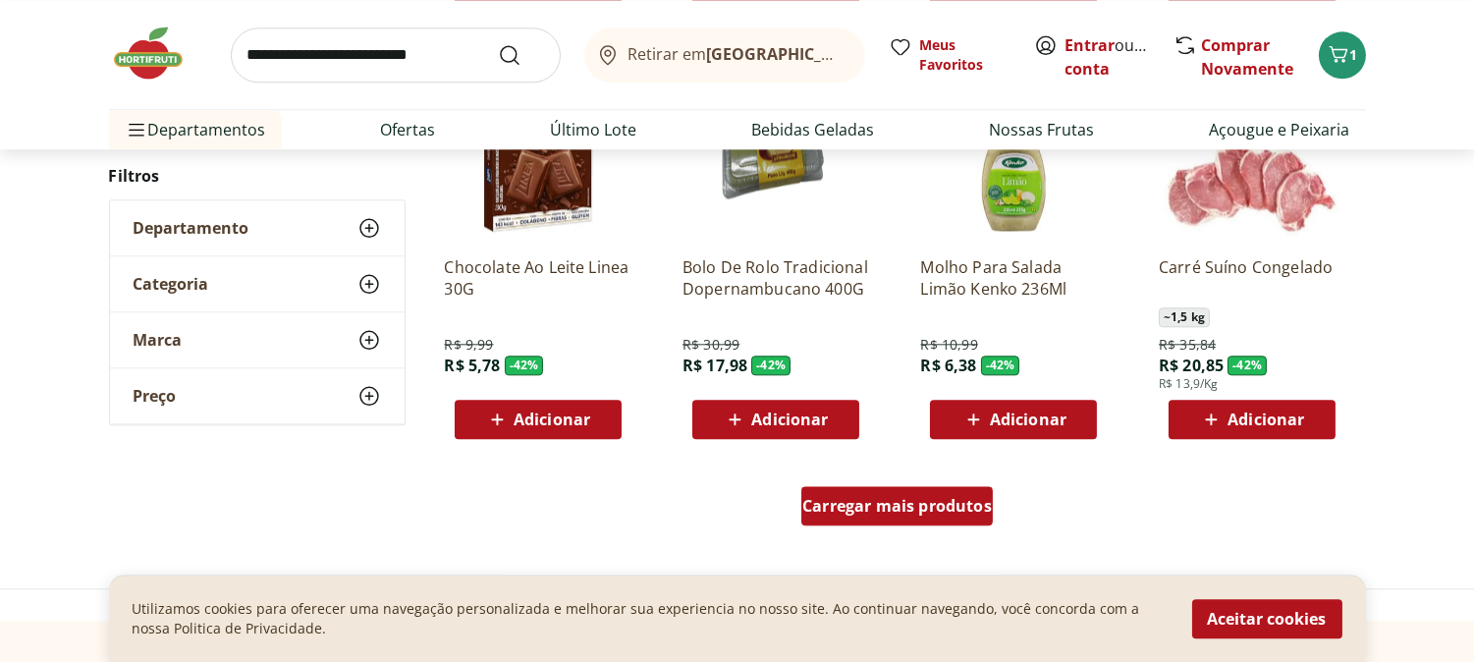
click at [892, 498] on span "Carregar mais produtos" at bounding box center [897, 506] width 190 height 16
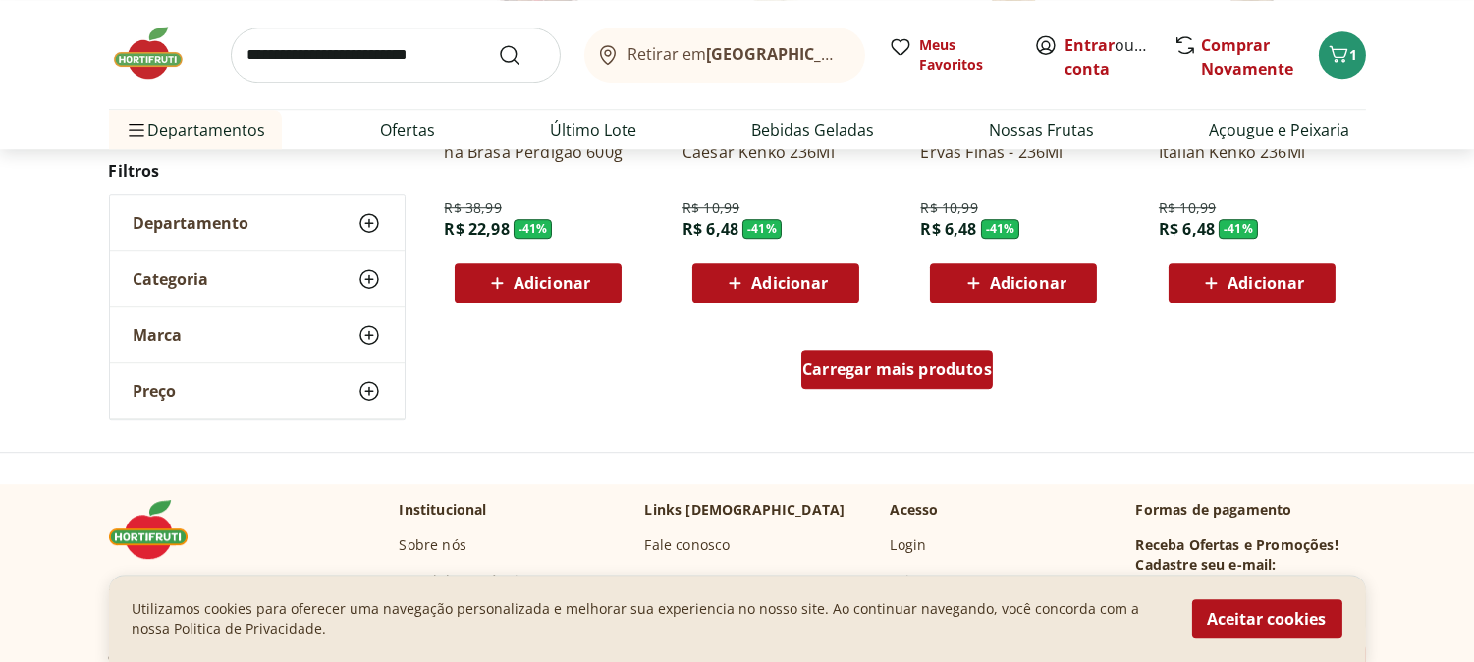
scroll to position [10258, 0]
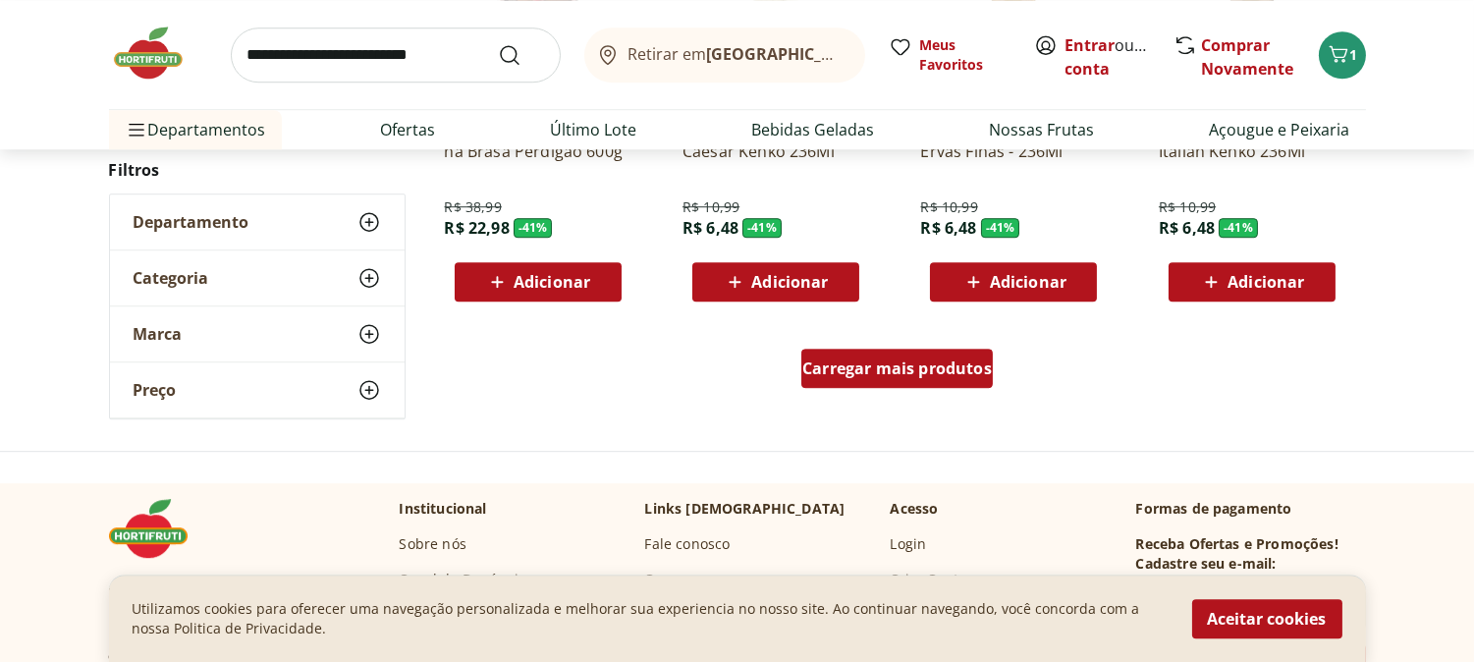
click at [885, 354] on div "Carregar mais produtos" at bounding box center [897, 368] width 192 height 39
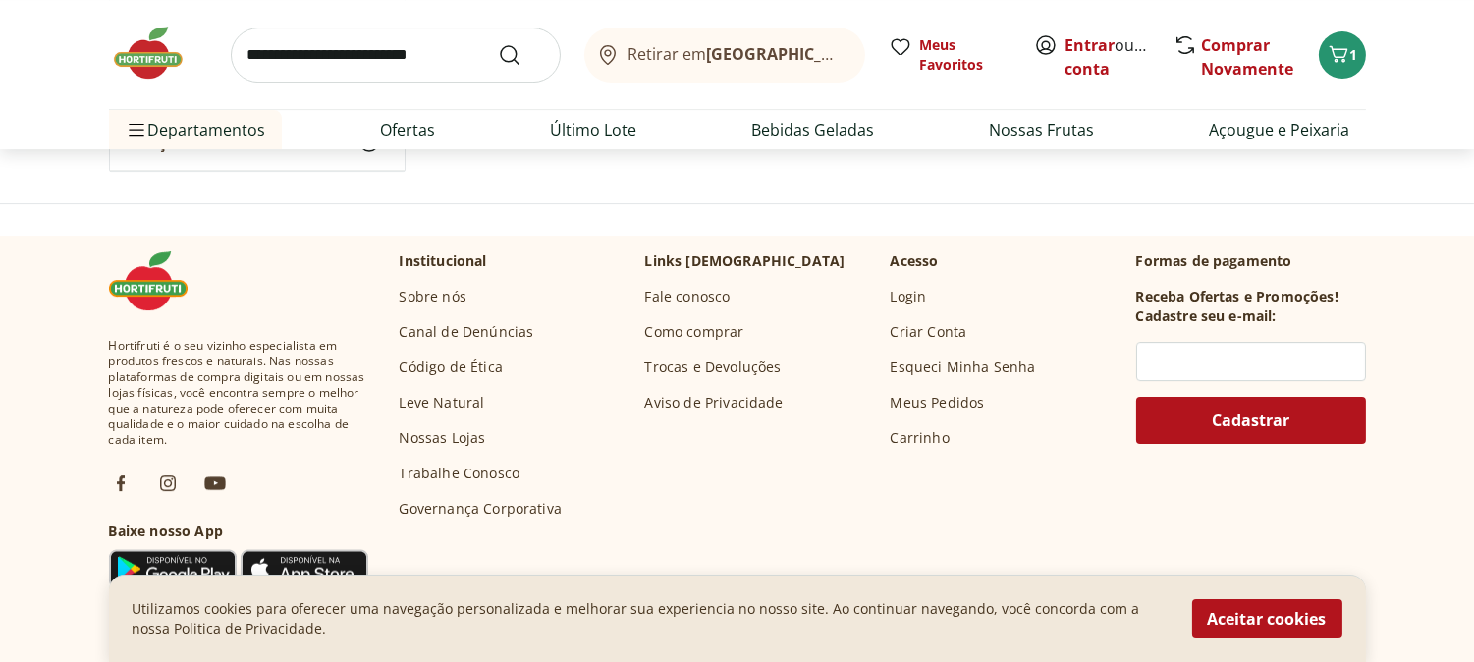
scroll to position [11567, 0]
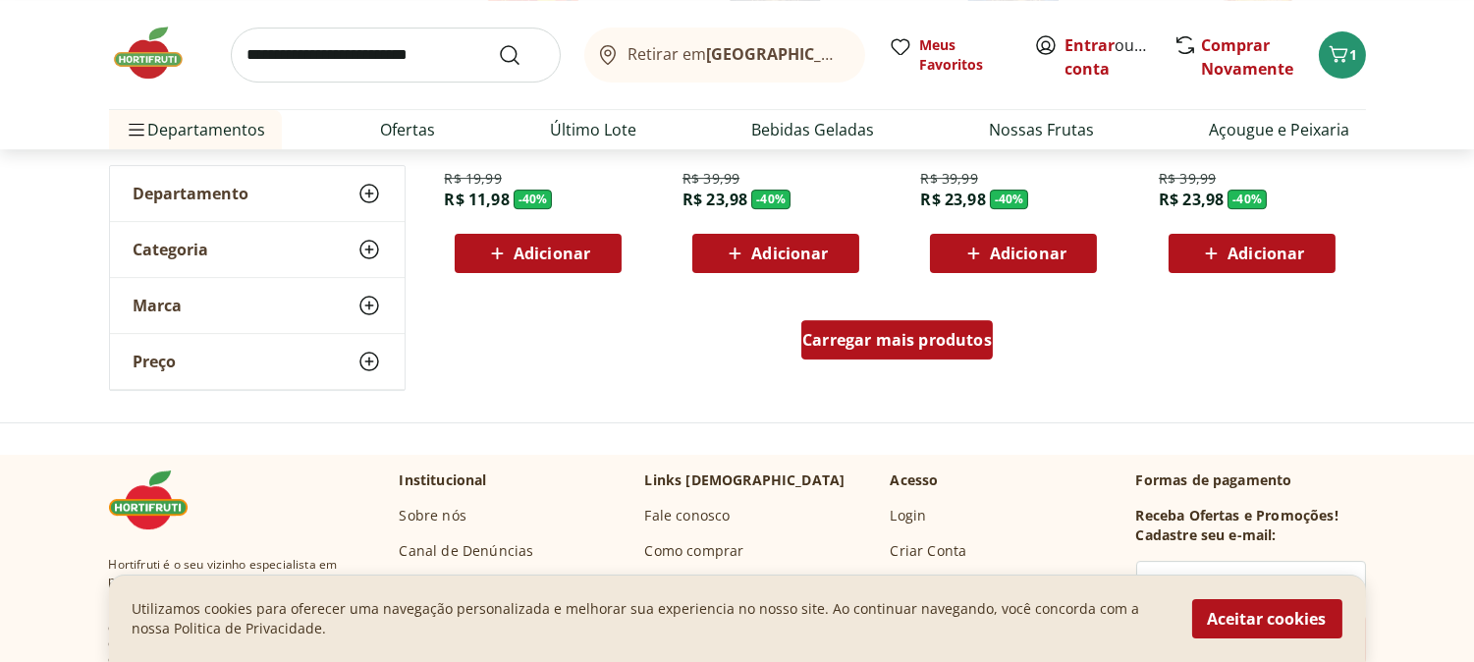
click at [878, 332] on span "Carregar mais produtos" at bounding box center [897, 340] width 190 height 16
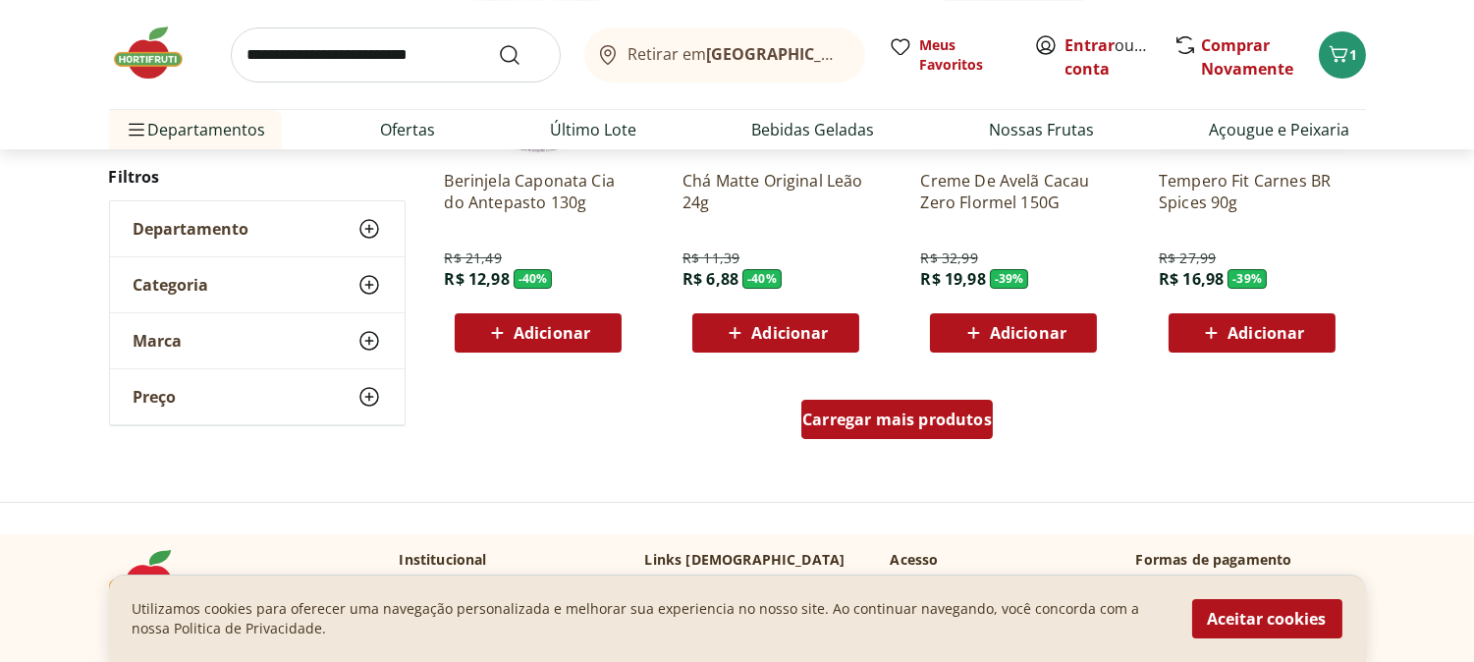
scroll to position [12877, 0]
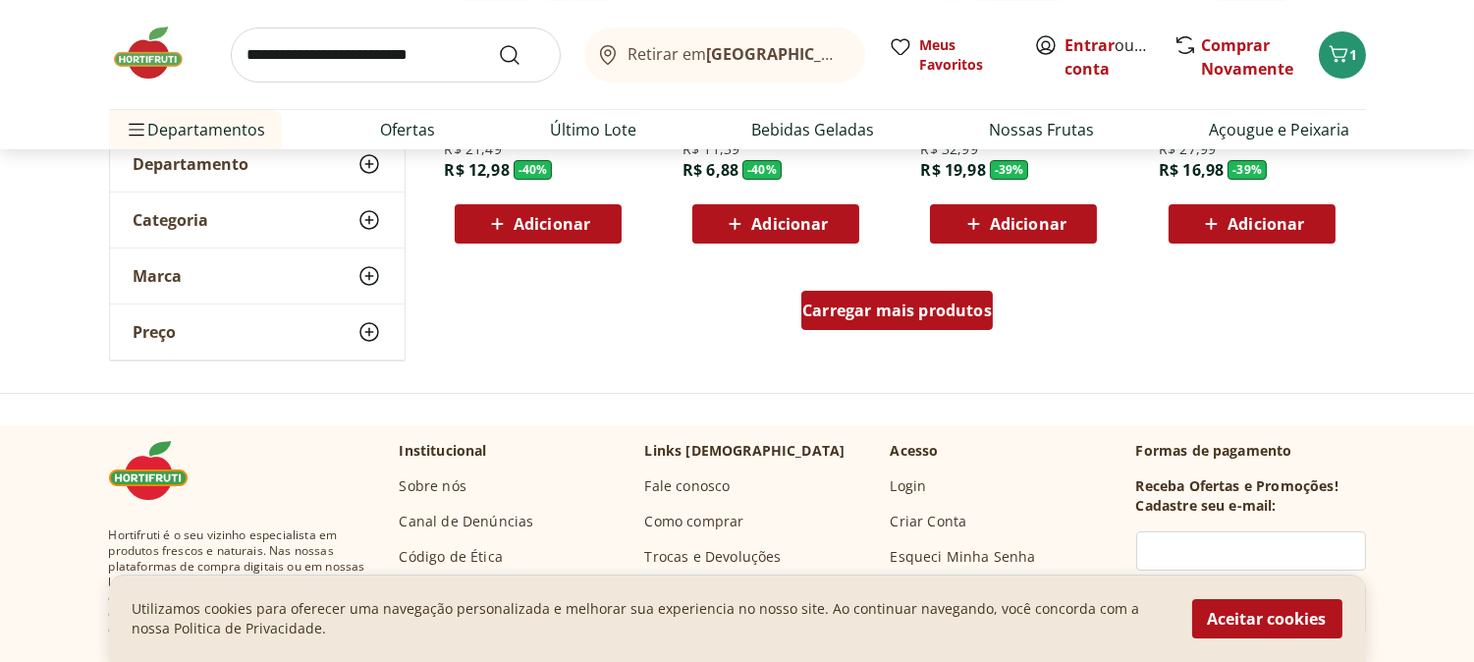
click at [876, 311] on span "Carregar mais produtos" at bounding box center [897, 311] width 190 height 16
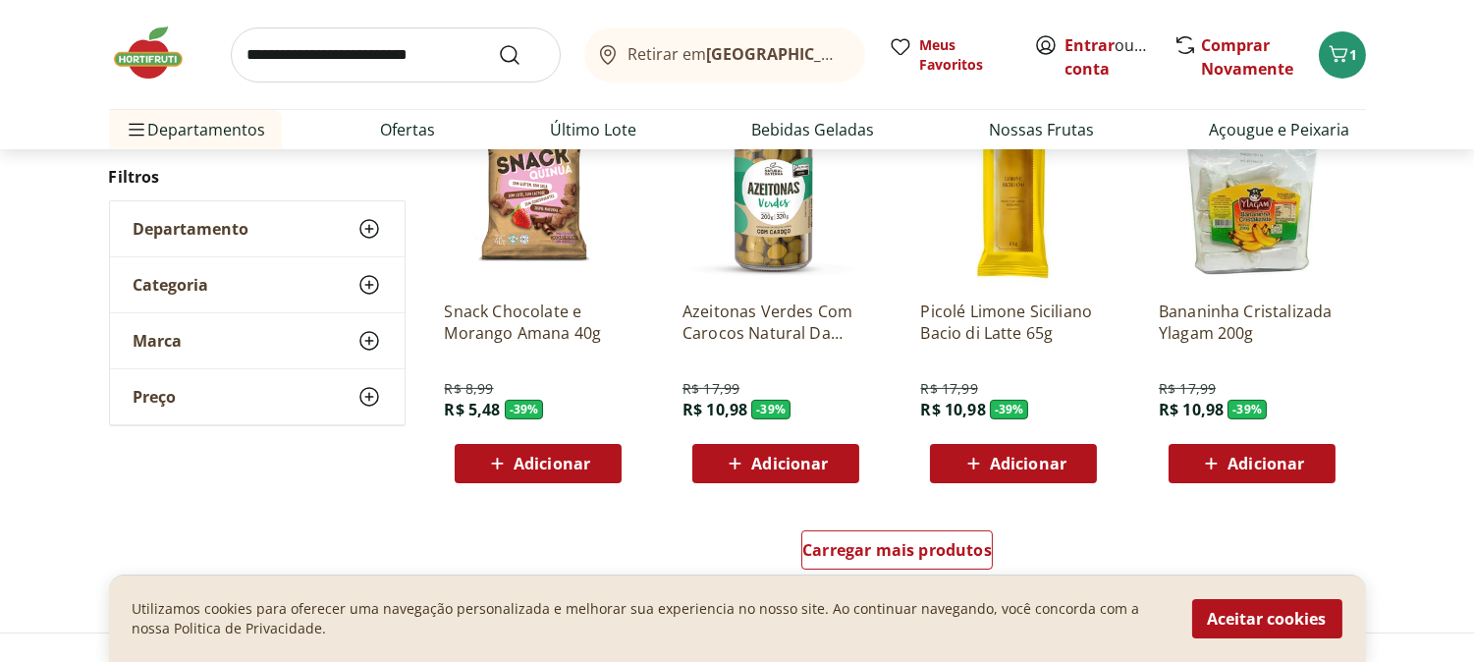
scroll to position [13968, 0]
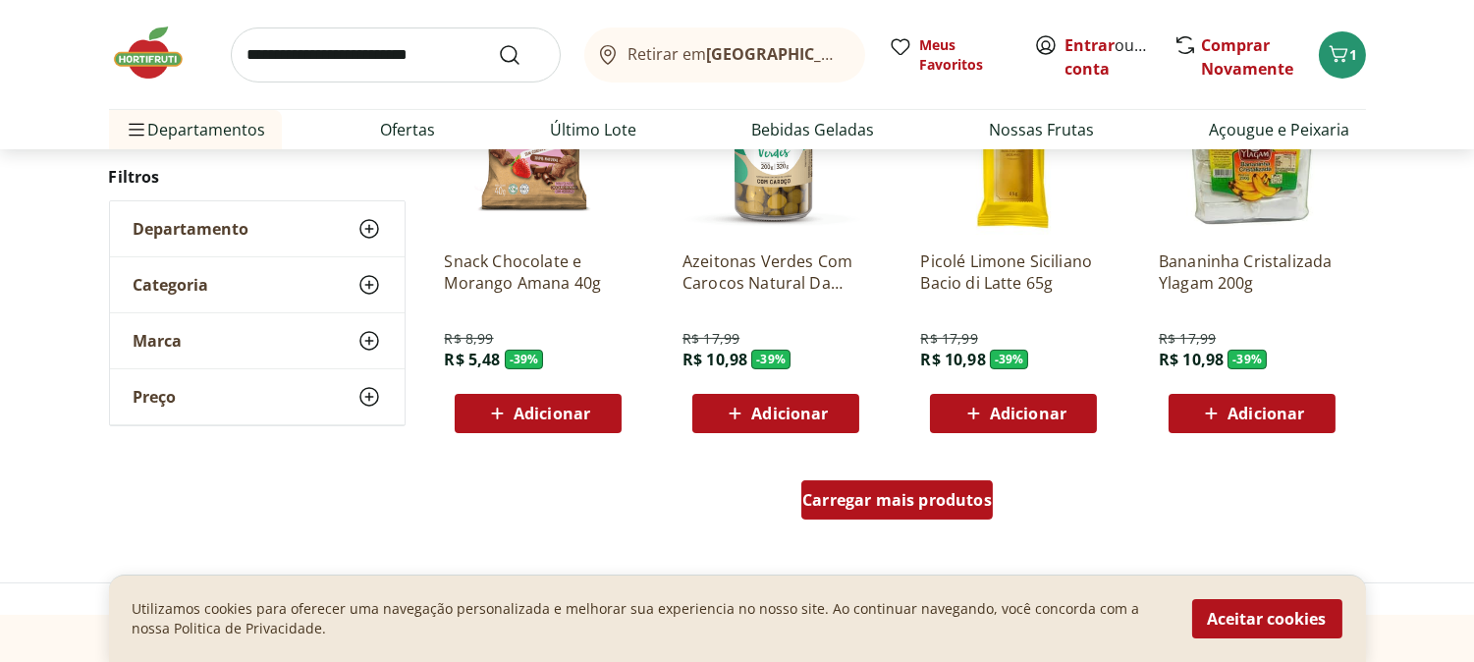
click at [899, 495] on span "Carregar mais produtos" at bounding box center [897, 500] width 190 height 16
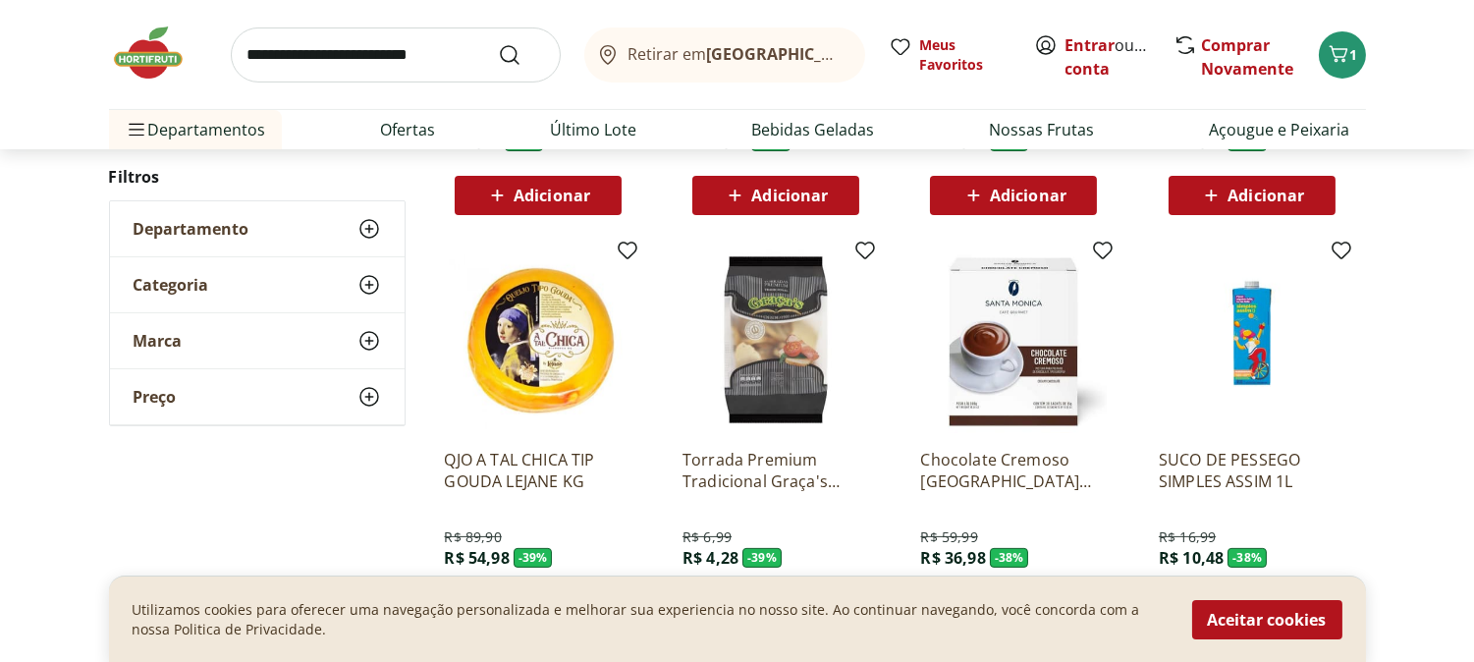
scroll to position [14295, 0]
